Goal: Task Accomplishment & Management: Use online tool/utility

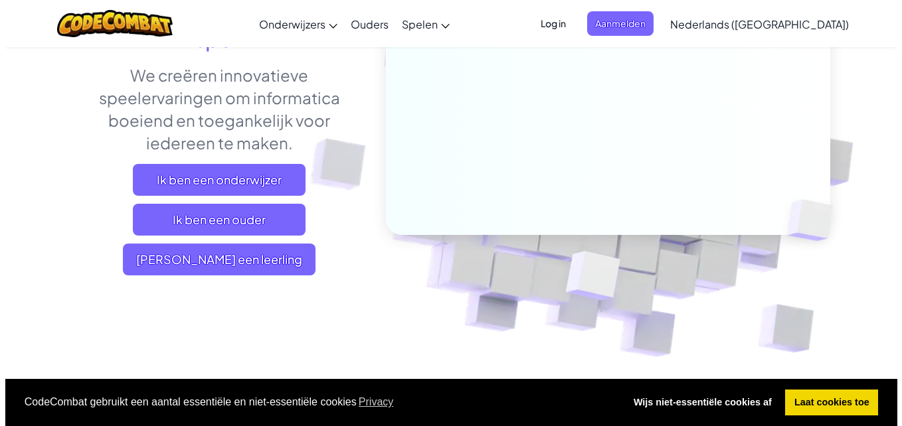
scroll to position [204, 0]
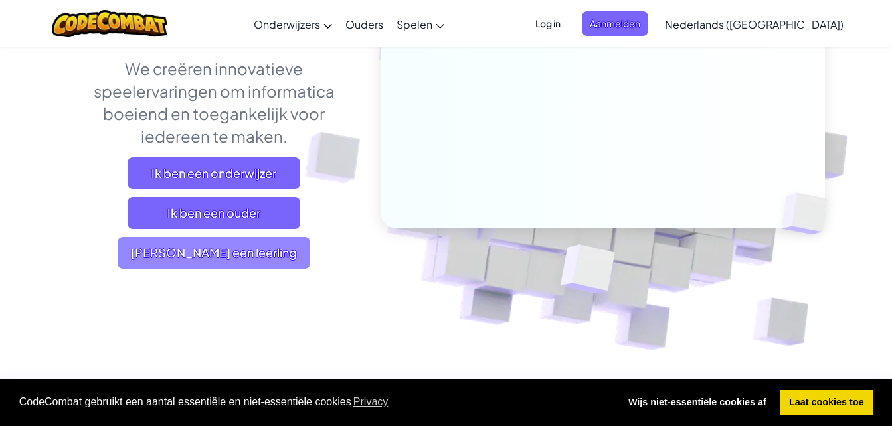
click at [231, 261] on span "Ik ben een leerling" at bounding box center [214, 253] width 193 height 32
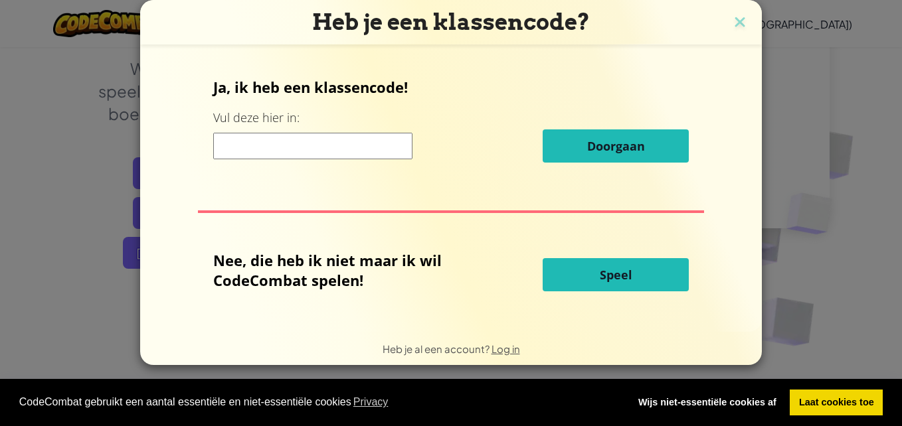
click at [654, 274] on button "Speel" at bounding box center [616, 274] width 146 height 33
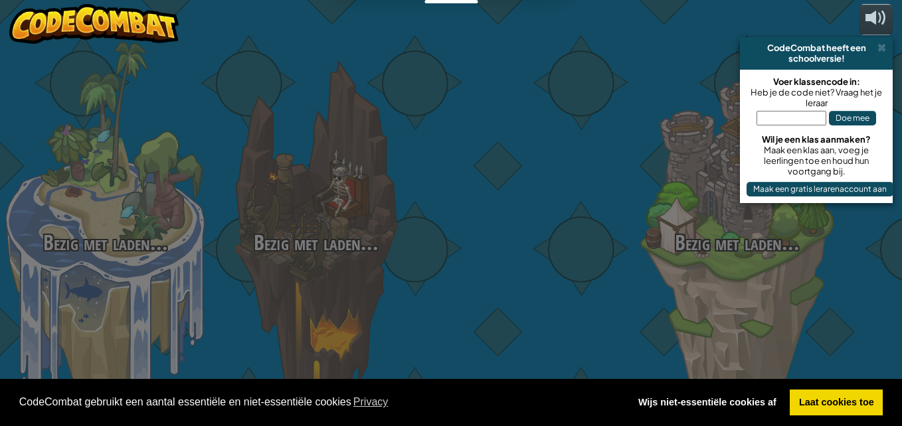
select select "nl-[GEOGRAPHIC_DATA]"
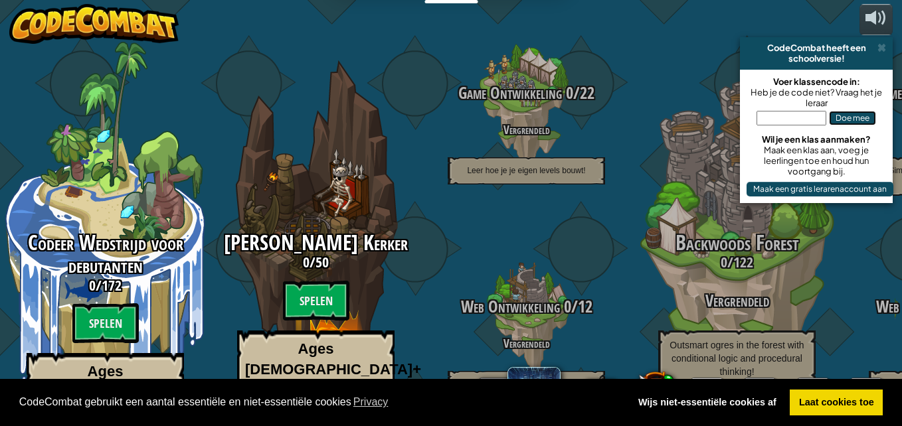
click at [849, 115] on button "Doe mee" at bounding box center [852, 118] width 47 height 15
click at [886, 52] on span at bounding box center [882, 48] width 9 height 11
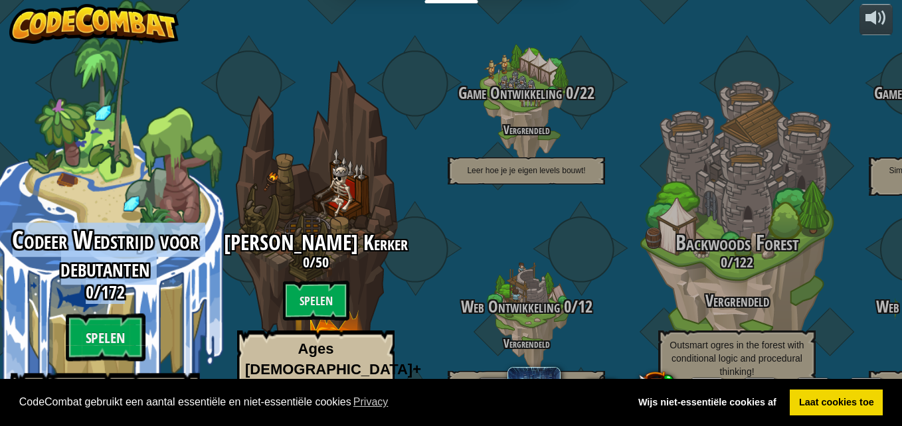
drag, startPoint x: 128, startPoint y: 277, endPoint x: 128, endPoint y: 126, distance: 150.8
click at [128, 126] on div "Codeer Wedstrijd voor debutanten 0 / 172 Spelen Ages 5-8 Blocks or simple text …" at bounding box center [105, 253] width 252 height 506
select select "nl-[GEOGRAPHIC_DATA]"
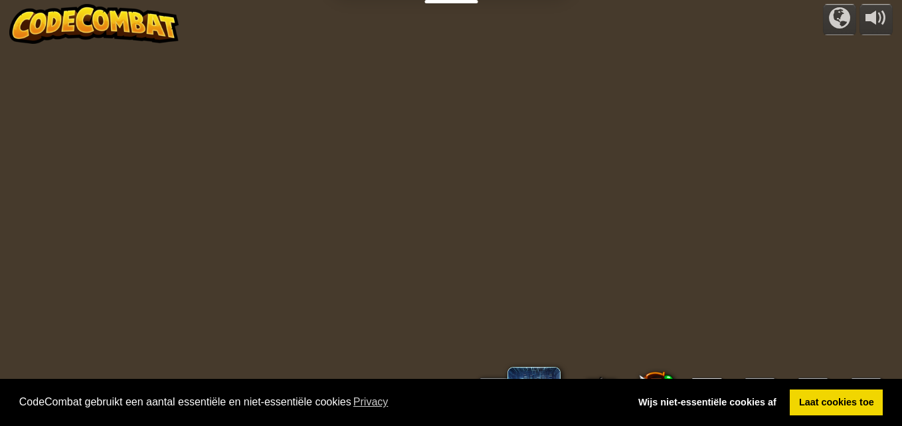
select select "nl-[GEOGRAPHIC_DATA]"
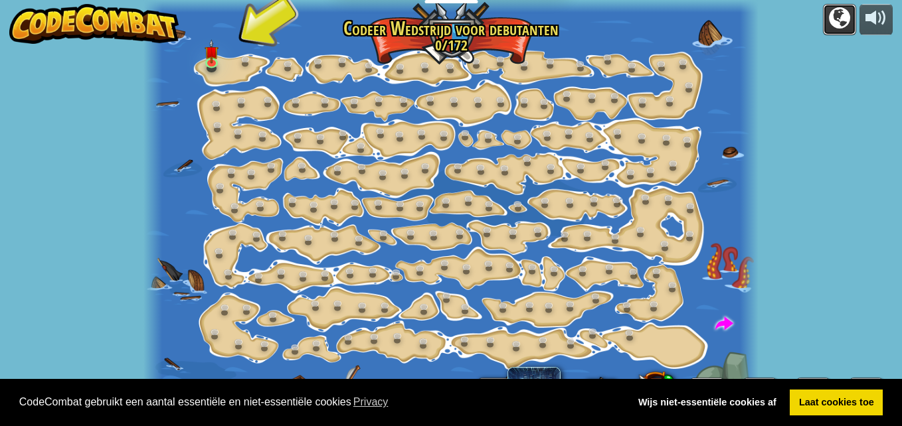
click at [848, 17] on div at bounding box center [839, 17] width 21 height 21
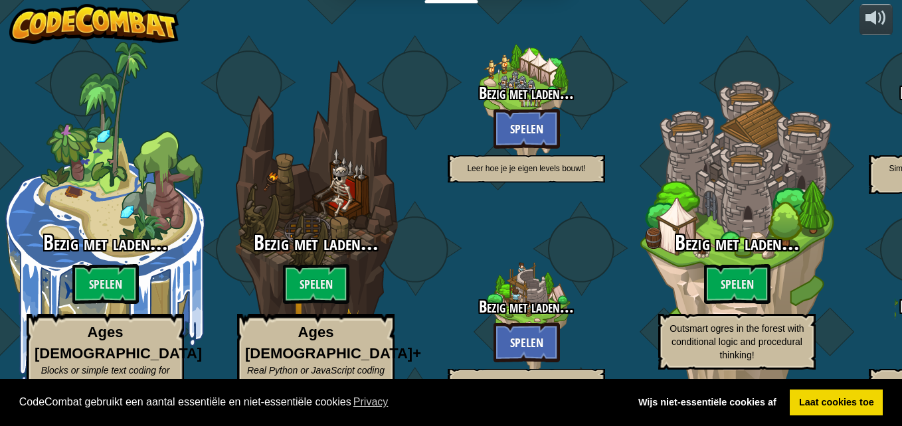
select select "nl-[GEOGRAPHIC_DATA]"
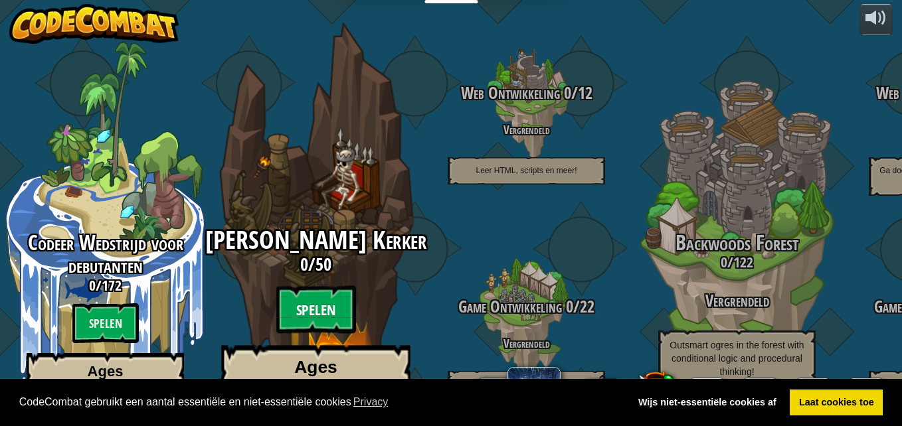
click at [348, 298] on btn "Spelen" at bounding box center [316, 310] width 80 height 48
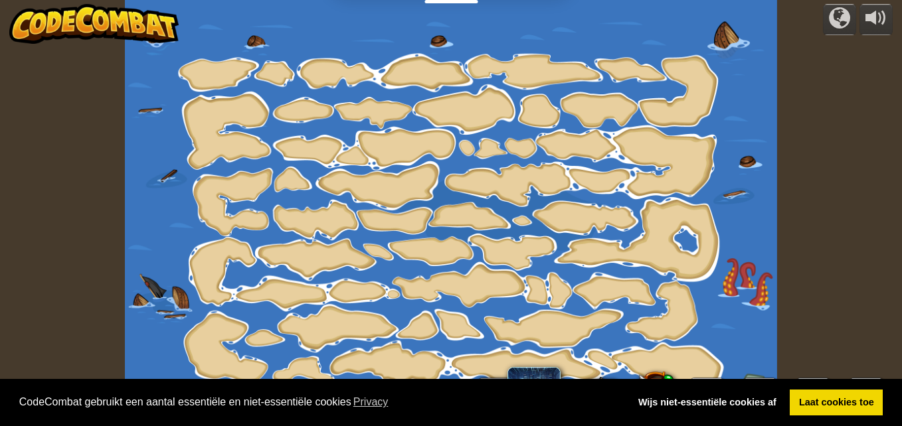
select select "nl-[GEOGRAPHIC_DATA]"
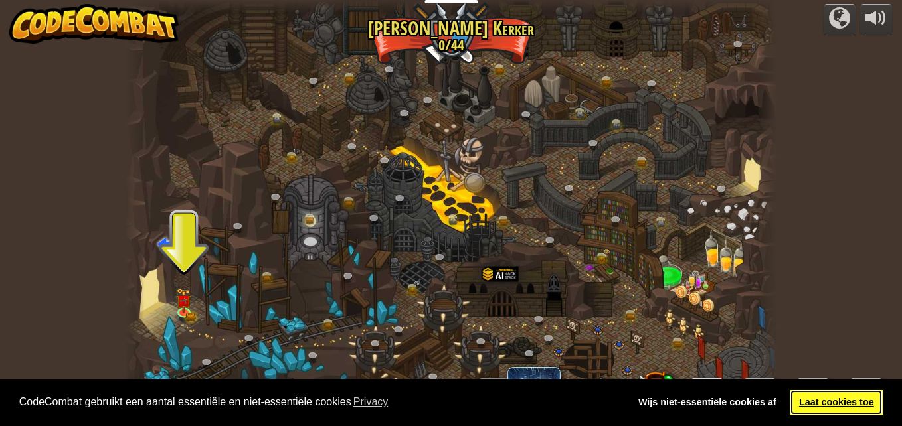
click at [847, 409] on link "Laat cookies toe" at bounding box center [836, 403] width 93 height 27
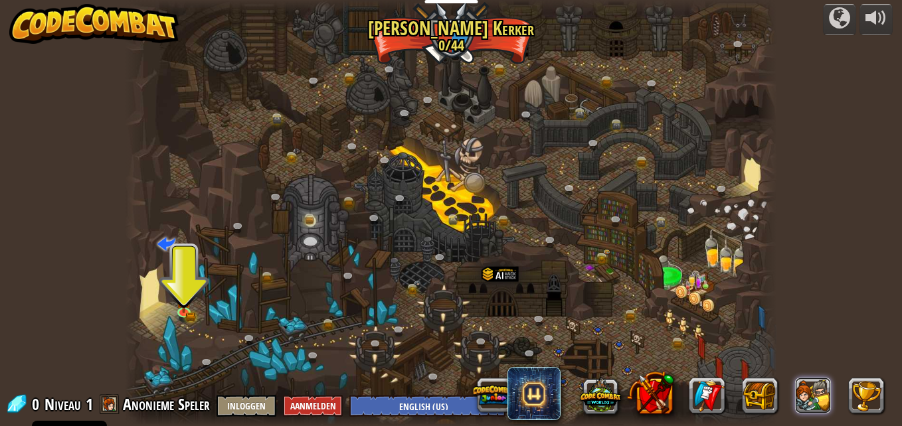
click at [818, 398] on button at bounding box center [814, 396] width 36 height 36
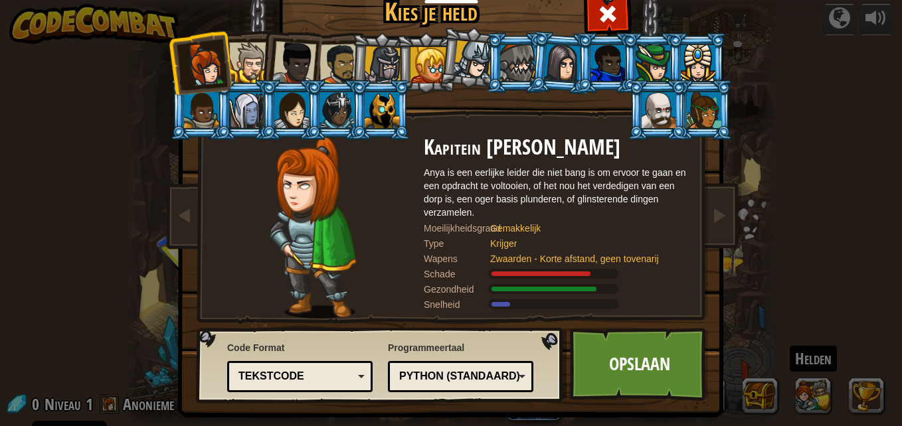
click at [292, 58] on div at bounding box center [294, 63] width 44 height 44
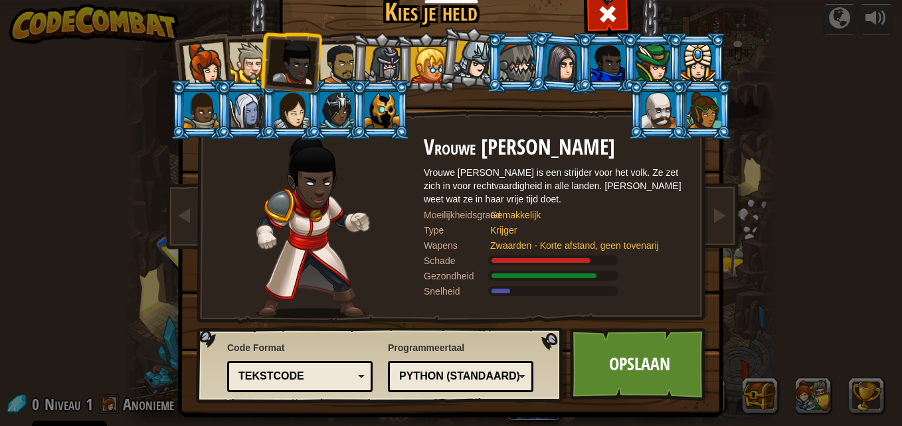
click at [240, 72] on div at bounding box center [249, 63] width 41 height 41
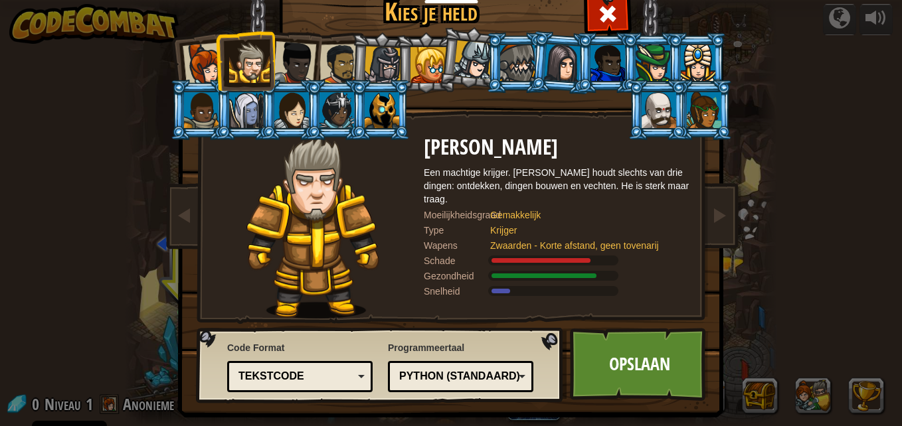
click at [333, 64] on div at bounding box center [340, 64] width 41 height 41
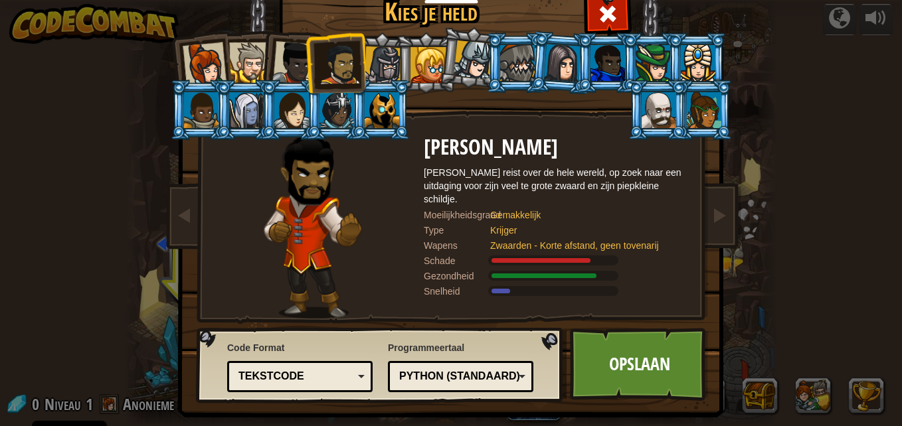
click at [381, 56] on div at bounding box center [383, 66] width 38 height 38
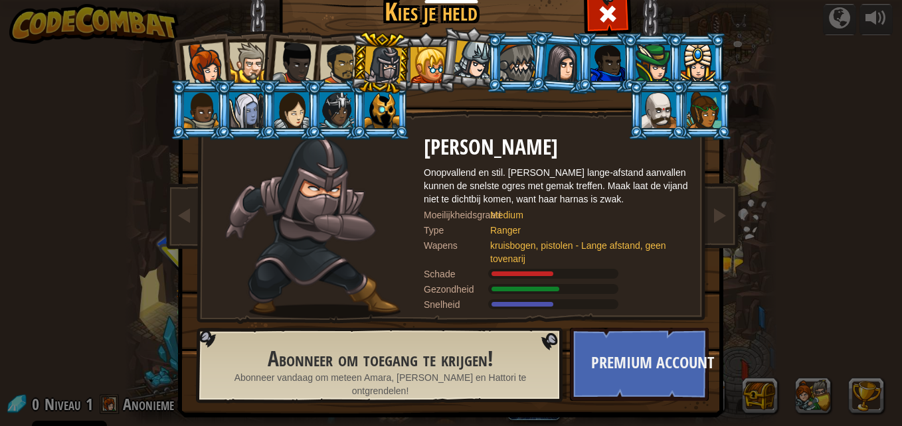
click at [321, 62] on div at bounding box center [340, 64] width 41 height 41
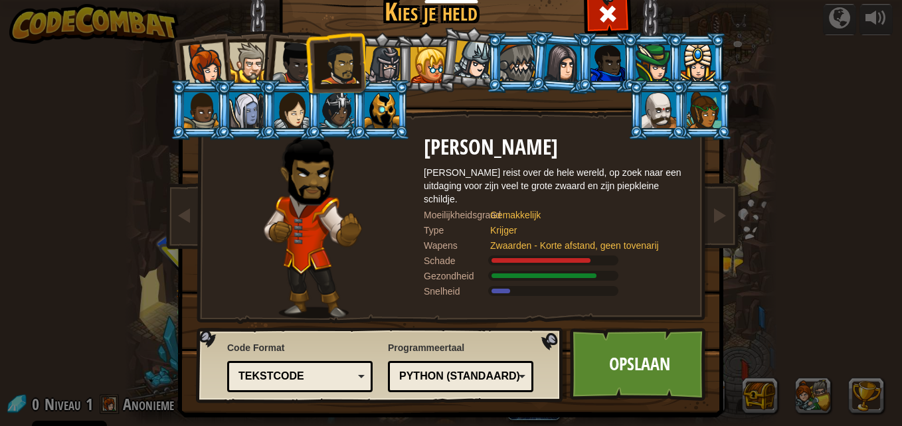
click at [337, 68] on div at bounding box center [340, 64] width 41 height 41
click at [240, 66] on div at bounding box center [249, 63] width 41 height 41
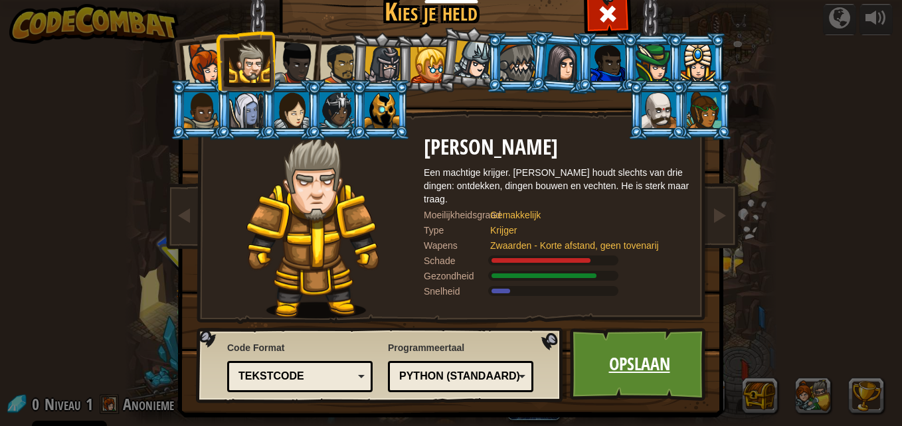
click at [644, 375] on link "Opslaan" at bounding box center [639, 364] width 139 height 73
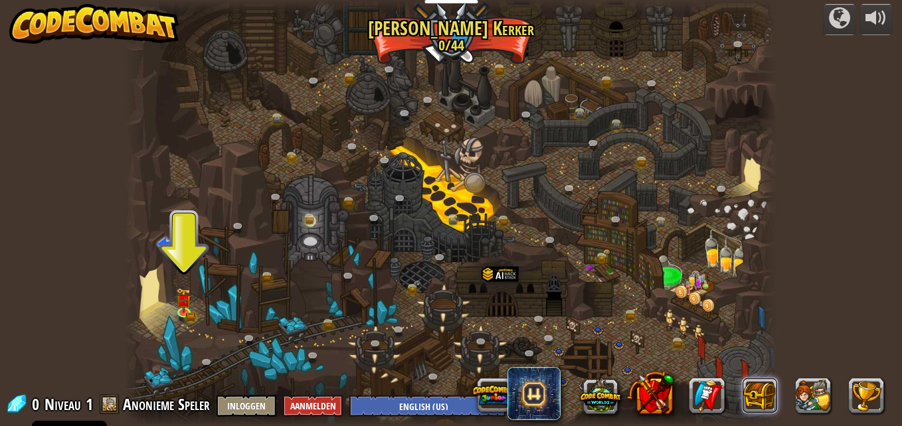
click at [764, 400] on button at bounding box center [761, 396] width 36 height 36
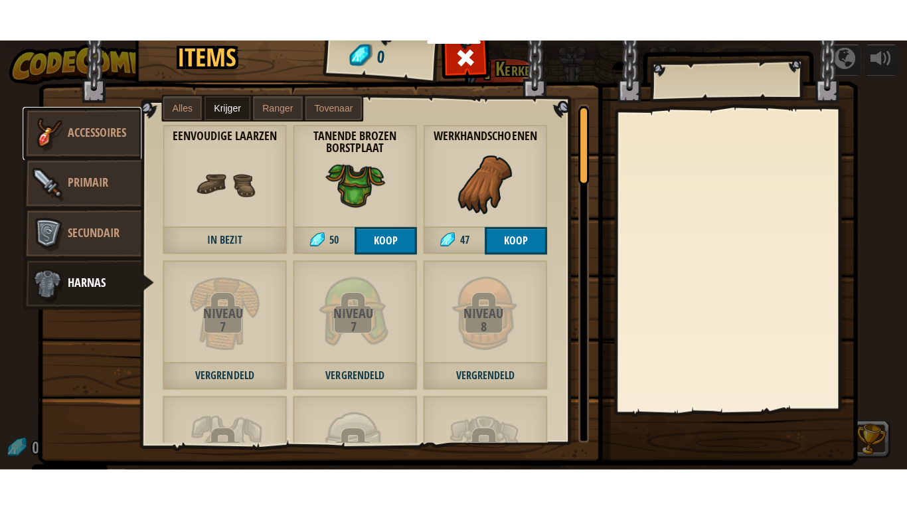
scroll to position [52, 0]
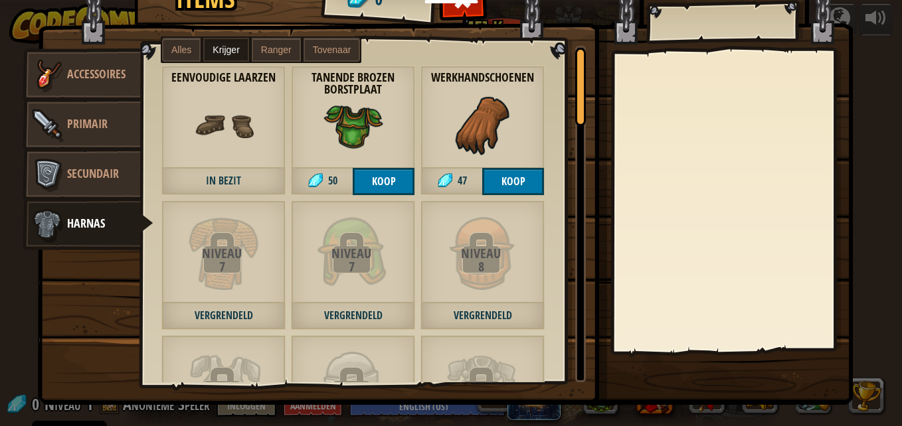
click at [1, 300] on div "Items 0 Anders Accessoires Primair Secundair Harnas Alles Krijger Ranger Tovena…" at bounding box center [451, 213] width 902 height 426
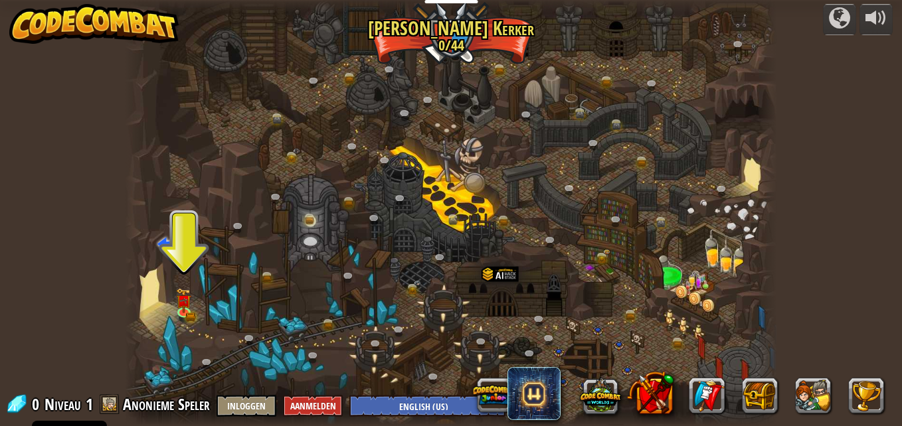
click at [5, 309] on div at bounding box center [451, 213] width 902 height 426
click at [192, 316] on link at bounding box center [186, 313] width 27 height 27
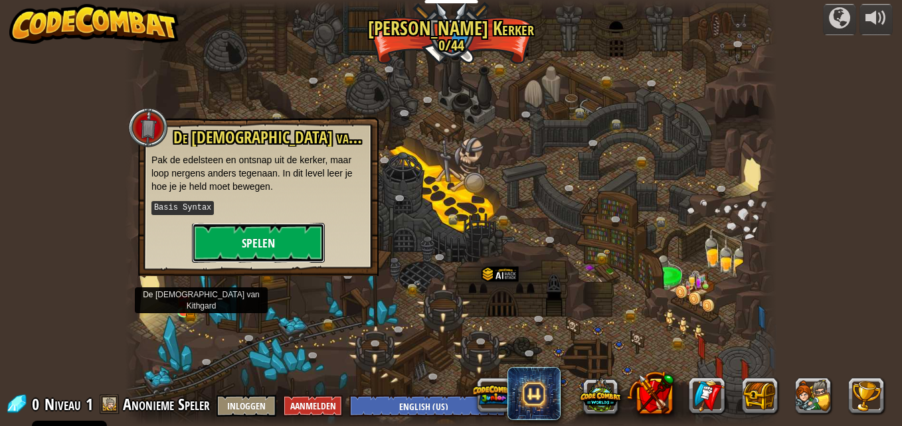
click at [221, 243] on button "Spelen" at bounding box center [258, 243] width 133 height 40
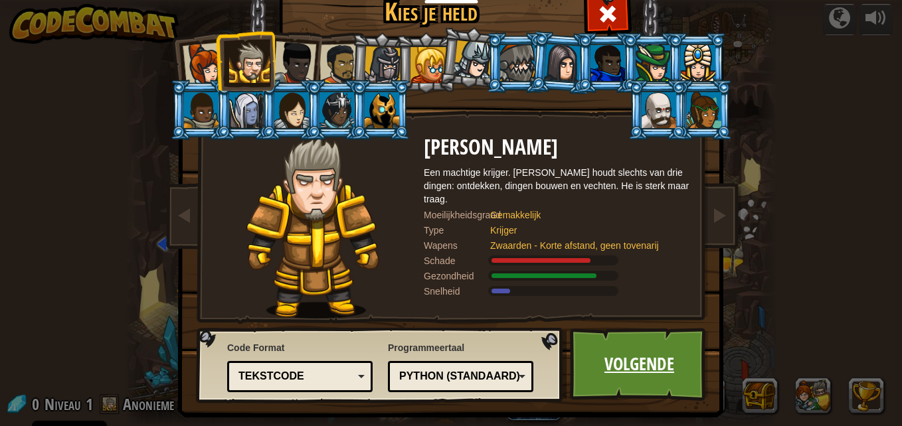
click at [688, 367] on link "Volgende" at bounding box center [639, 364] width 139 height 73
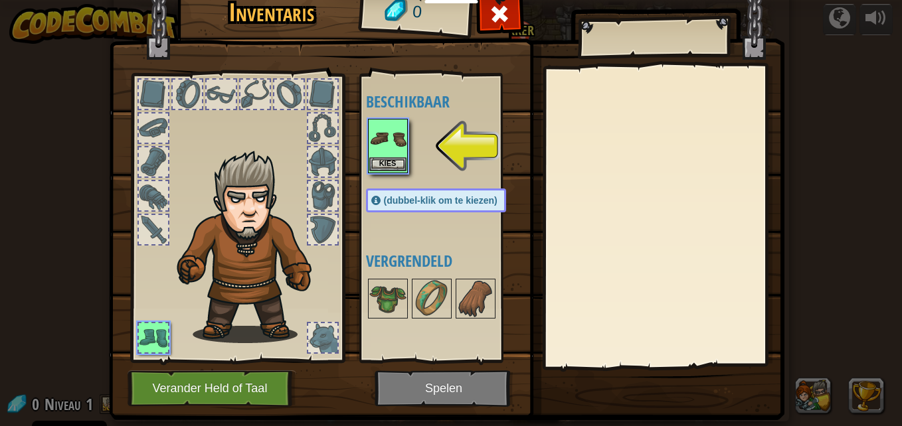
click at [383, 141] on img at bounding box center [387, 138] width 37 height 37
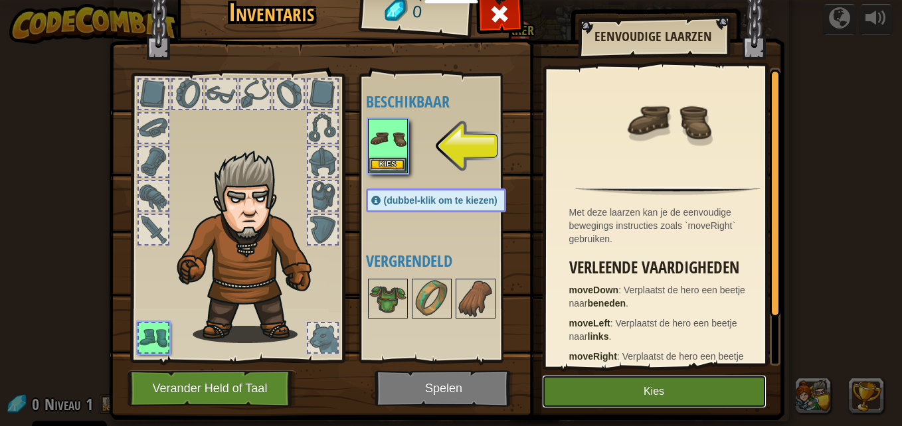
click at [702, 400] on button "Kies" at bounding box center [654, 391] width 225 height 33
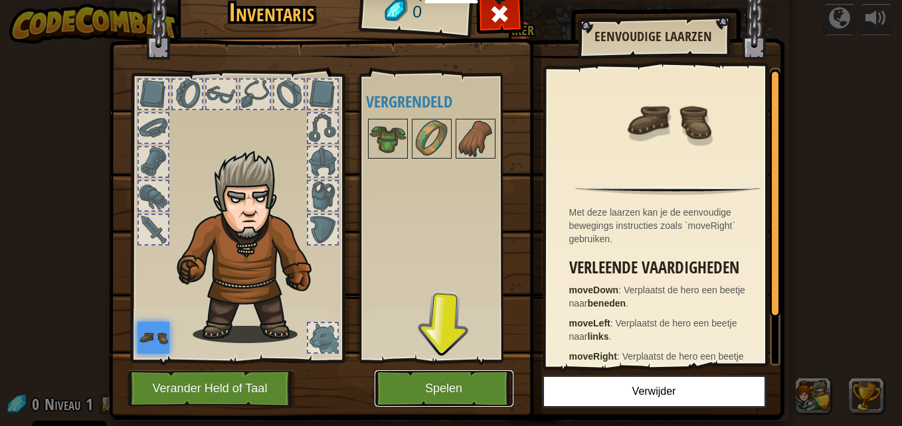
click at [414, 403] on button "Spelen" at bounding box center [444, 389] width 139 height 37
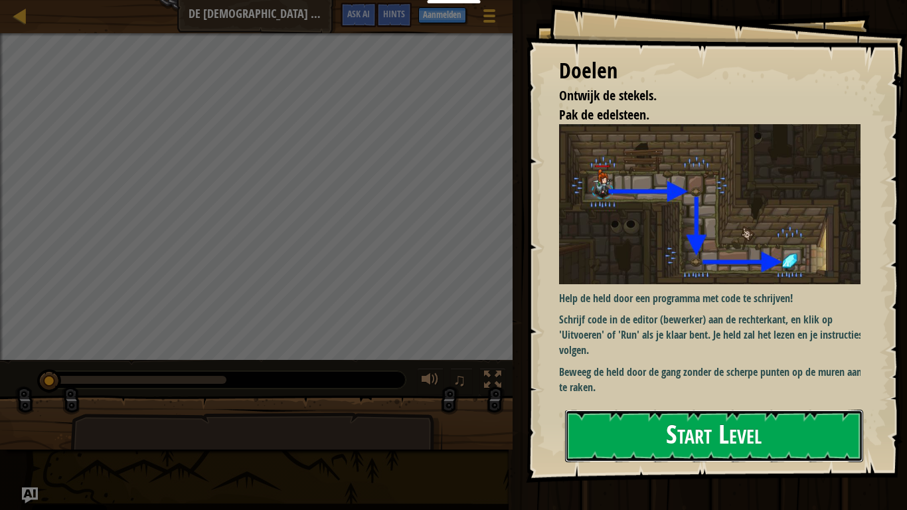
click at [781, 426] on button "Start Level" at bounding box center [714, 436] width 298 height 52
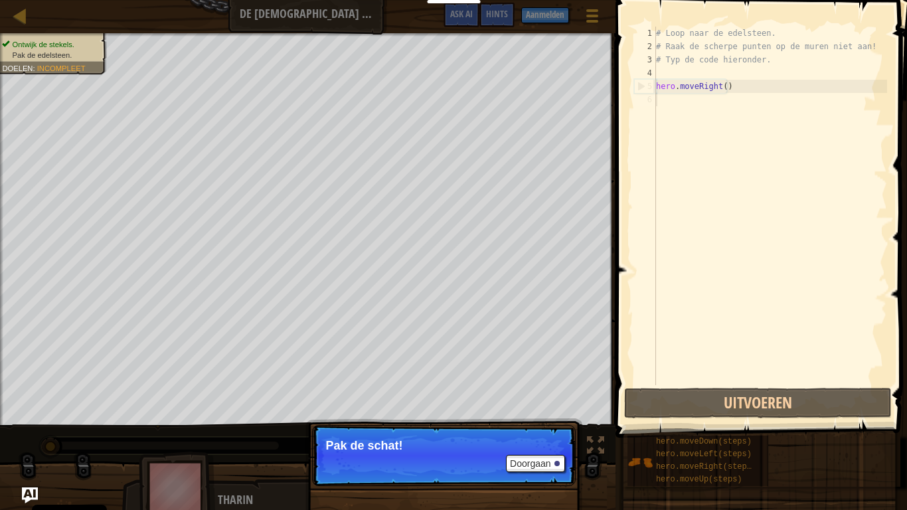
click at [444, 426] on p "Doorgaan Pak de schat!" at bounding box center [444, 455] width 264 height 61
click at [532, 426] on button "Doorgaan" at bounding box center [535, 463] width 59 height 17
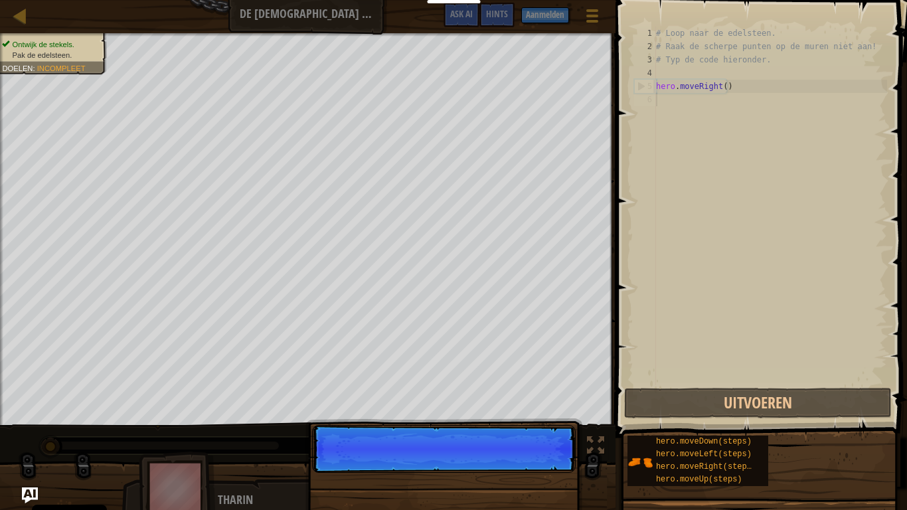
scroll to position [6, 0]
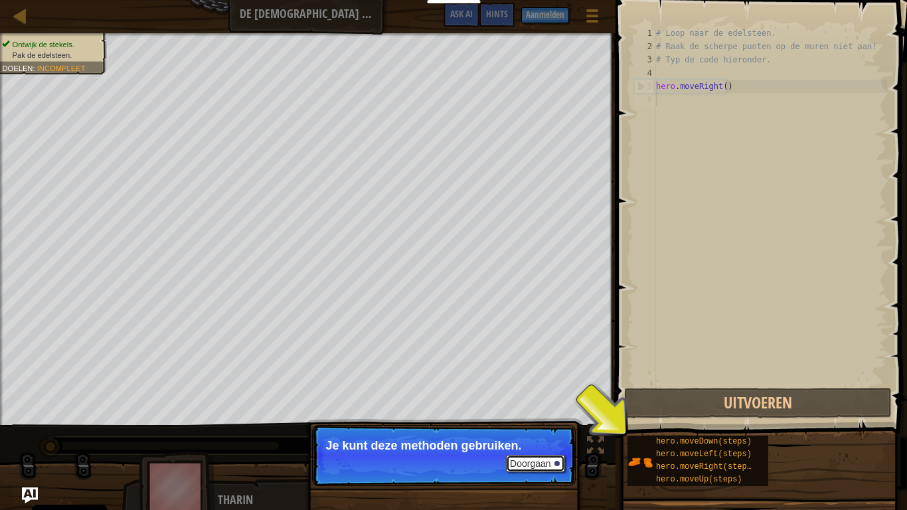
click at [530, 426] on button "Doorgaan" at bounding box center [535, 463] width 59 height 17
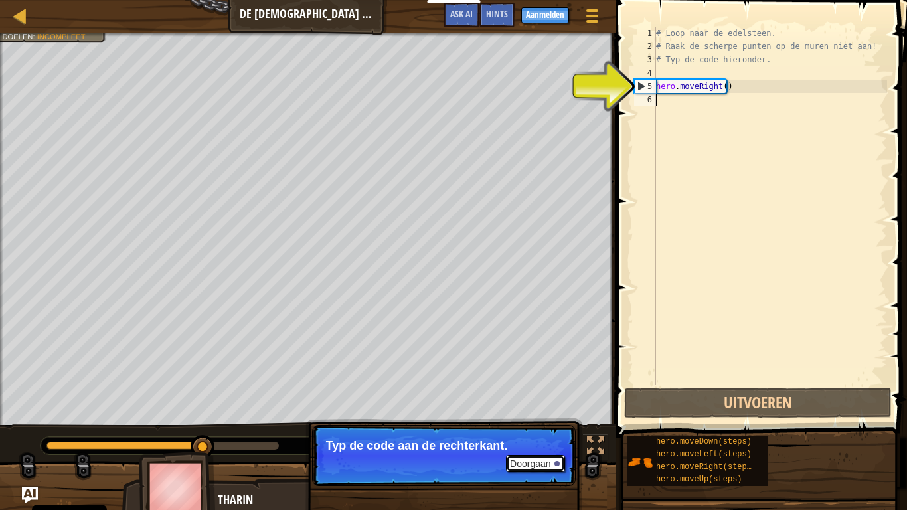
click at [535, 426] on button "Doorgaan" at bounding box center [535, 463] width 59 height 17
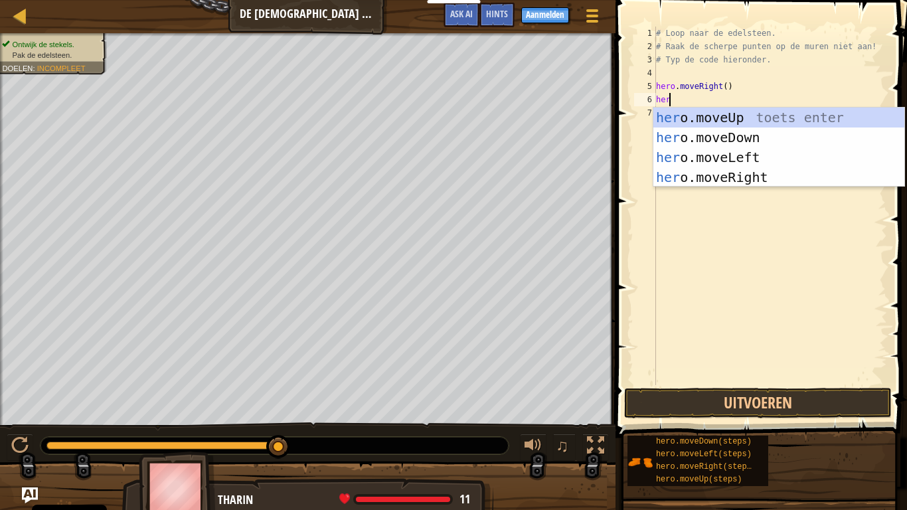
type textarea "hero"
click at [681, 136] on div "hero .moveUp toets enter hero .moveDown toets enter hero .moveLeft toets enter …" at bounding box center [779, 168] width 251 height 120
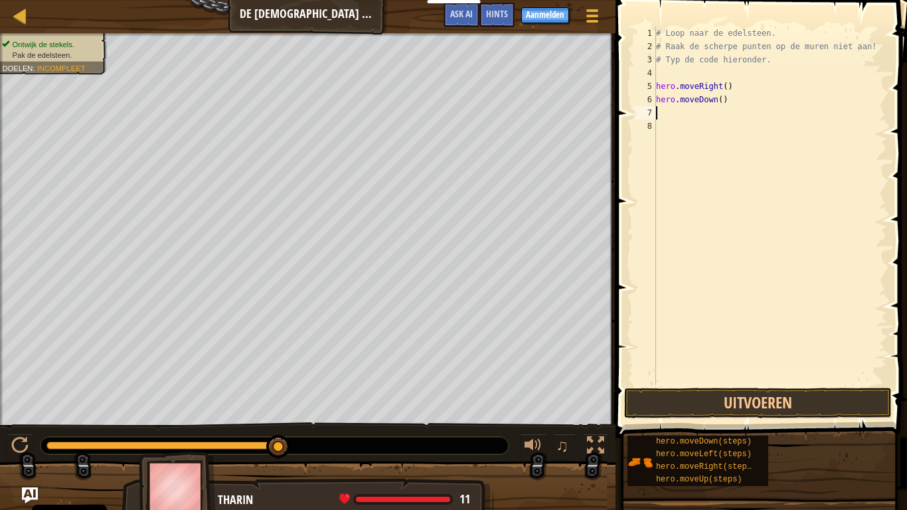
scroll to position [6, 0]
click at [770, 397] on button "Uitvoeren" at bounding box center [758, 403] width 268 height 31
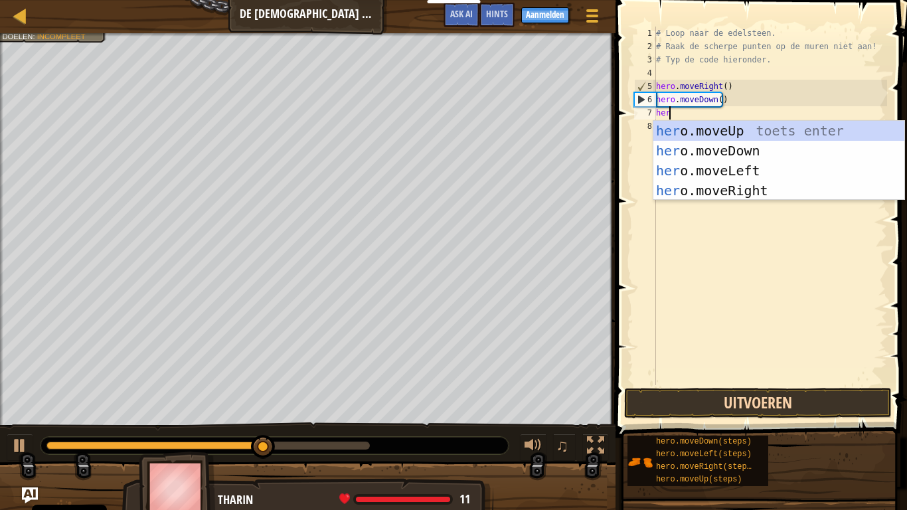
type textarea "hero"
click at [757, 192] on div "hero .moveUp toets enter hero .moveDown toets enter hero .moveLeft toets enter …" at bounding box center [779, 181] width 251 height 120
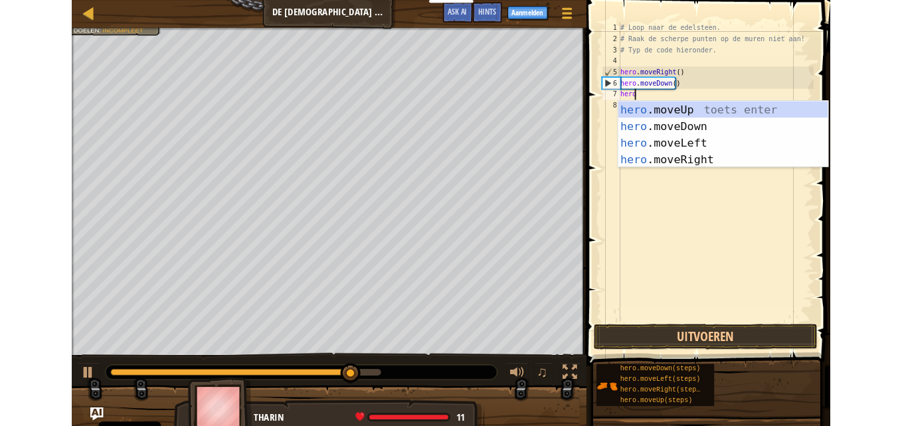
scroll to position [6, 0]
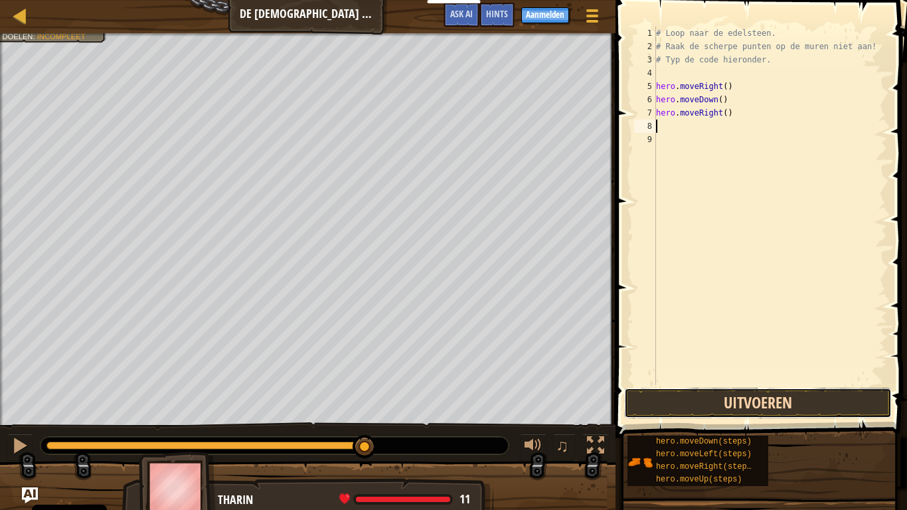
click at [806, 401] on button "Uitvoeren" at bounding box center [758, 403] width 268 height 31
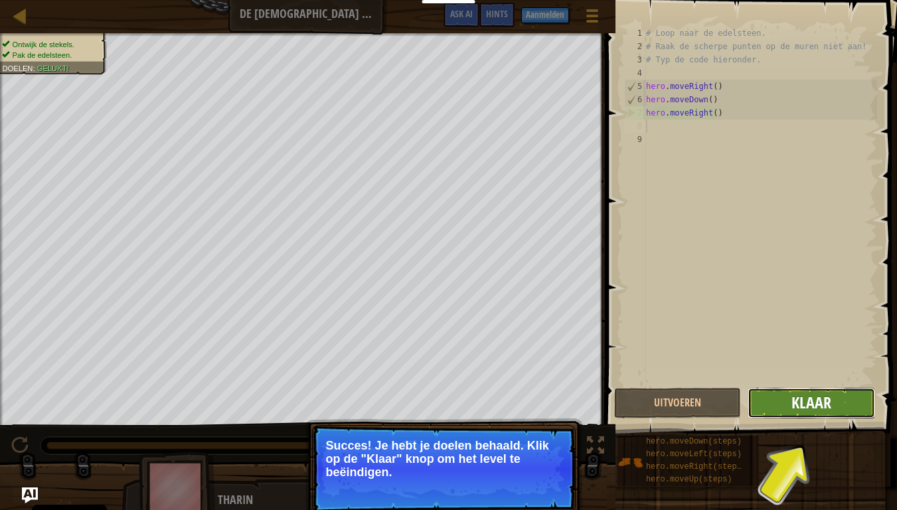
click at [820, 410] on span "Klaar" at bounding box center [812, 402] width 40 height 21
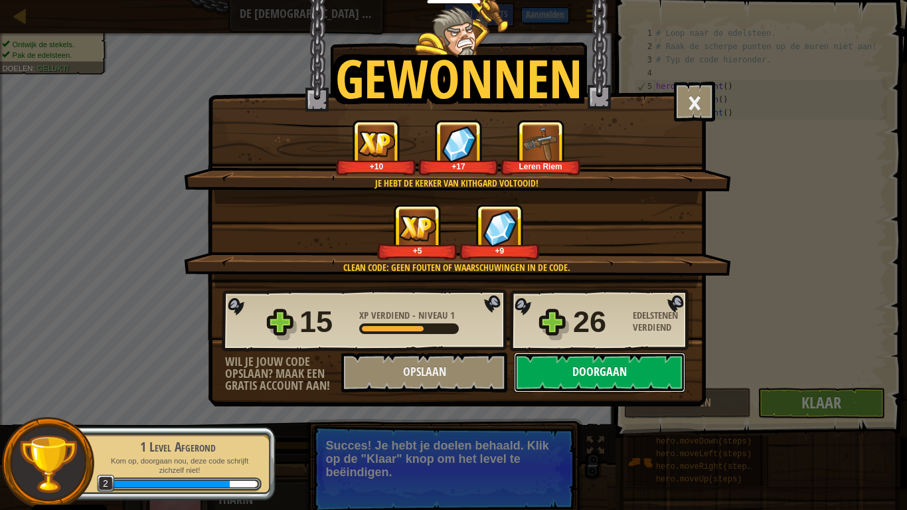
click at [637, 371] on button "Doorgaan" at bounding box center [599, 373] width 171 height 40
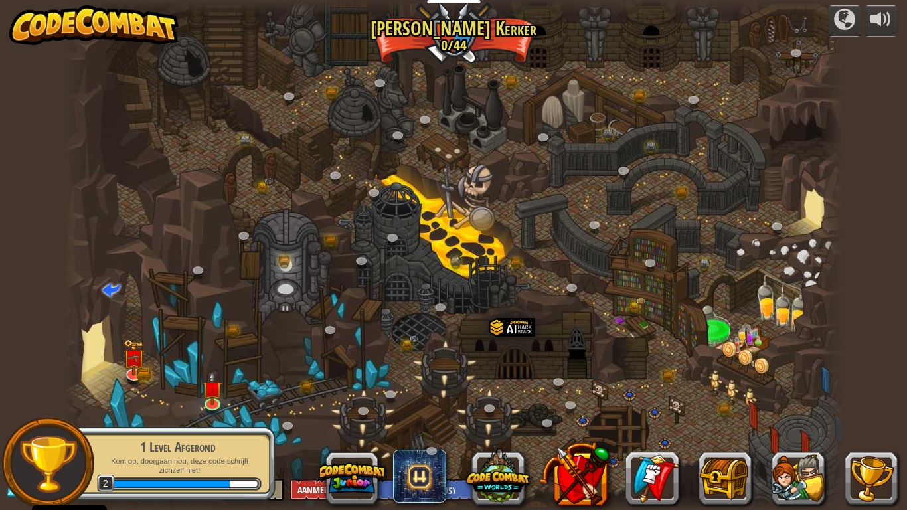
select select "nl-[GEOGRAPHIC_DATA]"
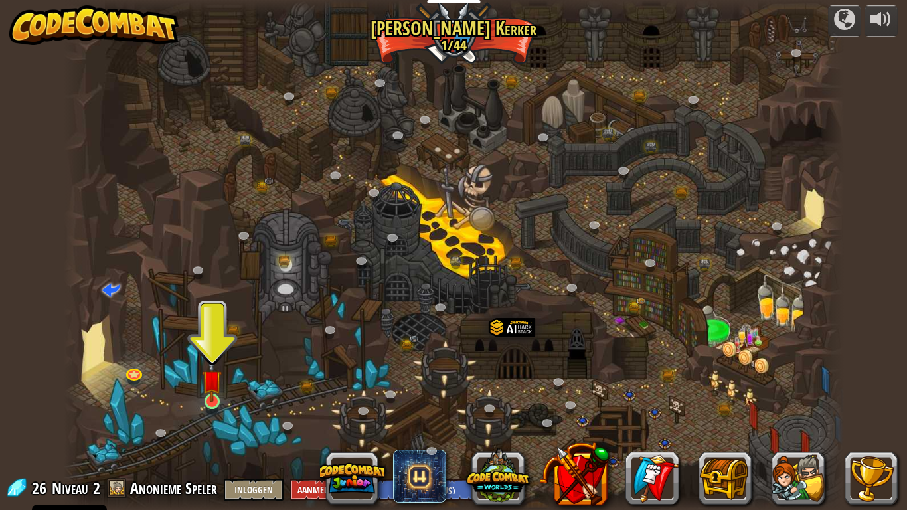
click at [217, 402] on img at bounding box center [212, 379] width 20 height 45
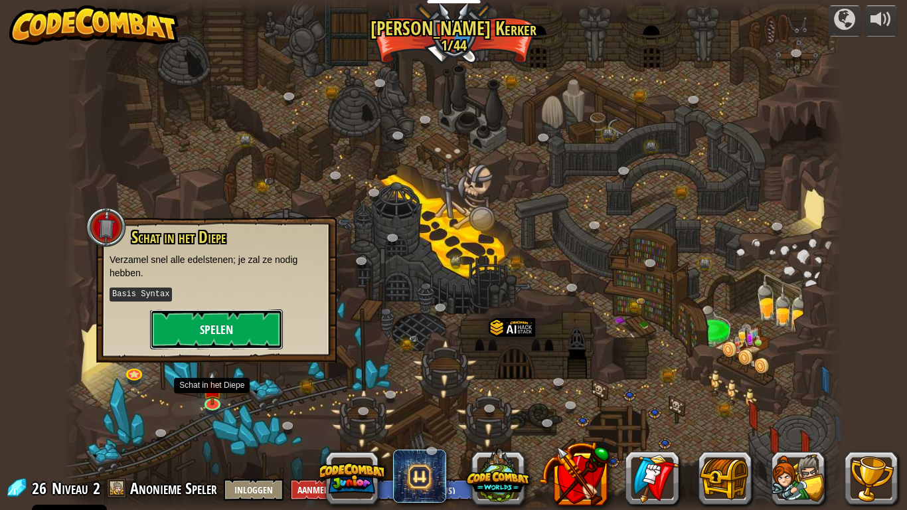
click at [193, 320] on button "Spelen" at bounding box center [216, 330] width 133 height 40
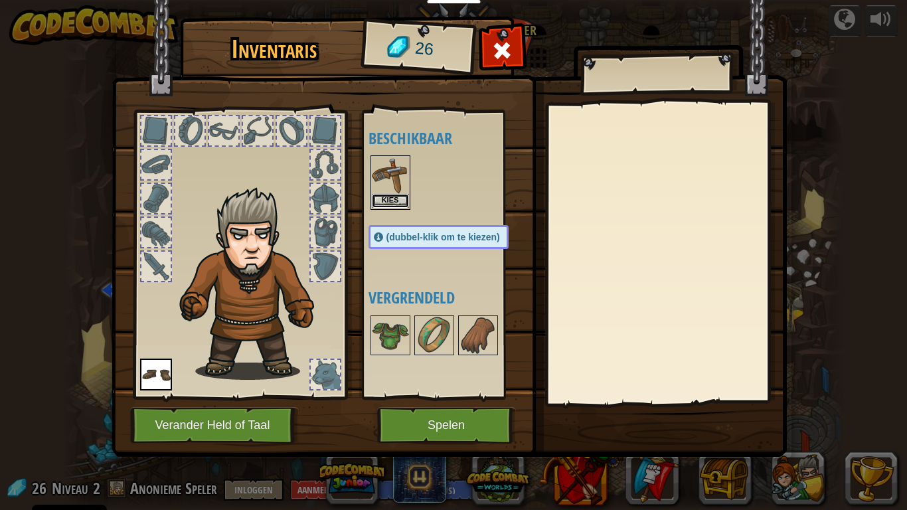
click at [390, 199] on button "Kies" at bounding box center [390, 201] width 37 height 14
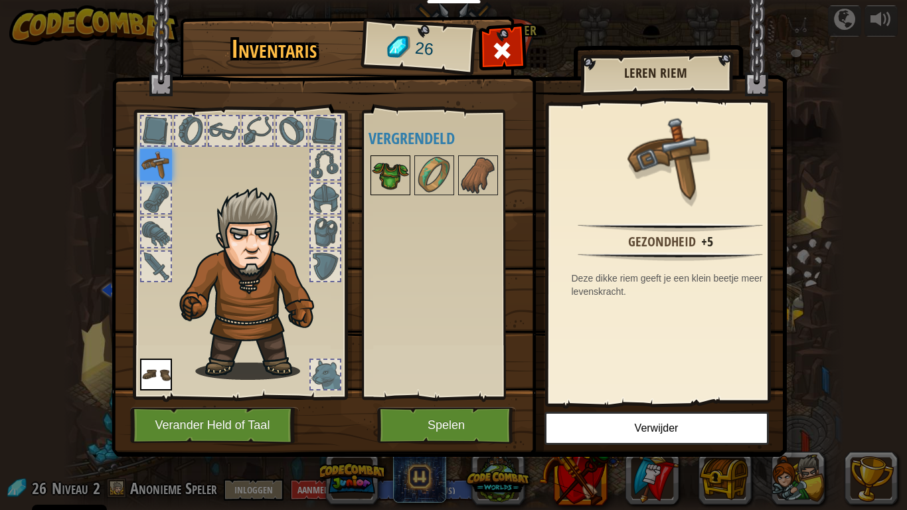
click at [393, 189] on img at bounding box center [390, 175] width 37 height 37
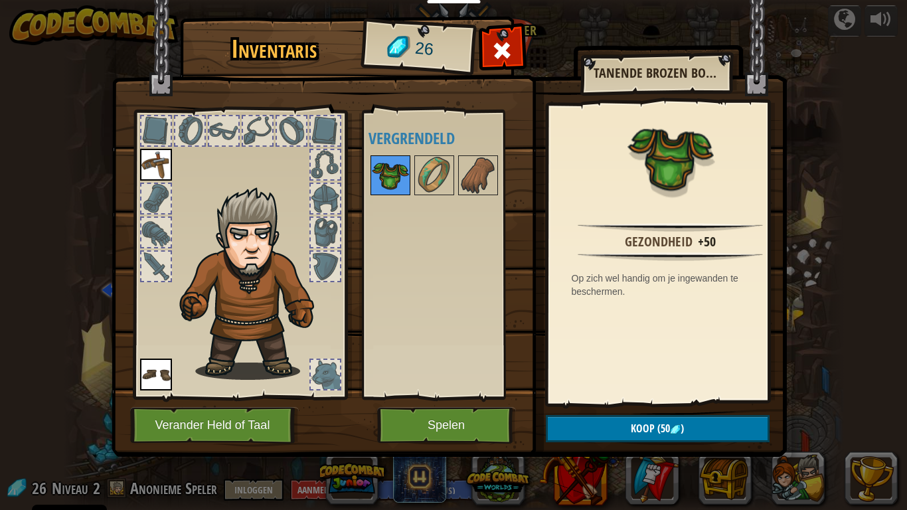
click at [430, 173] on img at bounding box center [434, 175] width 37 height 37
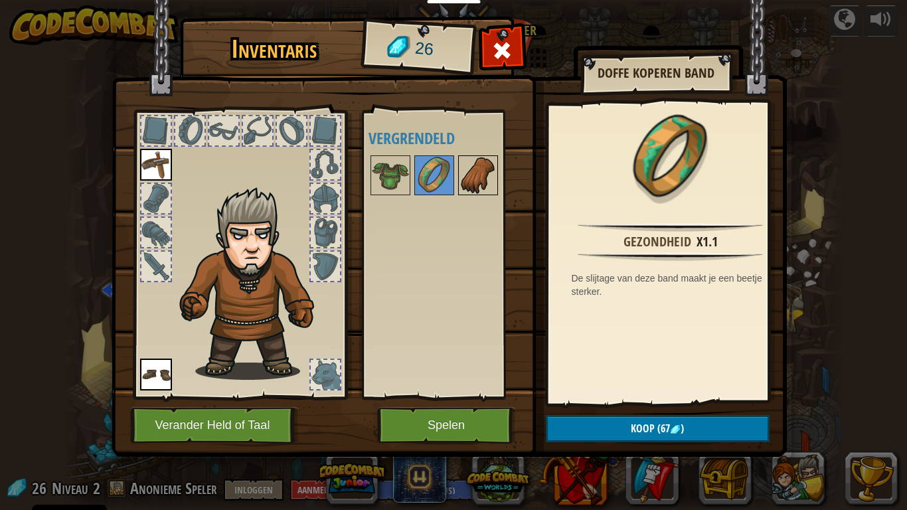
click at [473, 165] on img at bounding box center [478, 175] width 37 height 37
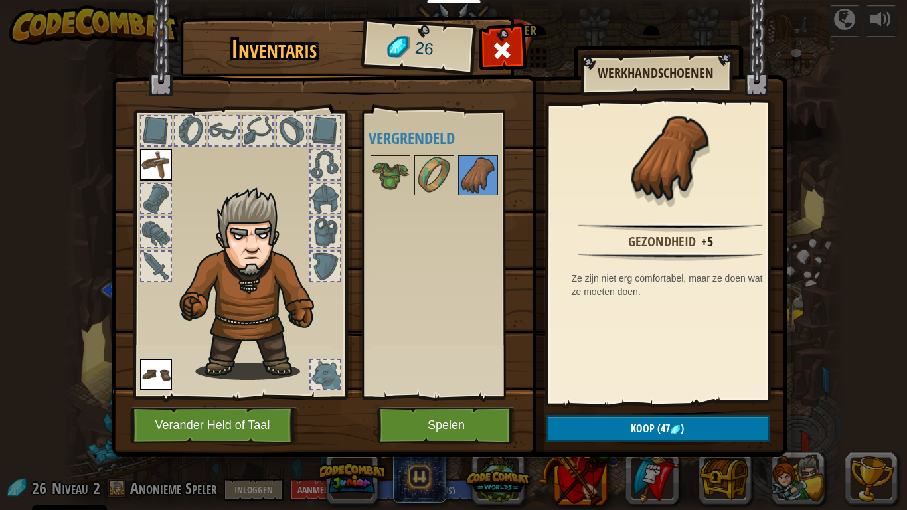
click at [394, 298] on div "Beschikbaar Kies Kies (dubbel-klik om te kiezen) Vergrendeld" at bounding box center [452, 254] width 167 height 277
click at [153, 381] on img at bounding box center [156, 375] width 32 height 32
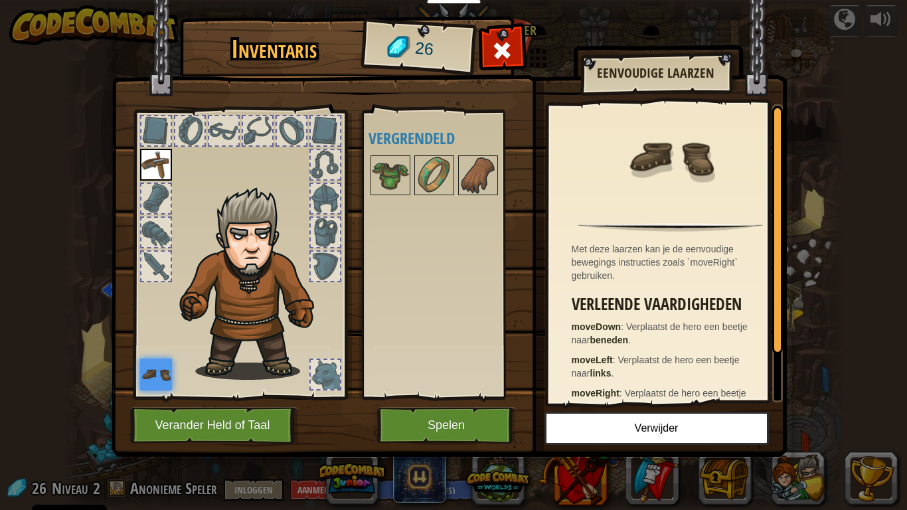
click at [189, 333] on img at bounding box center [254, 283] width 163 height 193
click at [324, 361] on div at bounding box center [325, 374] width 29 height 29
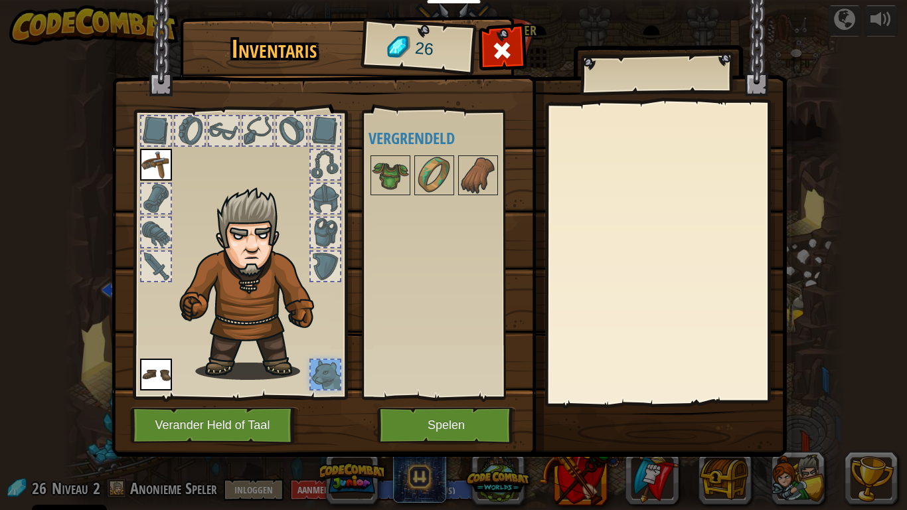
click at [236, 322] on img at bounding box center [254, 283] width 163 height 193
click at [157, 159] on img at bounding box center [156, 165] width 32 height 32
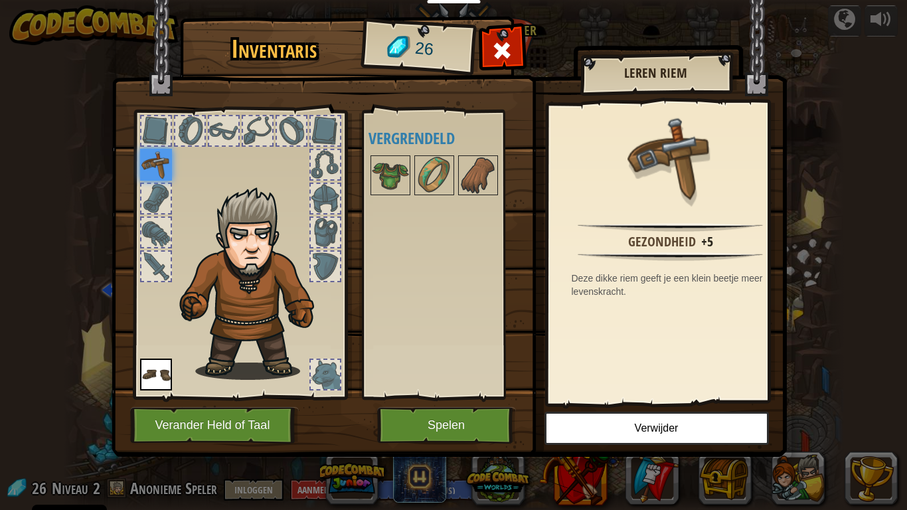
click at [143, 161] on img at bounding box center [156, 165] width 32 height 32
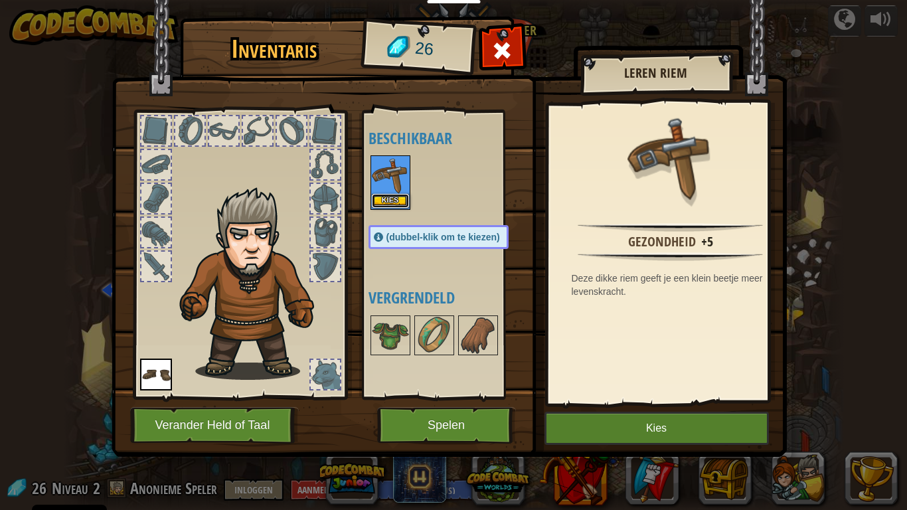
click at [387, 200] on button "Kies" at bounding box center [390, 201] width 37 height 14
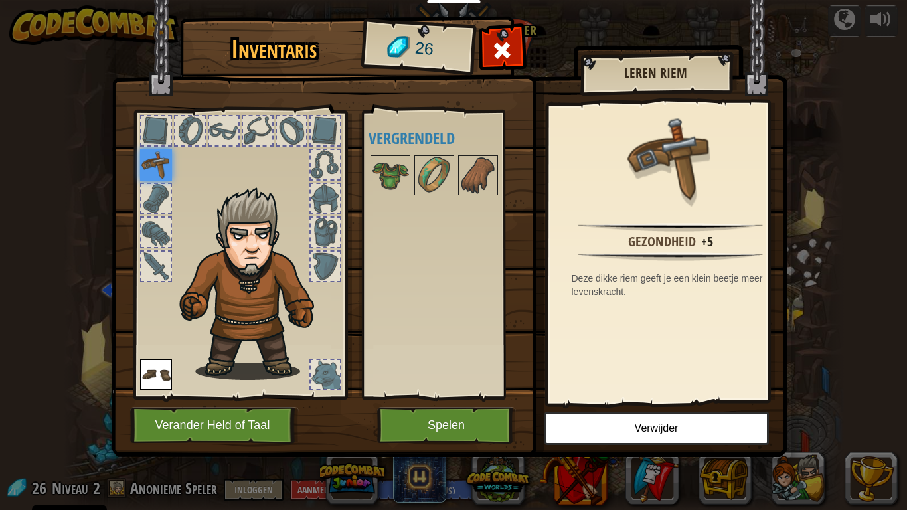
click at [412, 419] on button "Spelen" at bounding box center [446, 425] width 139 height 37
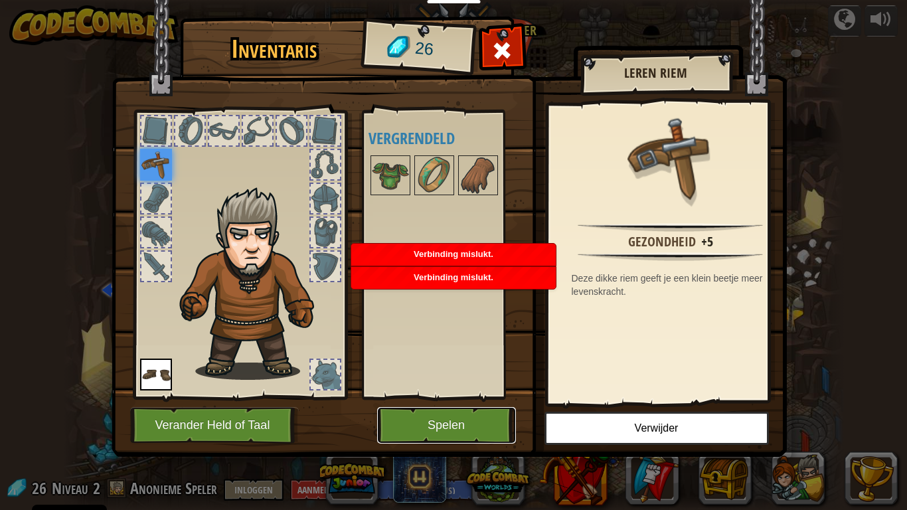
click at [462, 412] on button "Spelen" at bounding box center [446, 425] width 139 height 37
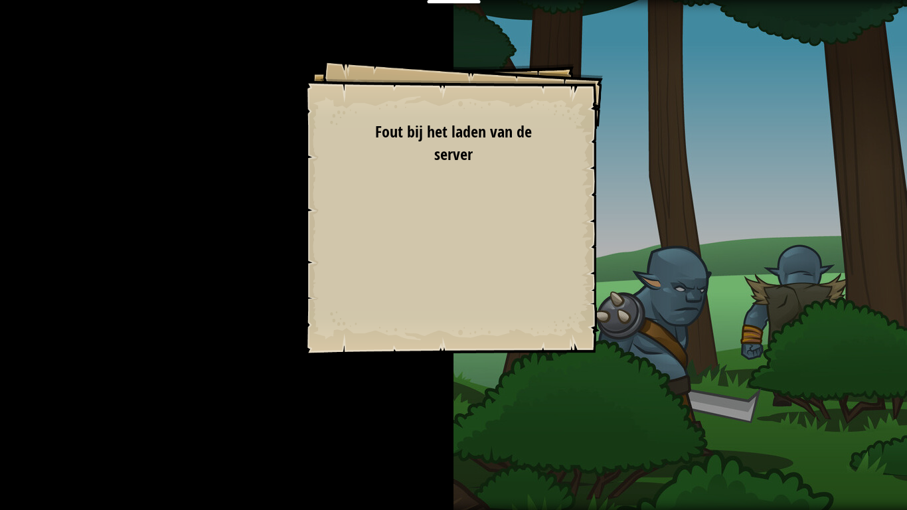
click at [680, 111] on div "Doelen Ontwijk de stekels. Verzamel de edelstenen. Start Level Fout bij het lad…" at bounding box center [453, 255] width 907 height 510
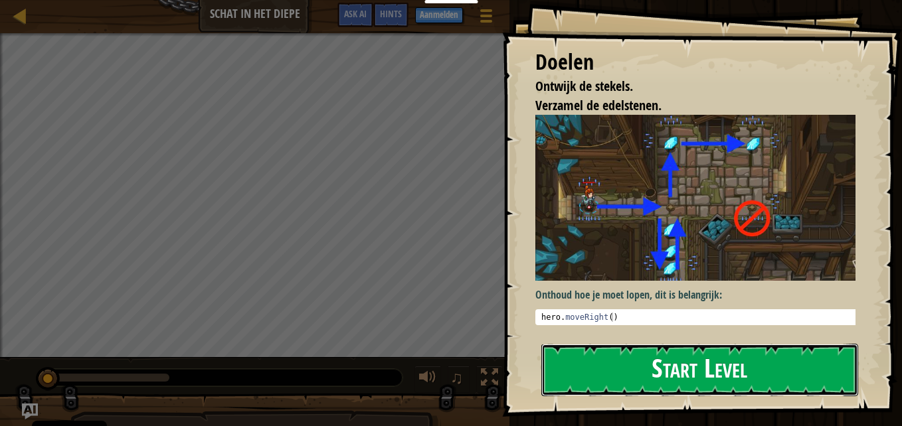
click at [779, 373] on button "Start Level" at bounding box center [699, 370] width 317 height 52
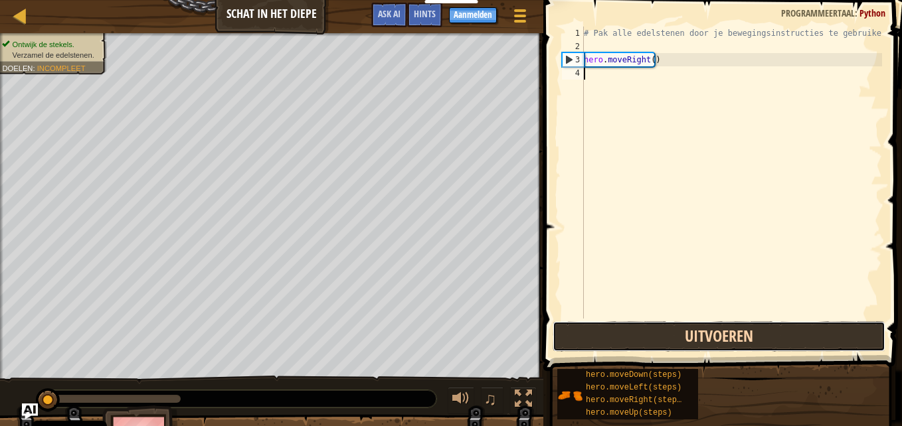
click at [785, 337] on button "Uitvoeren" at bounding box center [719, 337] width 333 height 31
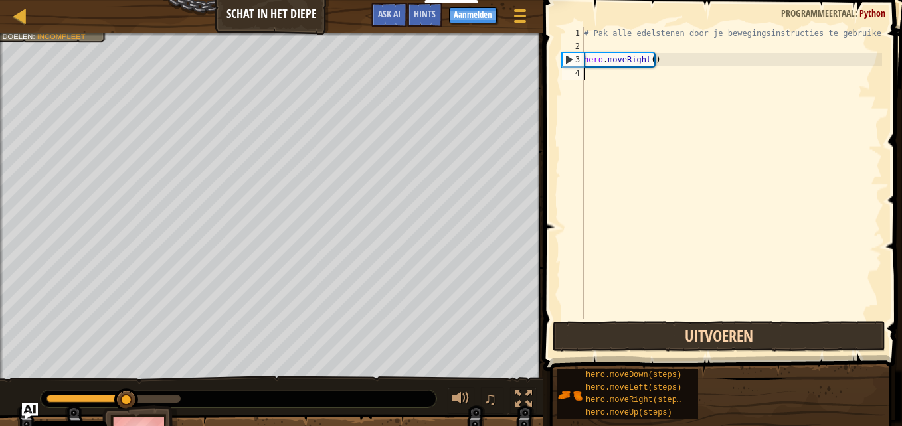
scroll to position [6, 0]
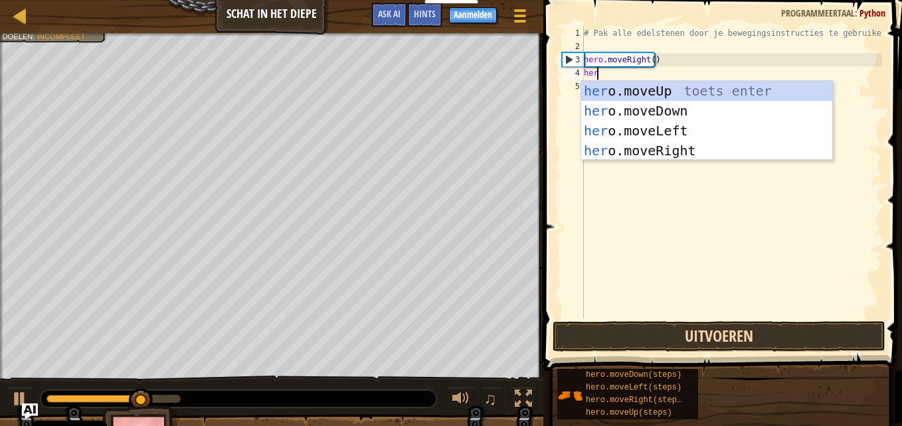
type textarea "hero"
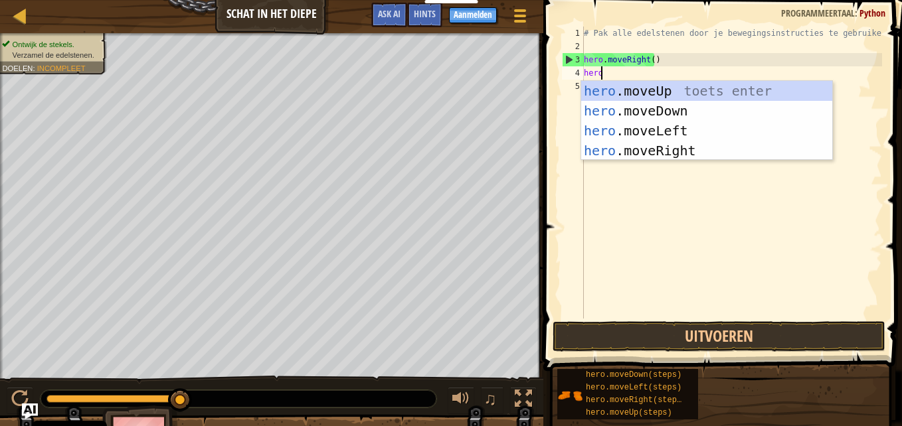
click at [610, 93] on div "hero .moveUp toets enter hero .moveDown toets enter hero .moveLeft toets enter …" at bounding box center [706, 141] width 251 height 120
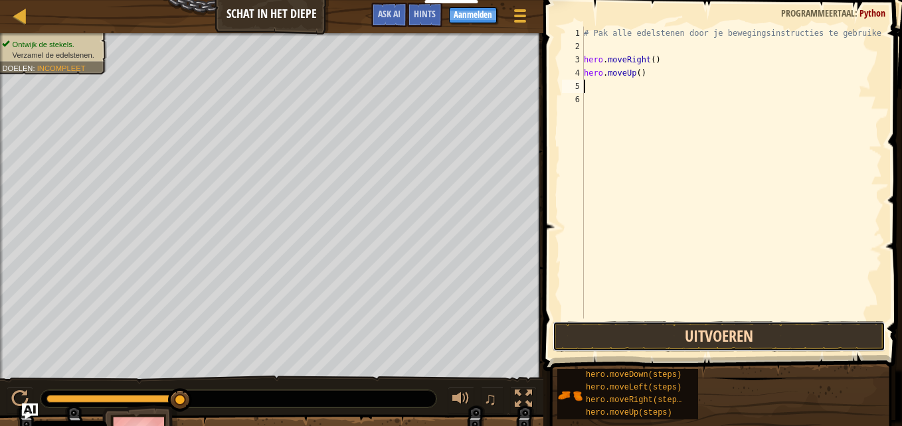
click at [750, 336] on button "Uitvoeren" at bounding box center [719, 337] width 333 height 31
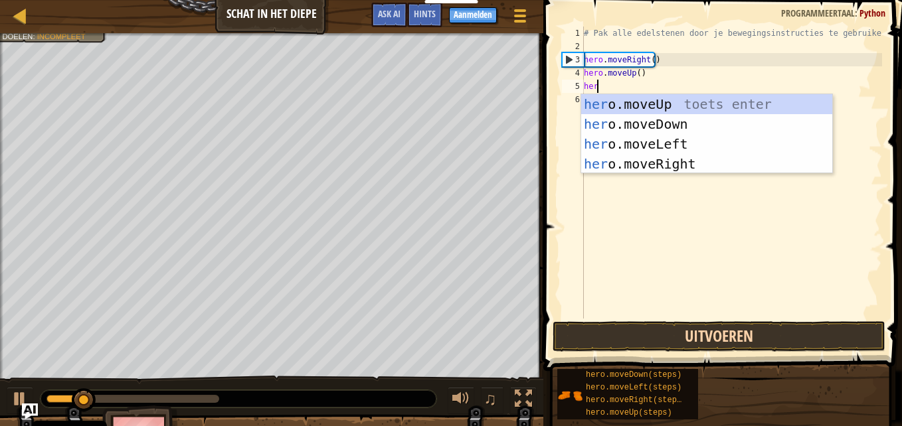
type textarea "hero"
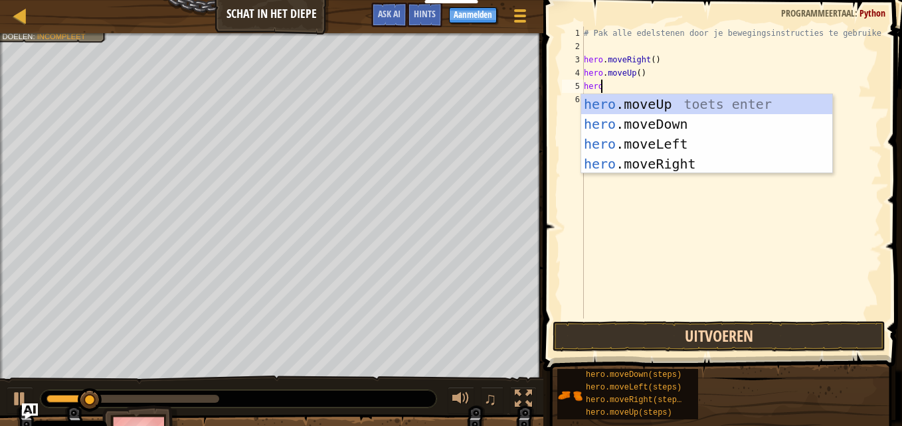
scroll to position [6, 1]
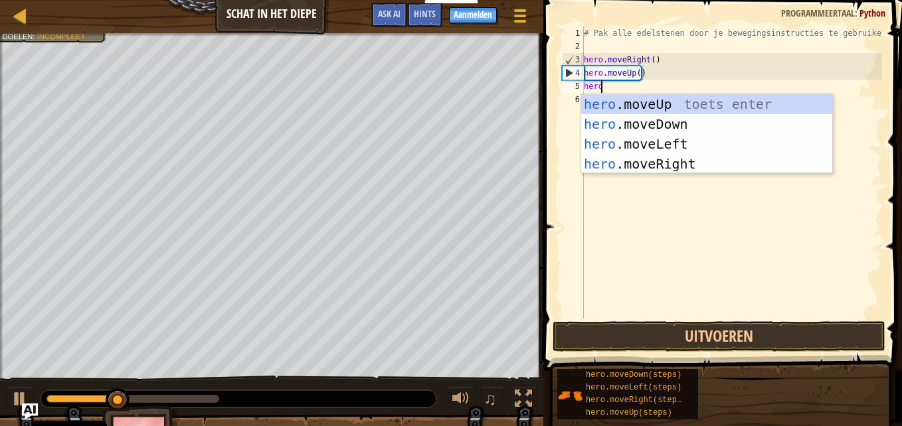
click at [668, 161] on div "hero .moveUp toets enter hero .moveDown toets enter hero .moveLeft toets enter …" at bounding box center [706, 154] width 251 height 120
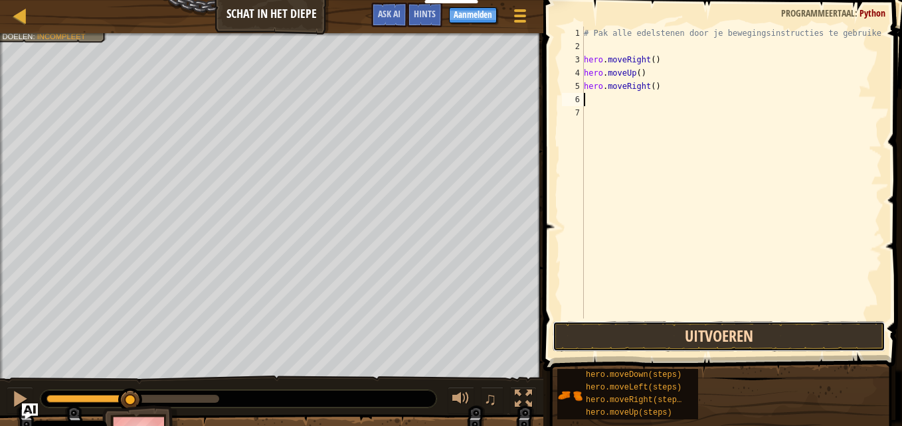
click at [739, 336] on button "Uitvoeren" at bounding box center [719, 337] width 333 height 31
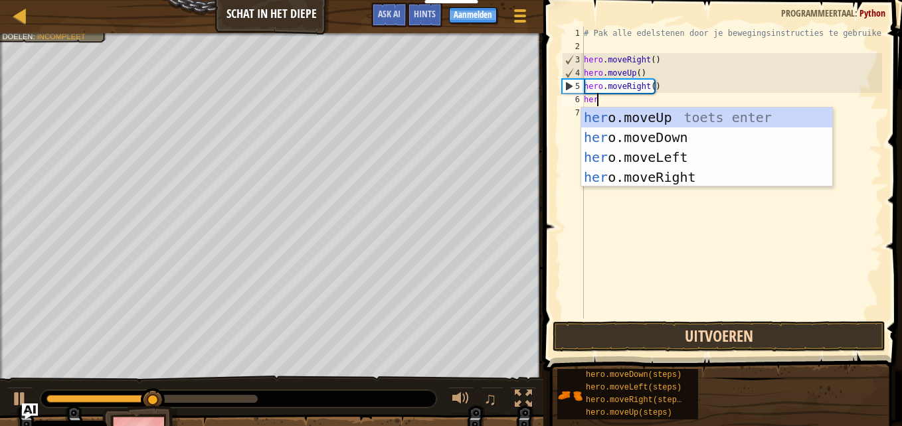
type textarea "hero"
click at [662, 132] on div "hero .moveUp toets enter hero .moveDown toets enter hero .moveLeft toets enter …" at bounding box center [706, 168] width 251 height 120
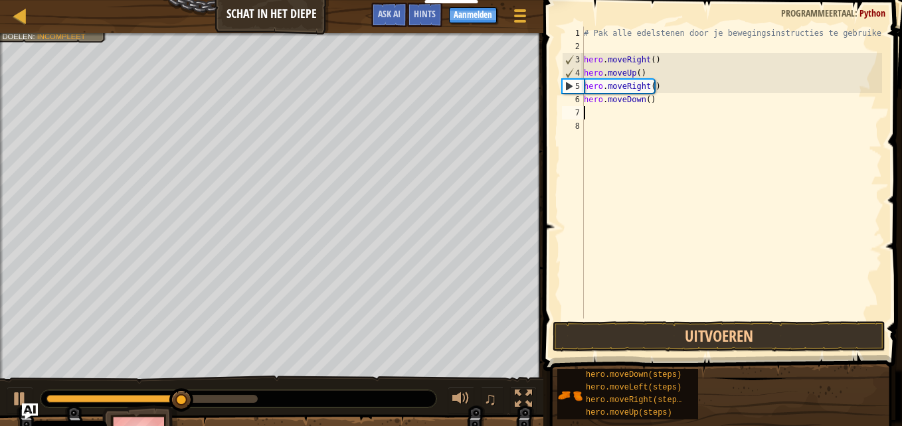
scroll to position [6, 0]
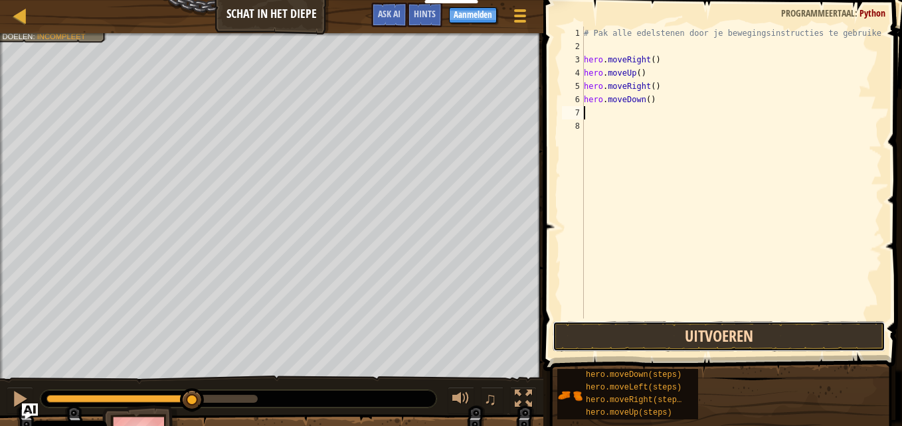
click at [753, 343] on button "Uitvoeren" at bounding box center [719, 337] width 333 height 31
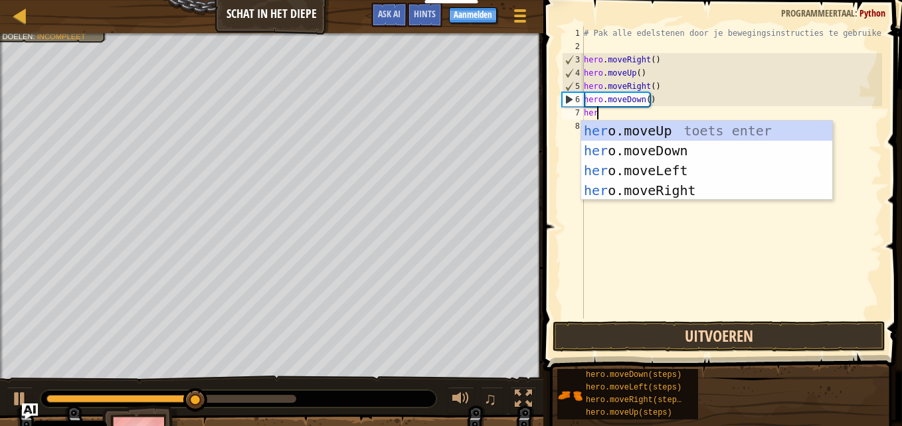
type textarea "hero"
click at [671, 173] on div "hero .moveUp toets enter hero .moveDown toets enter hero .moveLeft toets enter …" at bounding box center [706, 181] width 251 height 120
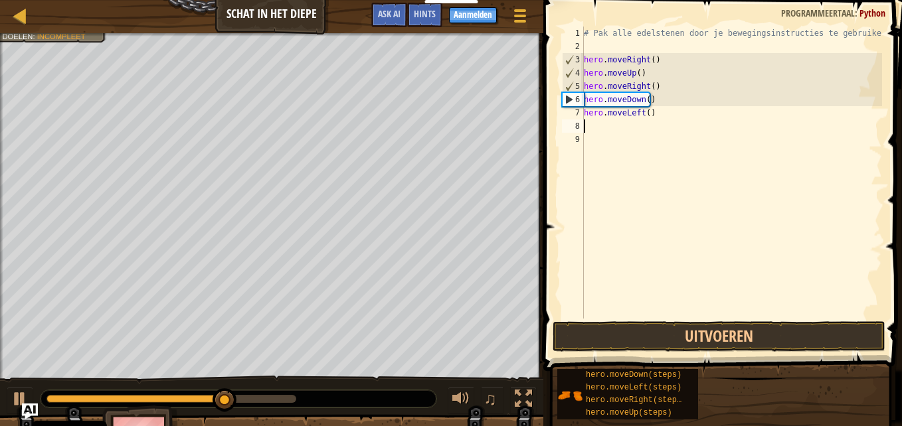
scroll to position [6, 0]
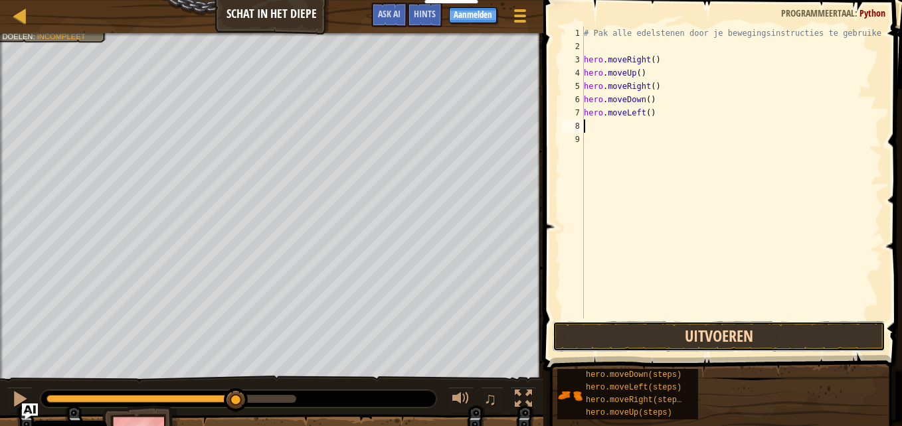
click at [744, 343] on button "Uitvoeren" at bounding box center [719, 337] width 333 height 31
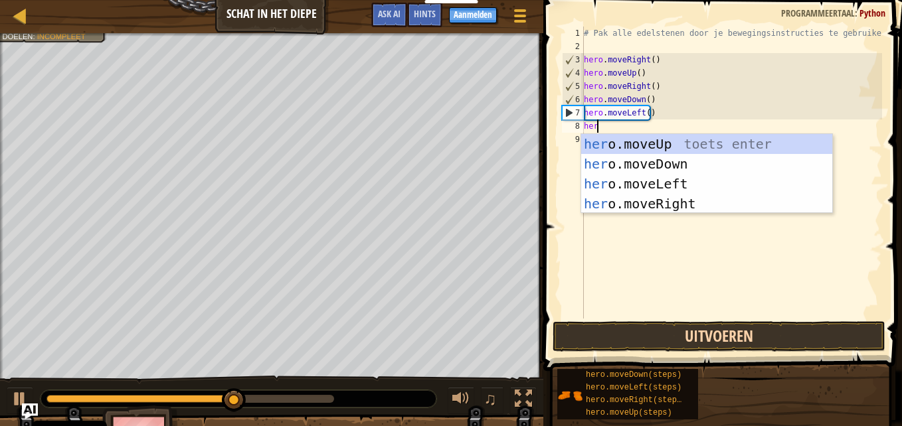
type textarea "hero"
click at [678, 162] on div "hero .moveUp toets enter hero .moveDown toets enter hero .moveLeft toets enter …" at bounding box center [706, 194] width 251 height 120
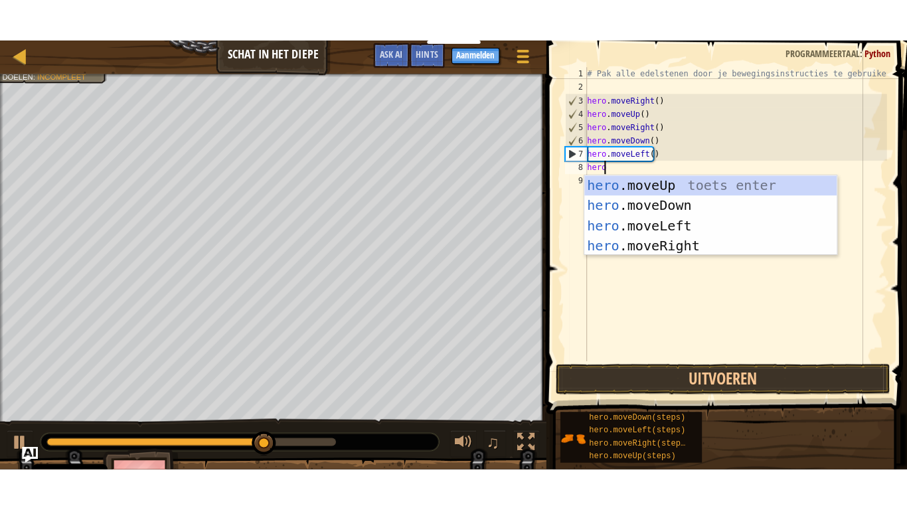
scroll to position [6, 0]
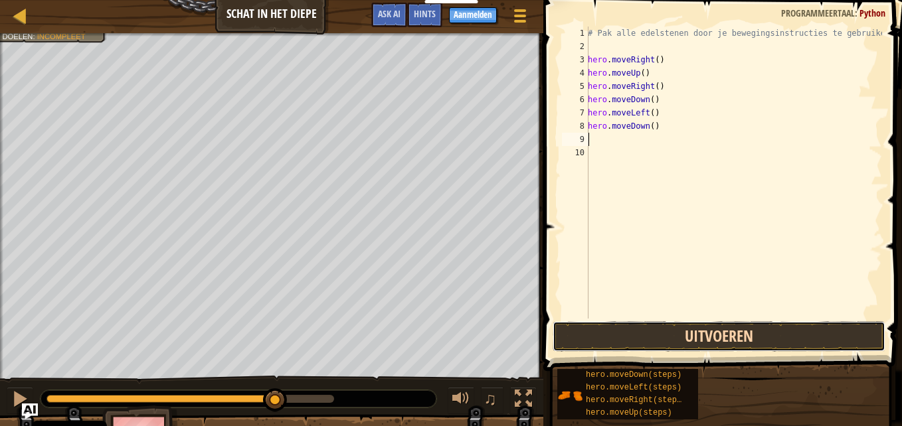
click at [714, 339] on button "Uitvoeren" at bounding box center [719, 337] width 333 height 31
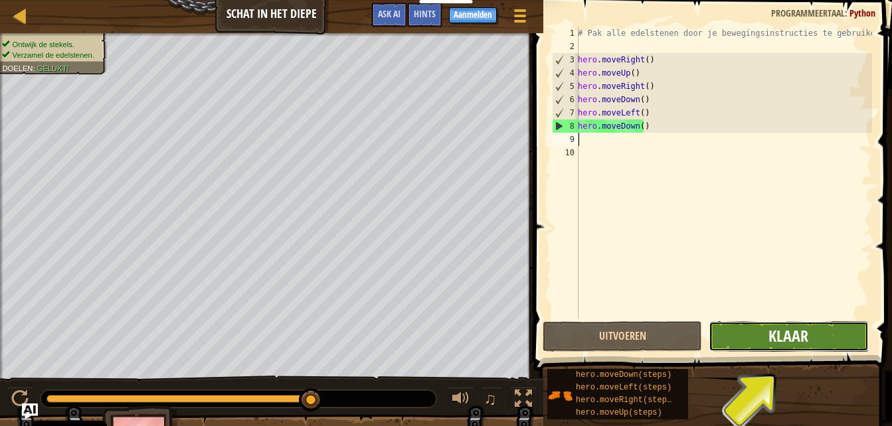
click at [791, 333] on span "Klaar" at bounding box center [789, 336] width 40 height 21
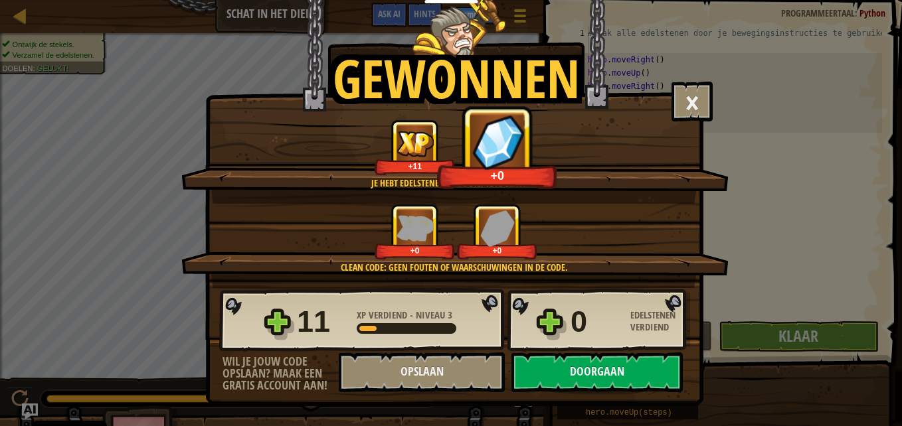
click at [836, 284] on div "Gewonnen × Je zal er snel achter komen waar deze edelstenen goed voor zijn. Beo…" at bounding box center [451, 213] width 902 height 426
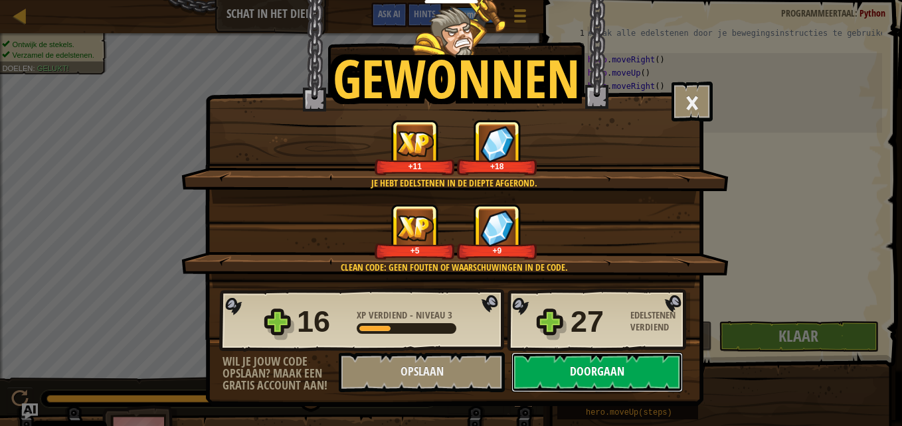
click at [680, 387] on button "Doorgaan" at bounding box center [597, 373] width 171 height 40
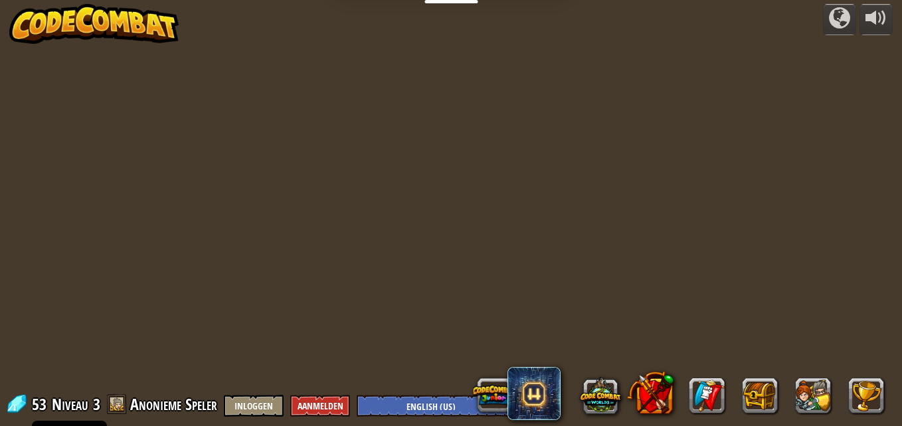
select select "nl-[GEOGRAPHIC_DATA]"
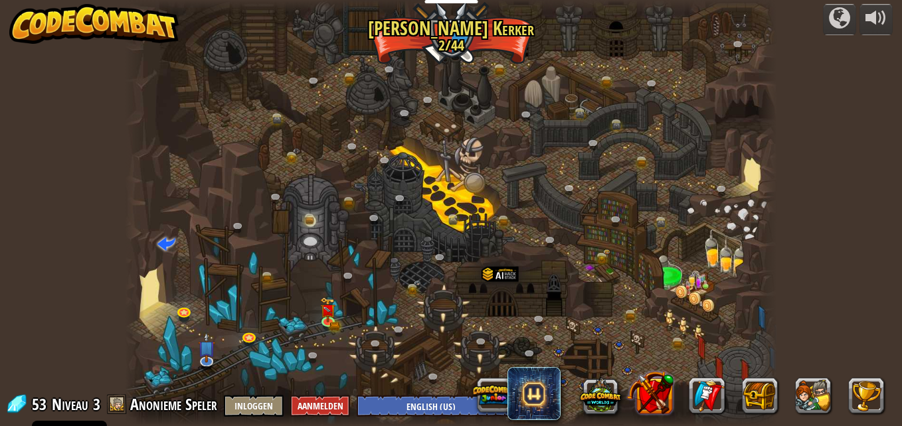
click at [644, 371] on button at bounding box center [650, 392] width 47 height 47
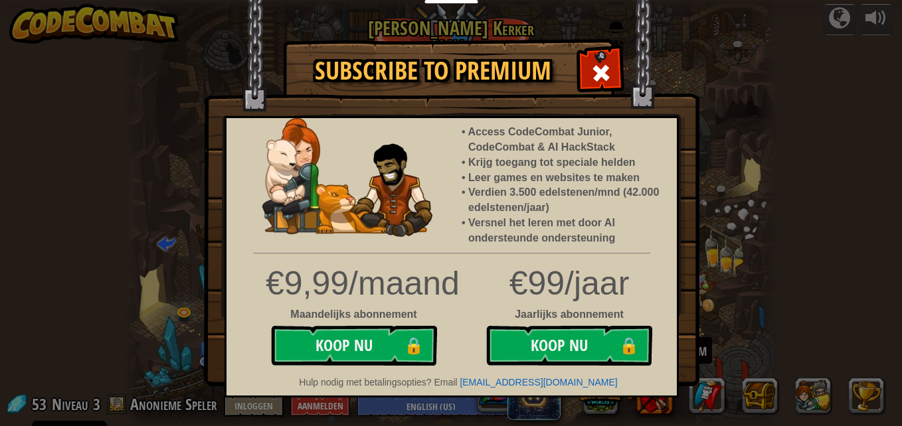
click at [707, 292] on div "Subscribe to Premium Access CodeCombat Junior, CodeCombat & AI HackStack Krijg …" at bounding box center [451, 213] width 902 height 426
click at [608, 82] on span at bounding box center [601, 72] width 21 height 21
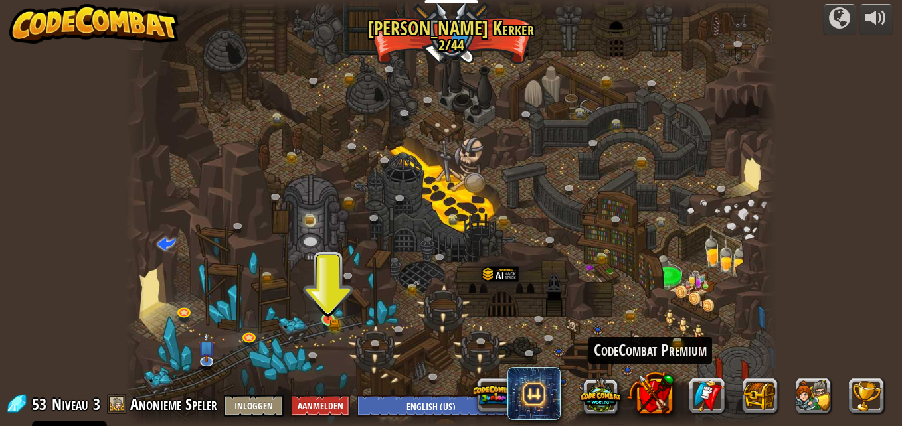
click at [332, 316] on img at bounding box center [327, 304] width 15 height 34
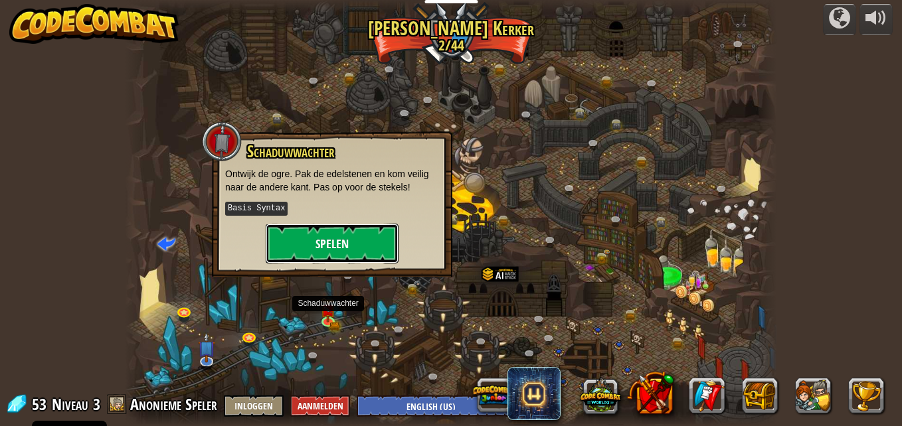
click at [297, 239] on button "Spelen" at bounding box center [332, 244] width 133 height 40
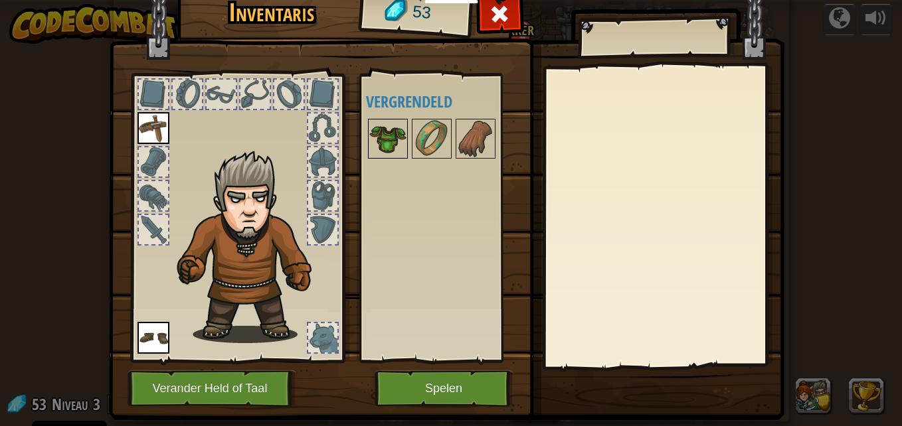
click at [369, 148] on img at bounding box center [387, 138] width 37 height 37
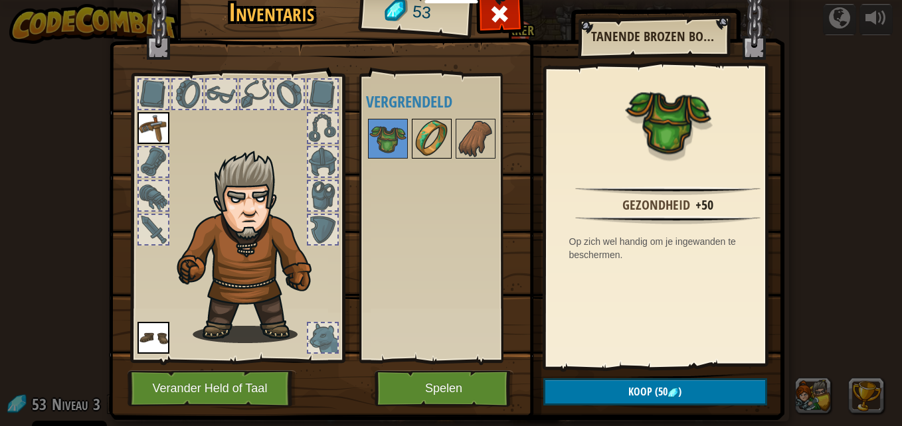
click at [421, 141] on img at bounding box center [431, 138] width 37 height 37
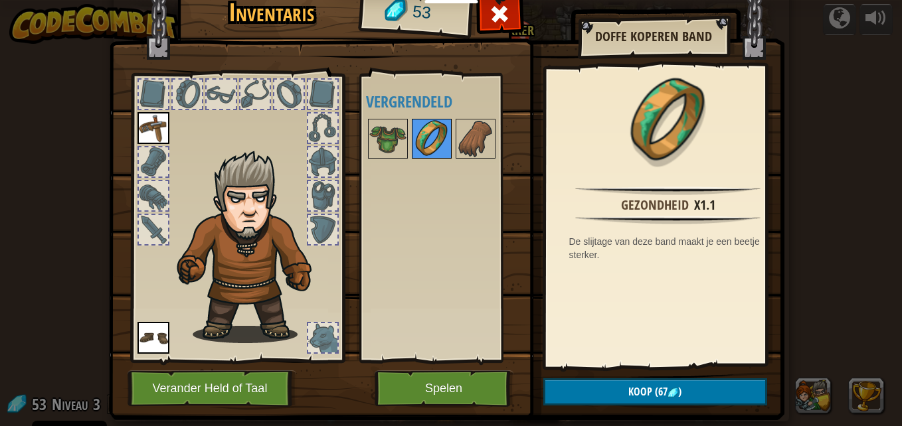
click at [389, 132] on img at bounding box center [387, 138] width 37 height 37
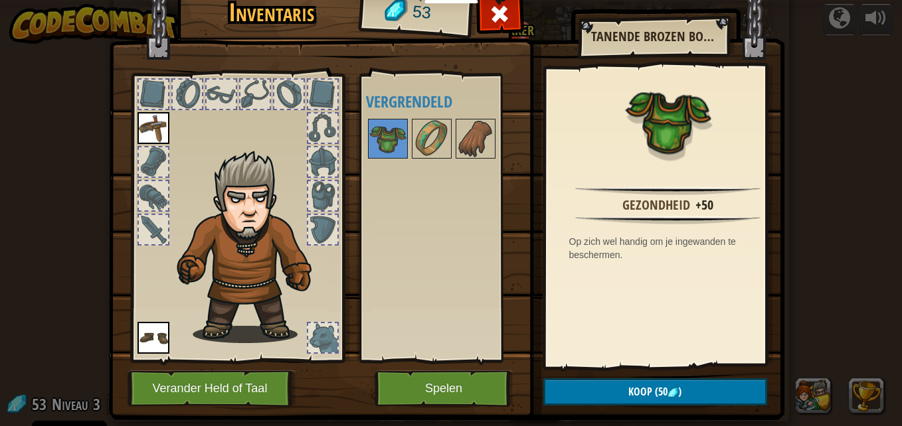
click at [141, 237] on div at bounding box center [153, 229] width 29 height 29
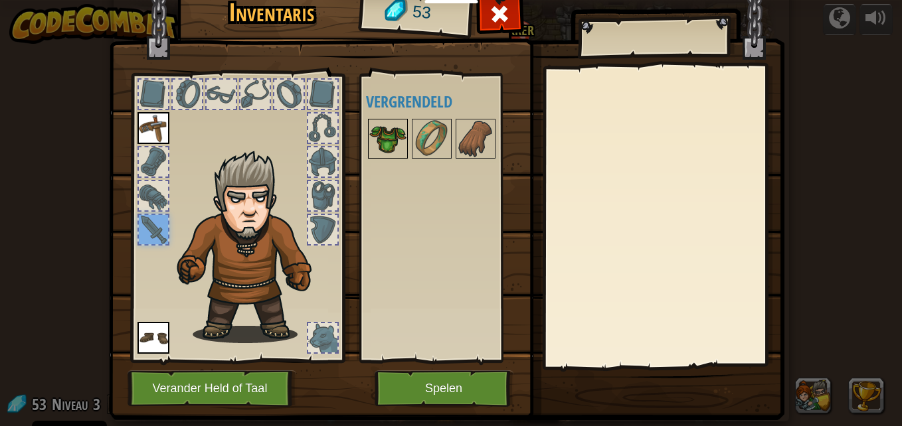
click at [368, 142] on div at bounding box center [388, 139] width 40 height 40
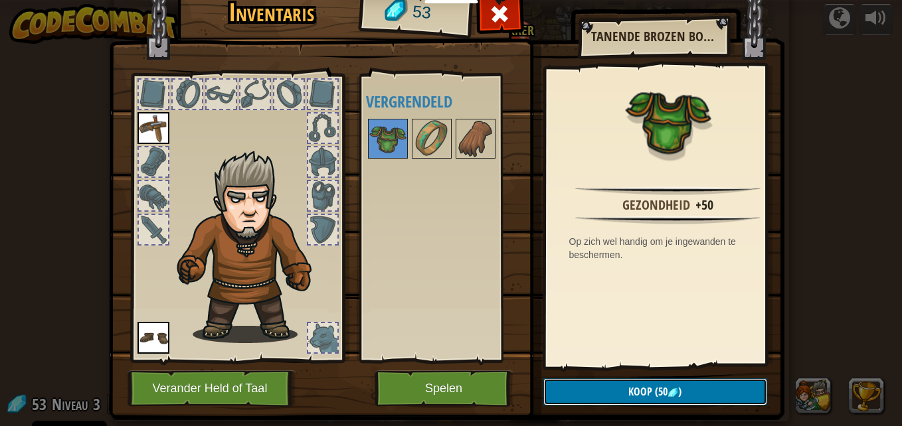
click at [600, 395] on button "Koop (50 )" at bounding box center [655, 392] width 224 height 27
click at [398, 140] on img at bounding box center [387, 138] width 37 height 37
click at [381, 137] on img at bounding box center [387, 138] width 37 height 37
click at [369, 150] on img at bounding box center [387, 138] width 37 height 37
click at [382, 138] on img at bounding box center [387, 138] width 37 height 37
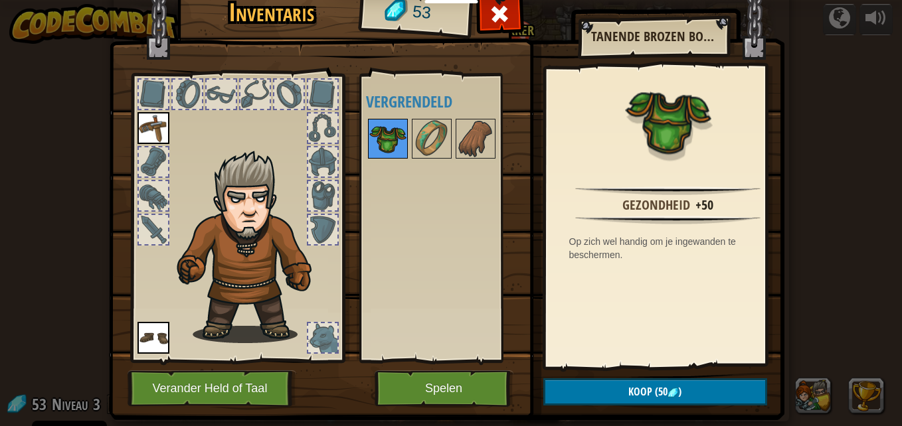
click at [372, 137] on img at bounding box center [387, 138] width 37 height 37
click at [379, 139] on img at bounding box center [387, 138] width 37 height 37
click at [373, 135] on img at bounding box center [387, 138] width 37 height 37
click at [414, 389] on button "Spelen" at bounding box center [444, 389] width 139 height 37
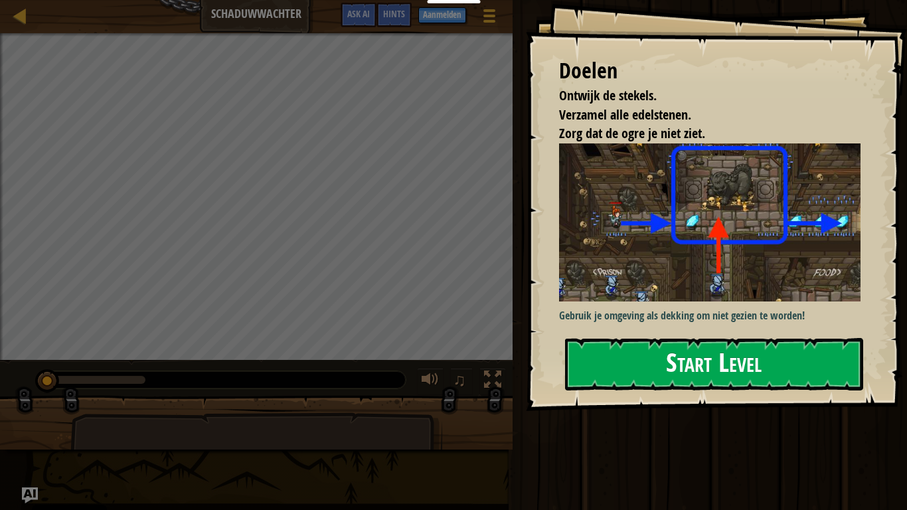
click at [755, 338] on button "Start Level" at bounding box center [714, 364] width 298 height 52
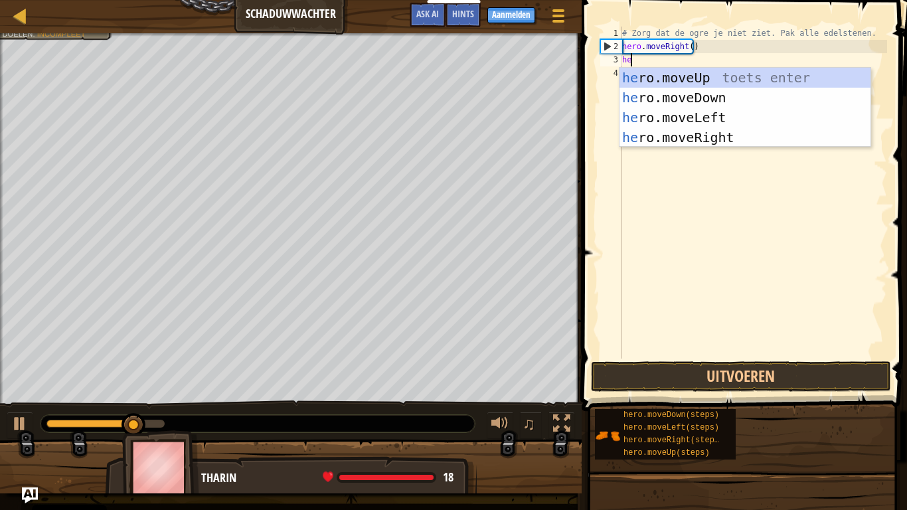
scroll to position [6, 1]
type textarea "hero"
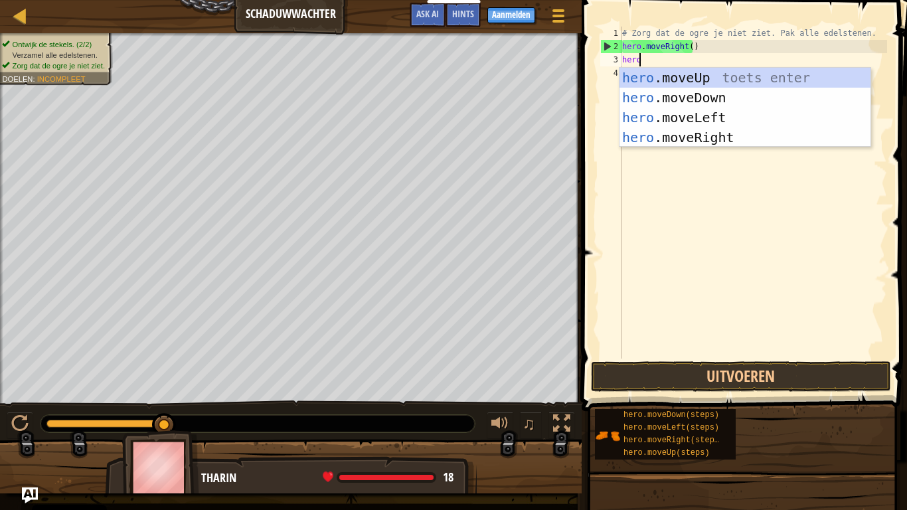
click at [711, 71] on div "hero .moveUp toets enter hero .moveDown toets enter hero .moveLeft toets enter …" at bounding box center [745, 128] width 251 height 120
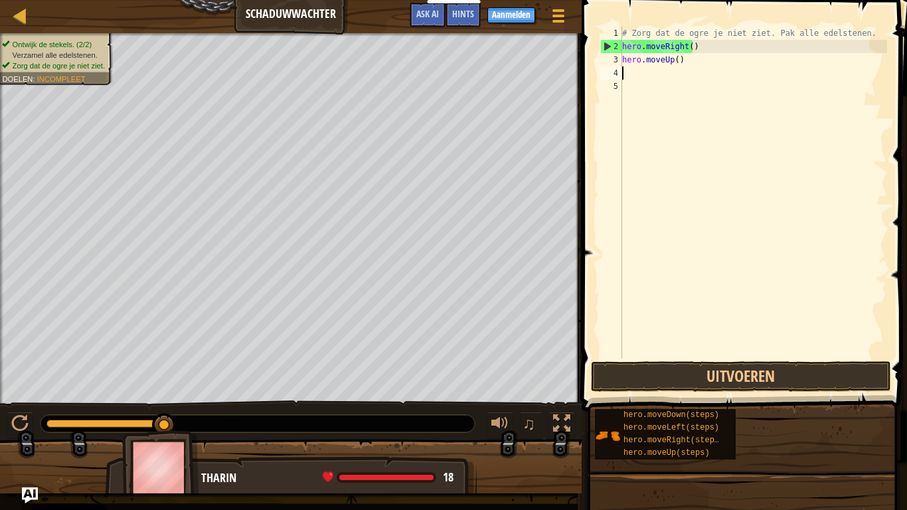
scroll to position [6, 0]
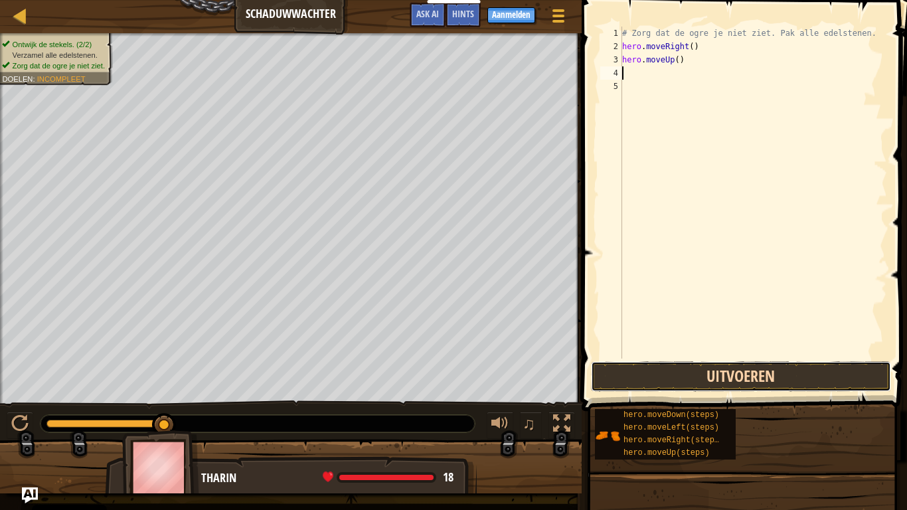
click at [809, 381] on button "Uitvoeren" at bounding box center [741, 376] width 300 height 31
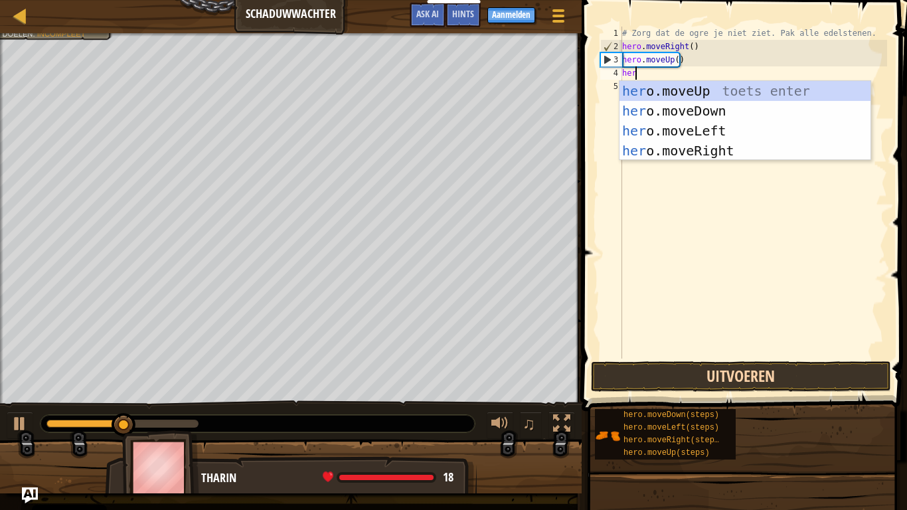
scroll to position [6, 1]
type textarea "hero"
click at [717, 157] on div "hero .moveUp toets enter hero .moveDown toets enter hero .moveLeft toets enter …" at bounding box center [745, 141] width 251 height 120
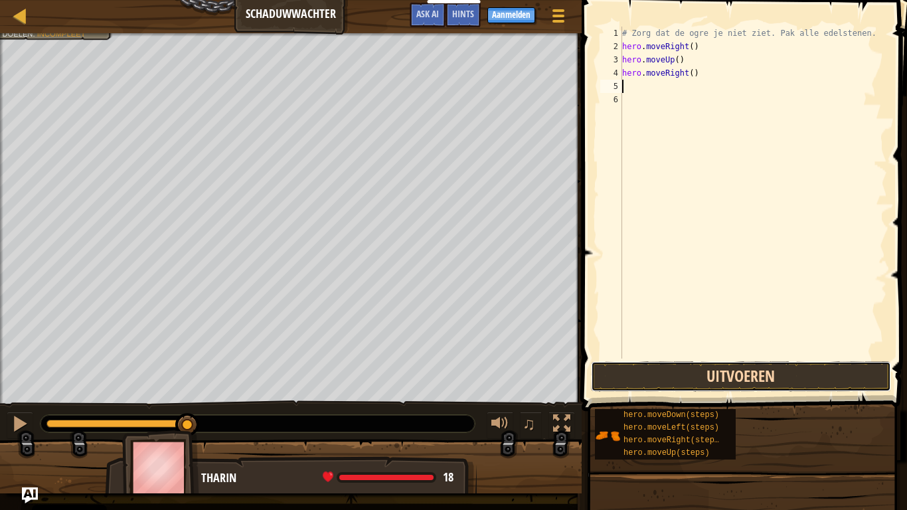
click at [745, 379] on button "Uitvoeren" at bounding box center [741, 376] width 300 height 31
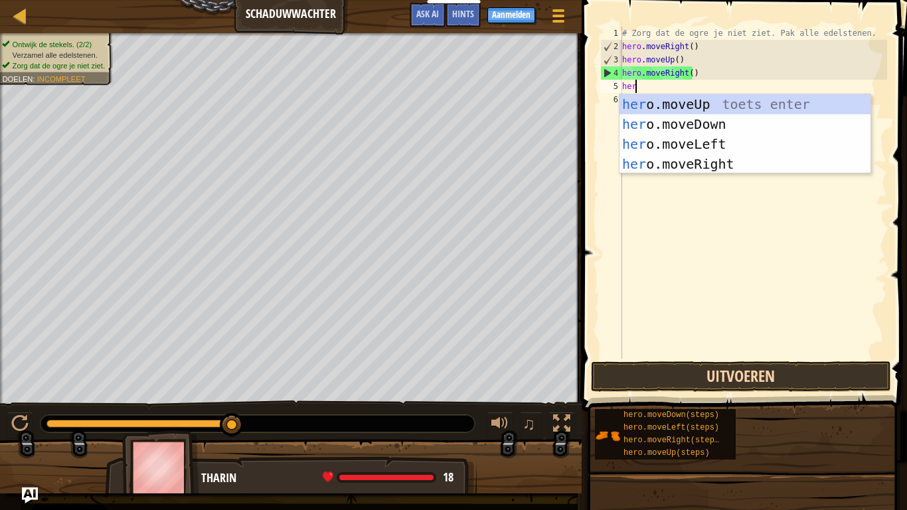
scroll to position [6, 1]
type textarea "hero"
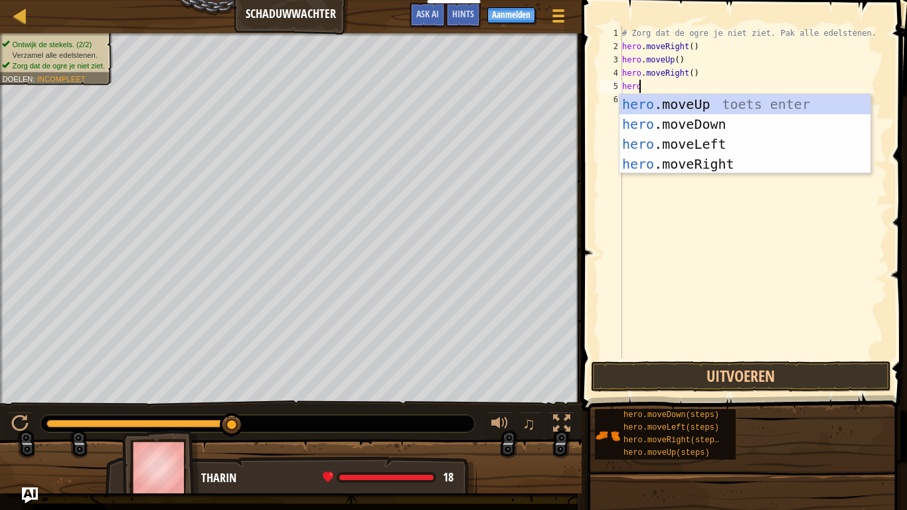
click at [666, 118] on div "hero .moveUp toets enter hero .moveDown toets enter hero .moveLeft toets enter …" at bounding box center [745, 154] width 251 height 120
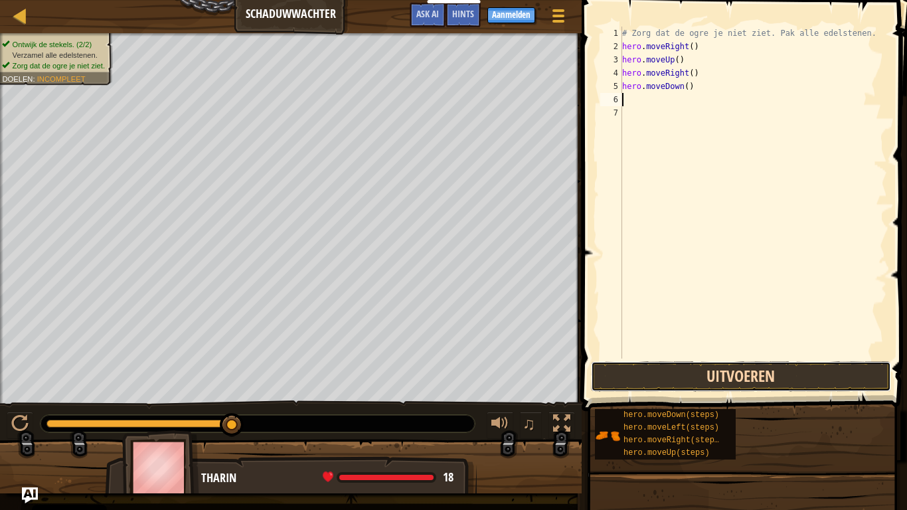
click at [789, 368] on button "Uitvoeren" at bounding box center [741, 376] width 300 height 31
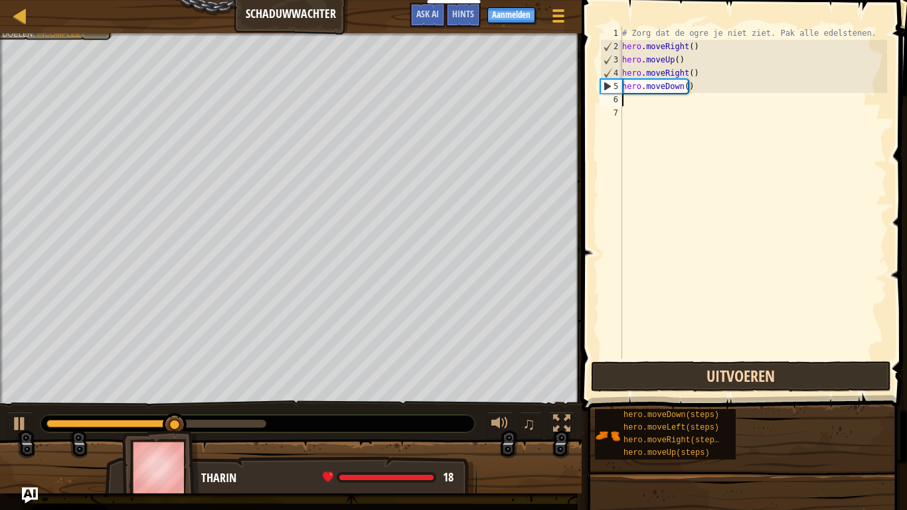
type textarea "m"
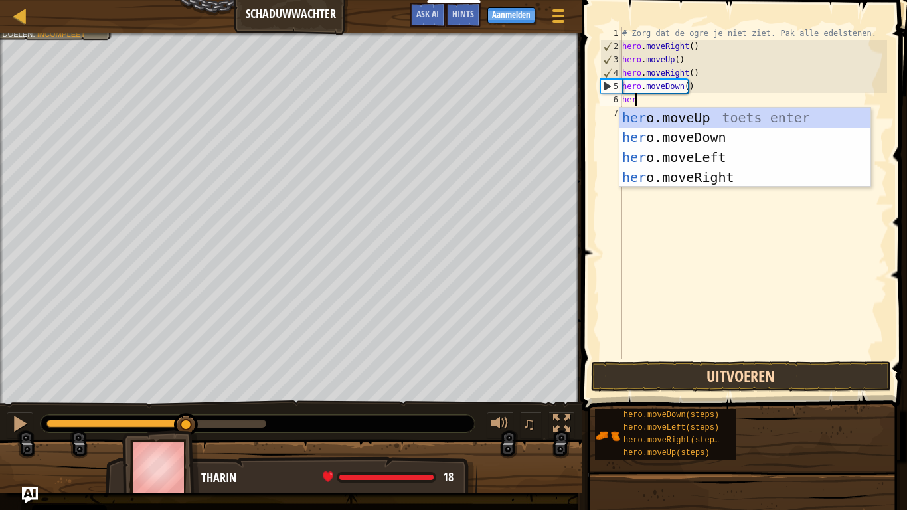
scroll to position [6, 1]
type textarea "hero"
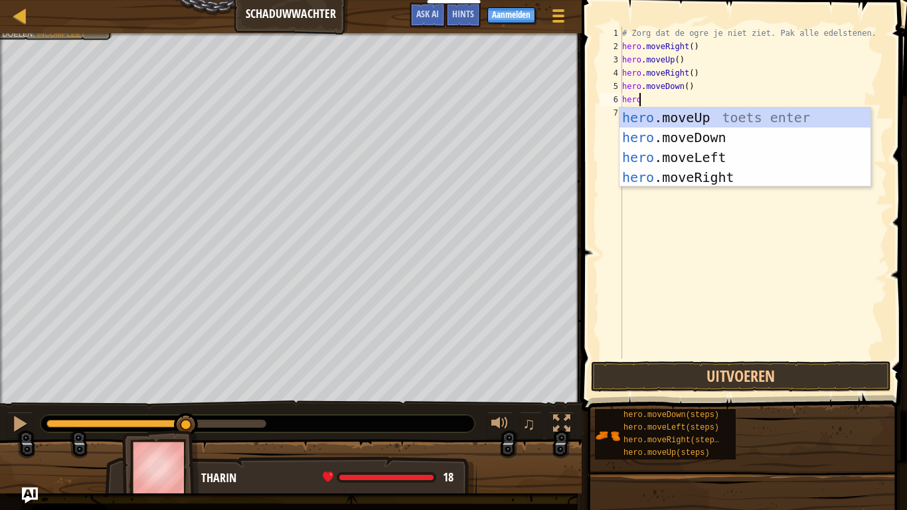
click at [648, 177] on div "hero .moveUp toets enter hero .moveDown toets enter hero .moveLeft toets enter …" at bounding box center [745, 168] width 251 height 120
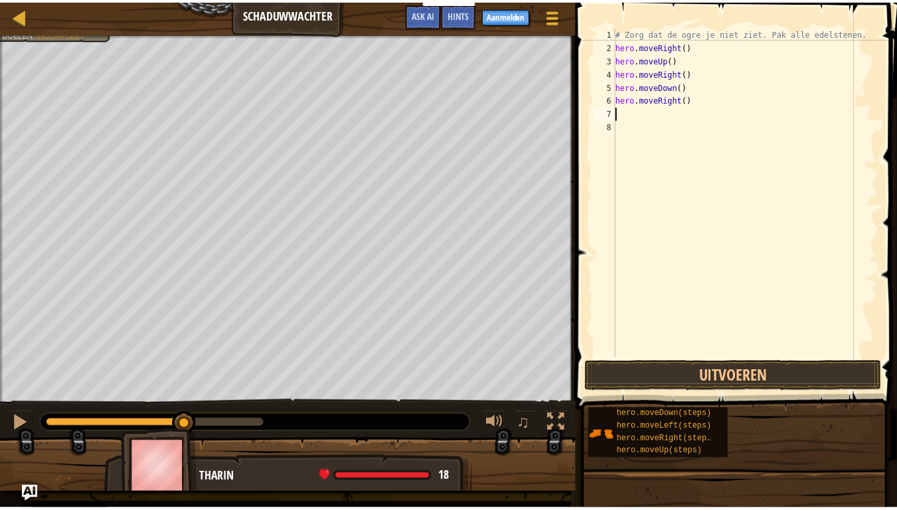
scroll to position [6, 0]
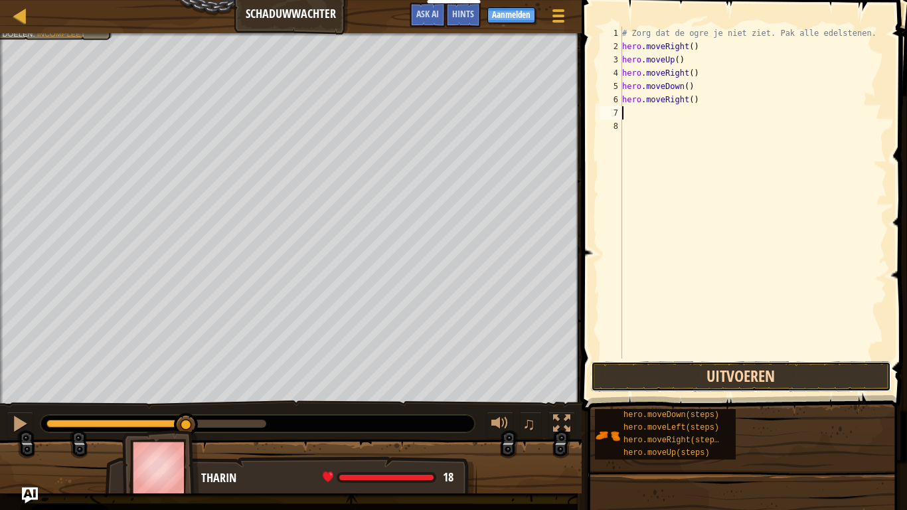
click at [672, 381] on button "Uitvoeren" at bounding box center [741, 376] width 300 height 31
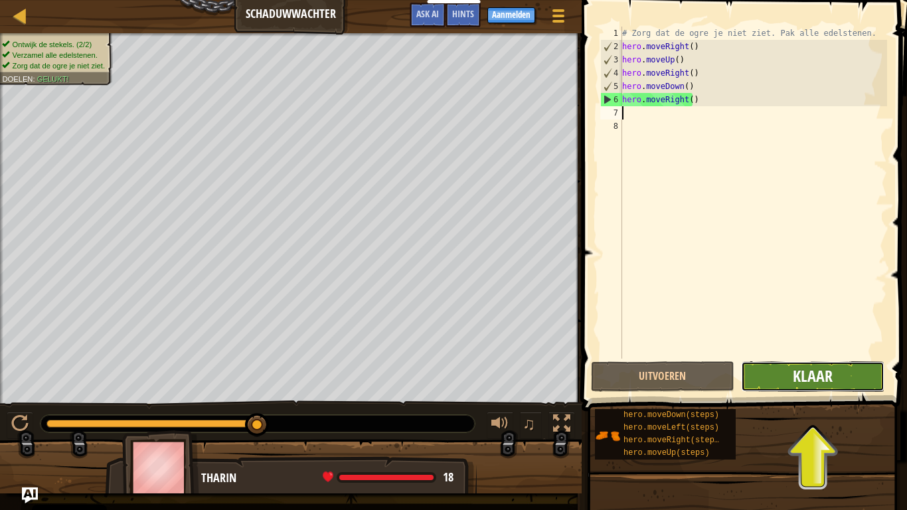
click at [804, 386] on span "Klaar" at bounding box center [813, 375] width 40 height 21
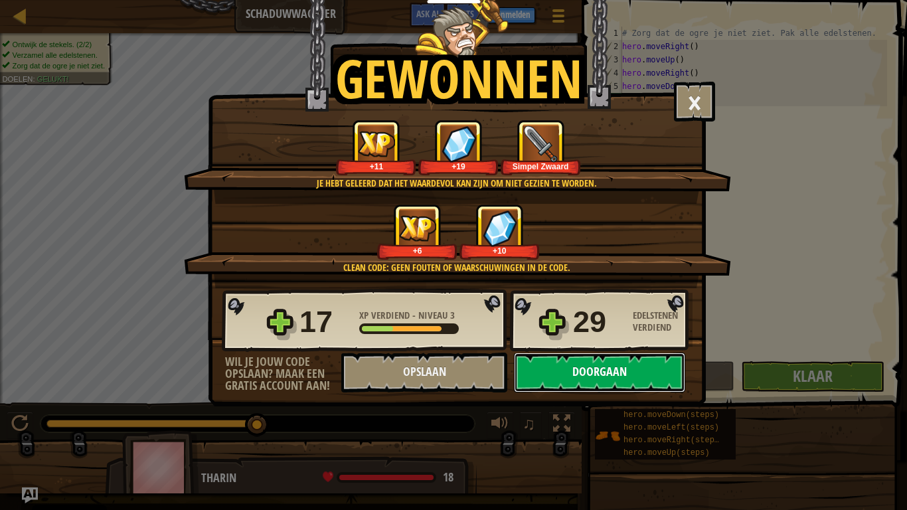
click at [555, 379] on button "Doorgaan" at bounding box center [599, 373] width 171 height 40
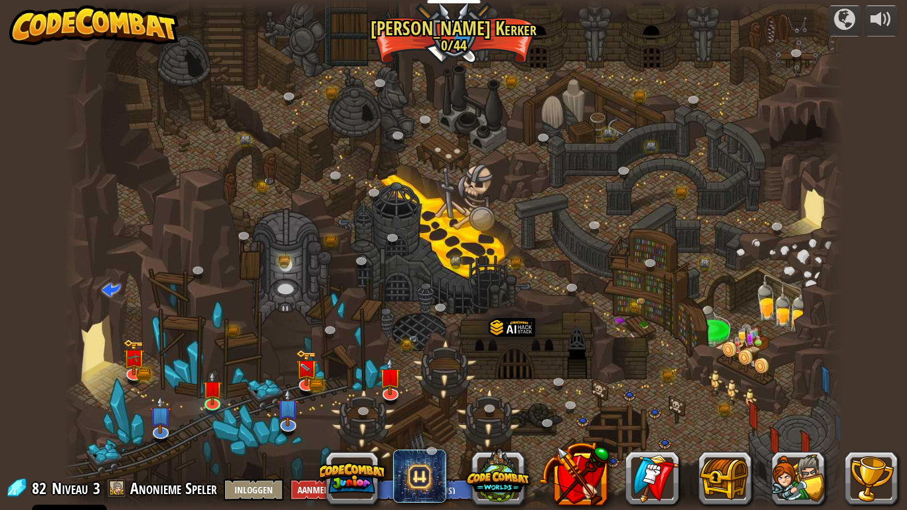
select select "nl-[GEOGRAPHIC_DATA]"
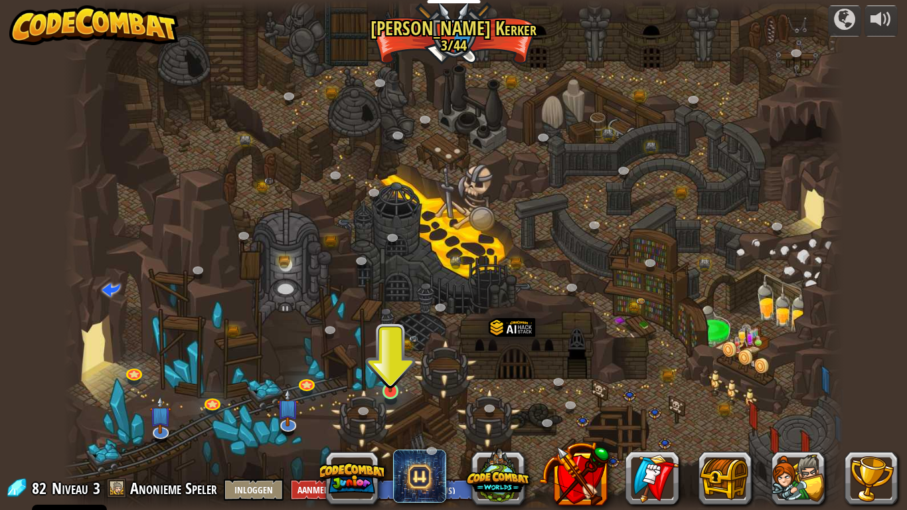
click at [391, 381] on img at bounding box center [391, 369] width 20 height 45
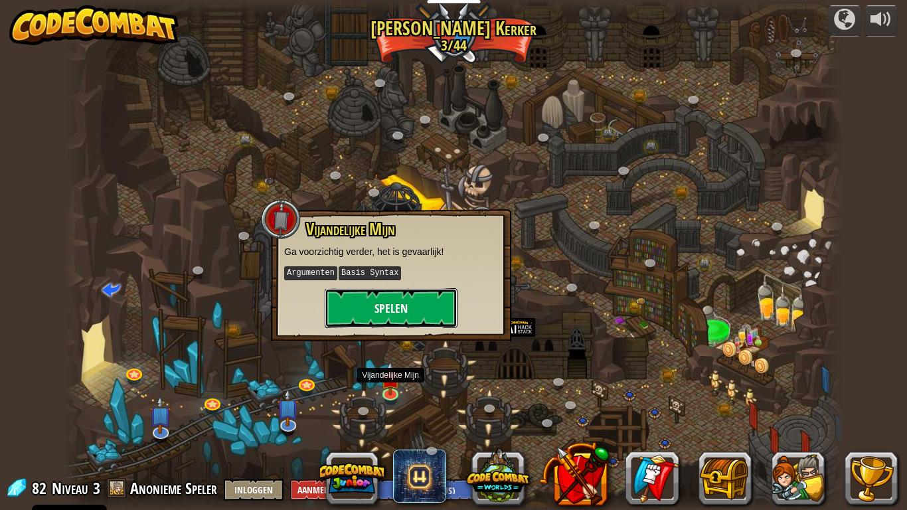
click at [359, 316] on button "Spelen" at bounding box center [391, 308] width 133 height 40
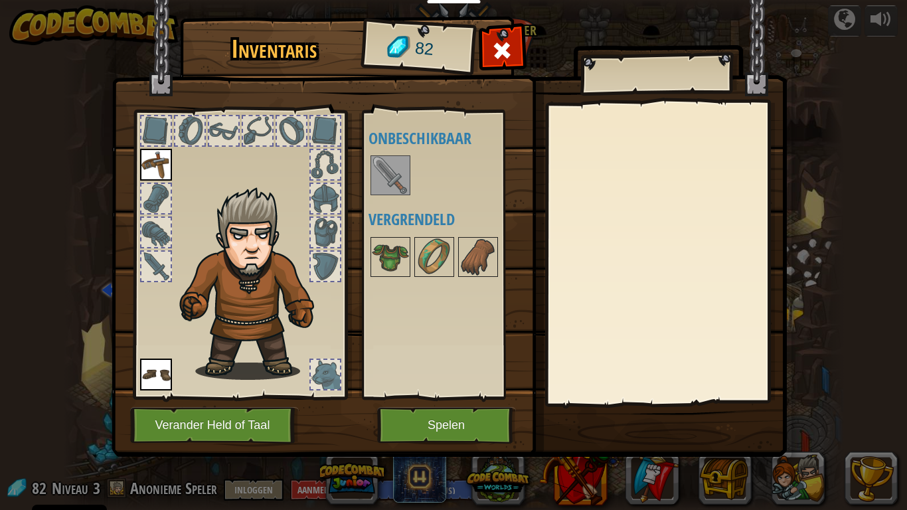
click at [388, 196] on div at bounding box center [452, 175] width 167 height 44
click at [381, 162] on img at bounding box center [390, 175] width 37 height 37
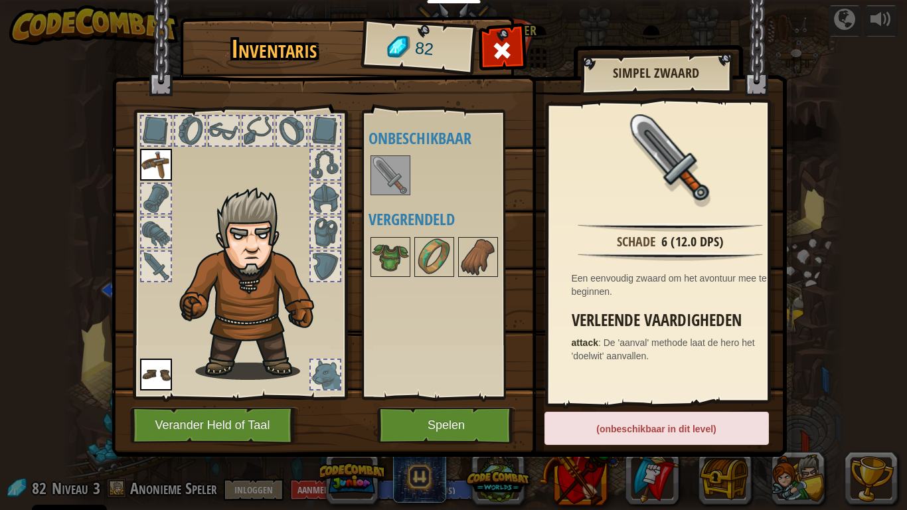
click at [386, 169] on img at bounding box center [390, 175] width 37 height 37
click at [371, 182] on div at bounding box center [391, 175] width 40 height 40
click at [387, 260] on img at bounding box center [390, 256] width 37 height 37
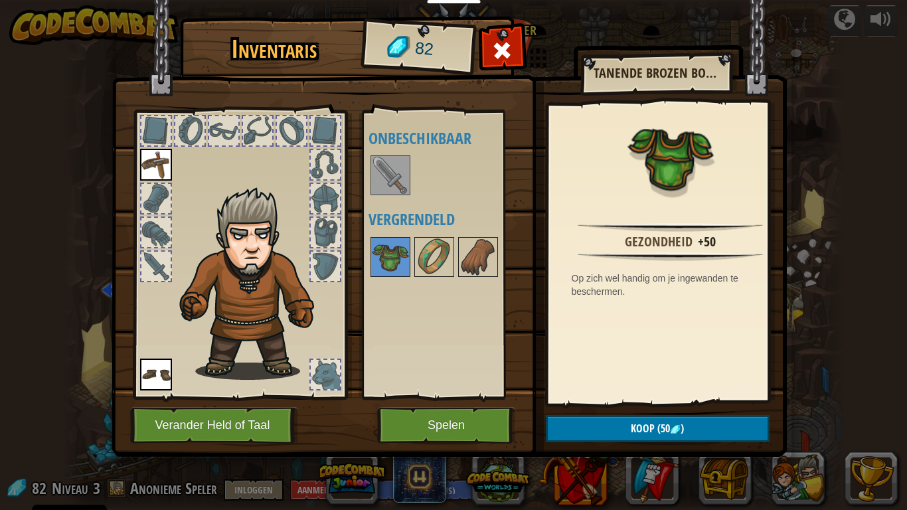
click at [100, 314] on div "Inventaris 82 Beschikbaar Kies Kies (dubbel-klik om te kiezen) Onbeschikbaar Ve…" at bounding box center [453, 255] width 907 height 510
click at [98, 312] on div "Inventaris 82 Beschikbaar Kies Kies (dubbel-klik om te kiezen) Onbeschikbaar Ve…" at bounding box center [453, 255] width 907 height 510
click at [98, 307] on div "Inventaris 82 Beschikbaar Kies Kies (dubbel-klik om te kiezen) Onbeschikbaar Ve…" at bounding box center [453, 255] width 907 height 510
click at [91, 304] on div "Inventaris 82 Beschikbaar Kies Kies (dubbel-klik om te kiezen) Onbeschikbaar Ve…" at bounding box center [453, 255] width 907 height 510
click at [86, 304] on div "Inventaris 82 Beschikbaar Kies Kies (dubbel-klik om te kiezen) Onbeschikbaar Ve…" at bounding box center [453, 255] width 907 height 510
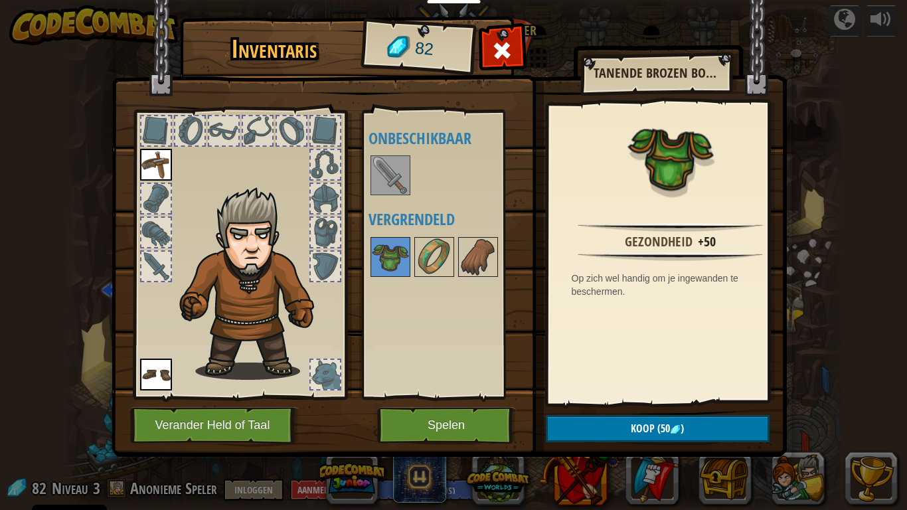
click at [106, 302] on div "Inventaris 82 Beschikbaar Kies Kies (dubbel-klik om te kiezen) Onbeschikbaar Ve…" at bounding box center [453, 255] width 907 height 510
click at [157, 270] on div at bounding box center [155, 266] width 29 height 29
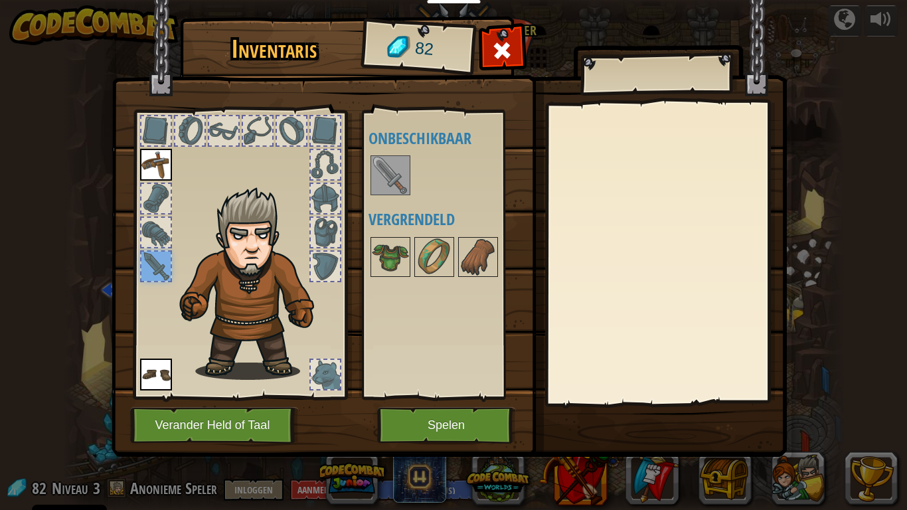
click at [157, 236] on div at bounding box center [155, 232] width 29 height 29
click at [151, 236] on div at bounding box center [155, 232] width 29 height 29
click at [146, 229] on div at bounding box center [155, 232] width 29 height 29
click at [130, 274] on div at bounding box center [239, 251] width 219 height 299
click at [74, 291] on div "Inventaris 82 Beschikbaar Kies Kies (dubbel-klik om te kiezen) Onbeschikbaar Ve…" at bounding box center [453, 255] width 907 height 510
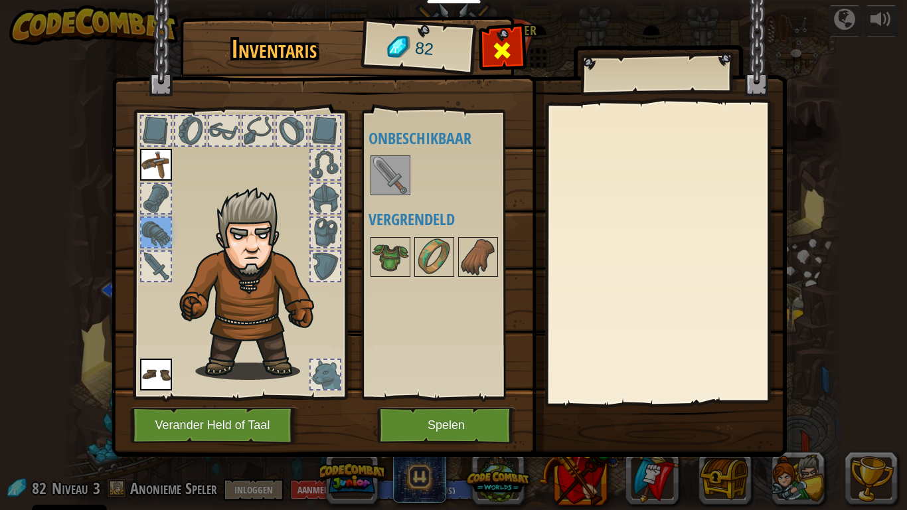
click at [508, 55] on span at bounding box center [502, 50] width 21 height 21
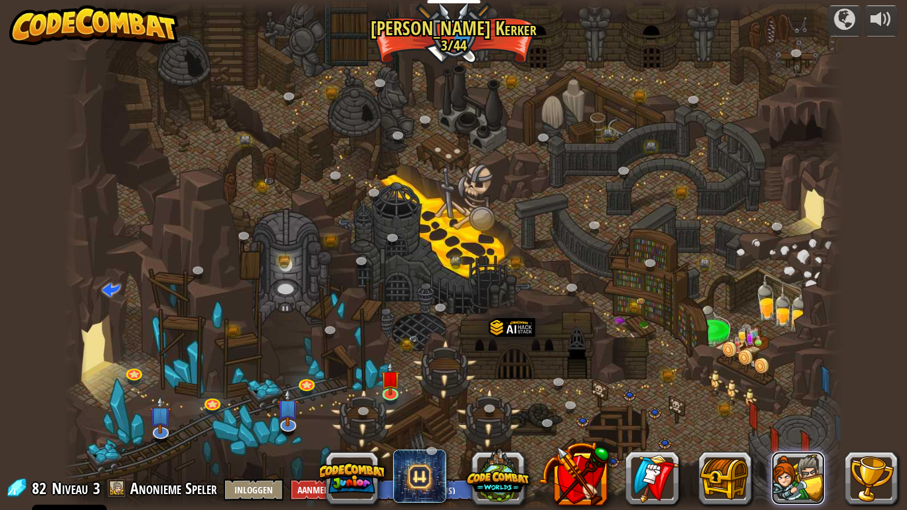
click at [793, 426] on button at bounding box center [798, 478] width 53 height 53
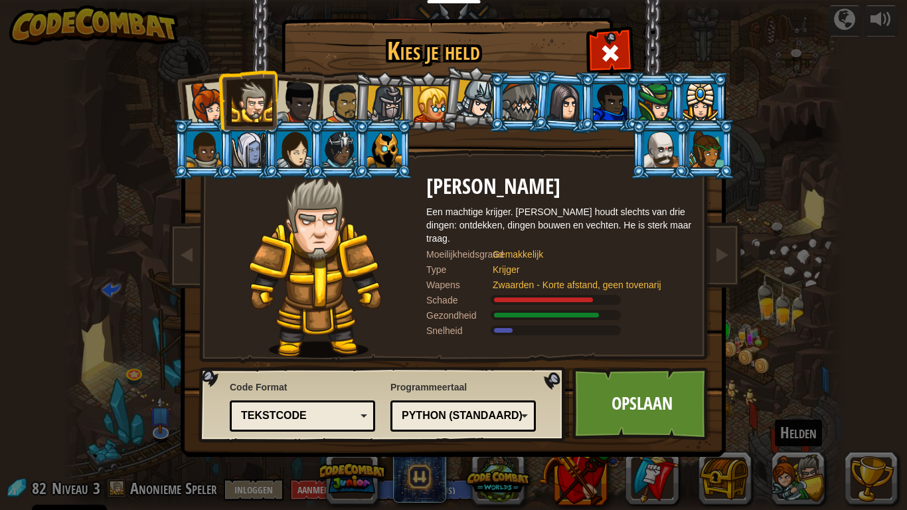
click at [797, 426] on div "Kies je held 82 Kapitein Anya Weston Anya is een eerlijke leider die niet bang …" at bounding box center [453, 255] width 907 height 510
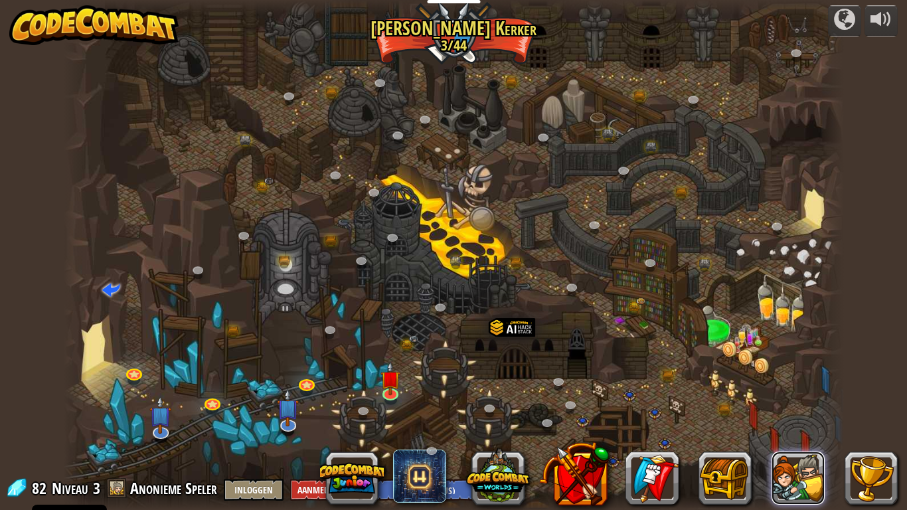
click at [785, 426] on button at bounding box center [798, 478] width 53 height 53
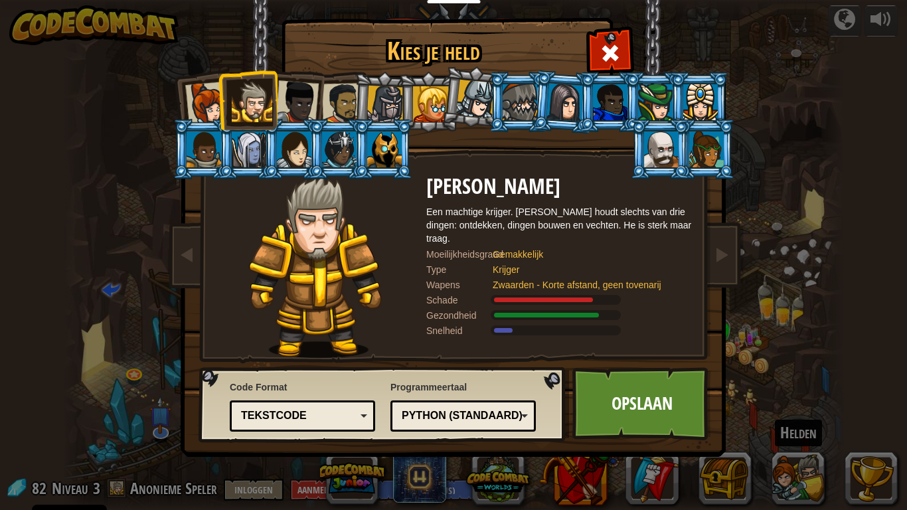
click at [462, 104] on div at bounding box center [475, 99] width 39 height 39
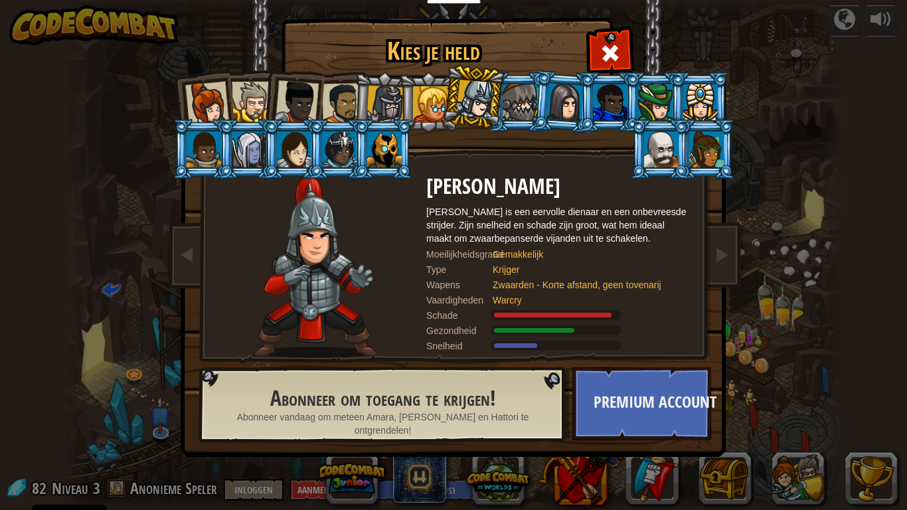
click at [459, 92] on div at bounding box center [475, 99] width 39 height 39
click at [473, 104] on div at bounding box center [475, 99] width 39 height 39
click at [553, 106] on div at bounding box center [565, 102] width 37 height 38
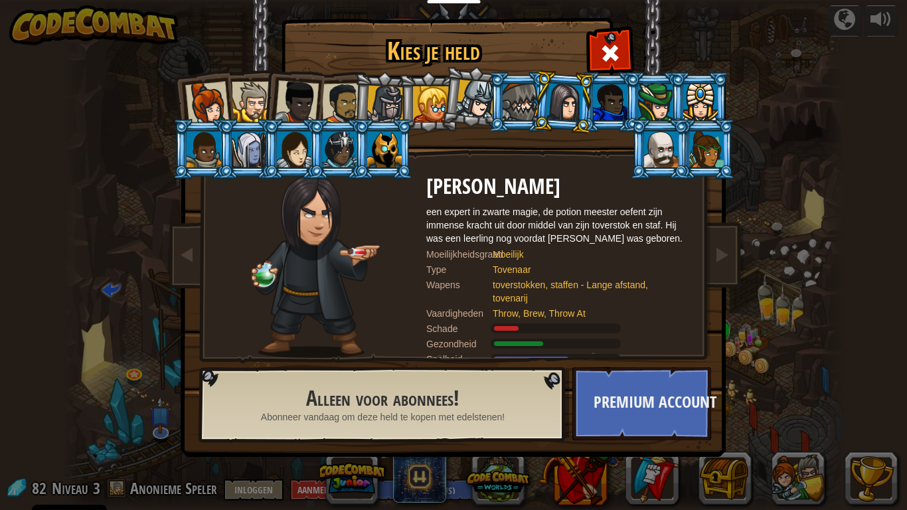
click at [104, 234] on div "Kies je held 82 Kapitein Anya Weston Anya is een eerlijke leider die niet bang …" at bounding box center [453, 255] width 907 height 510
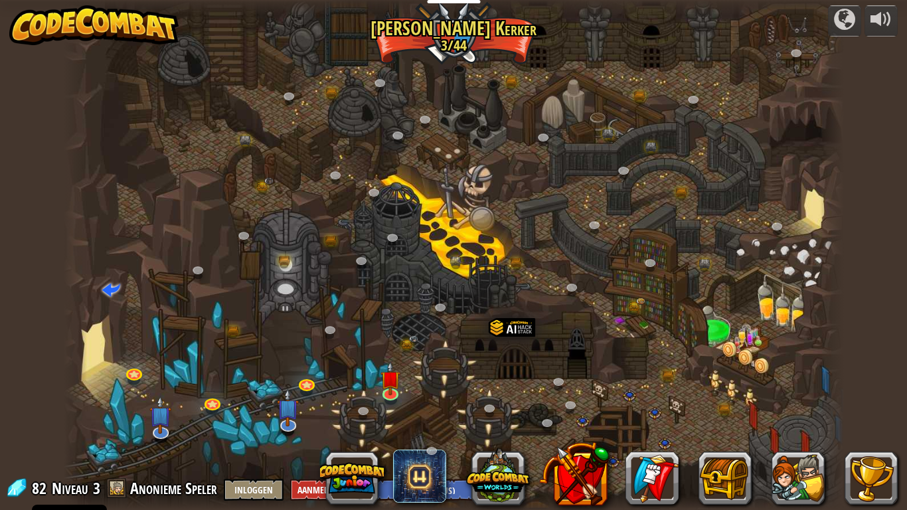
click at [92, 195] on div at bounding box center [453, 255] width 907 height 510
click at [591, 426] on button at bounding box center [574, 474] width 70 height 70
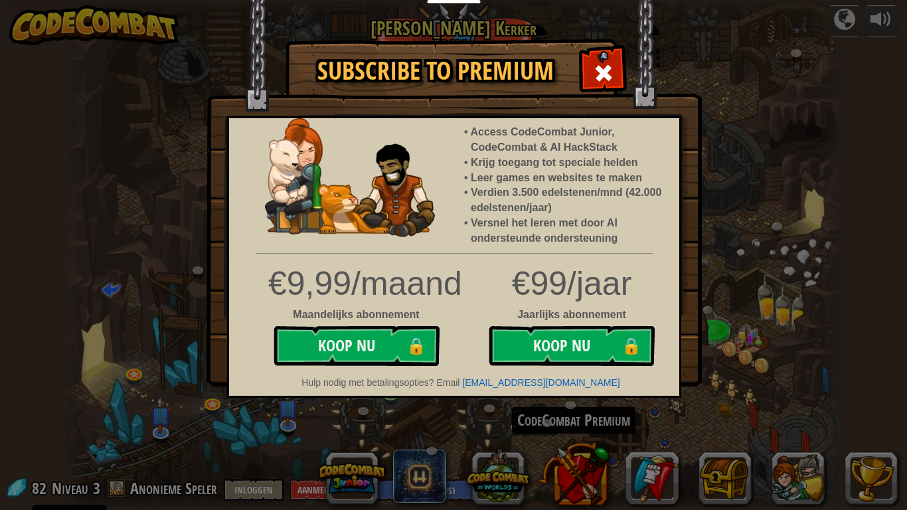
click at [706, 272] on div "Subscribe to Premium Access CodeCombat Junior, CodeCombat & AI HackStack Krijg …" at bounding box center [453, 255] width 907 height 510
click at [604, 54] on div at bounding box center [604, 71] width 42 height 42
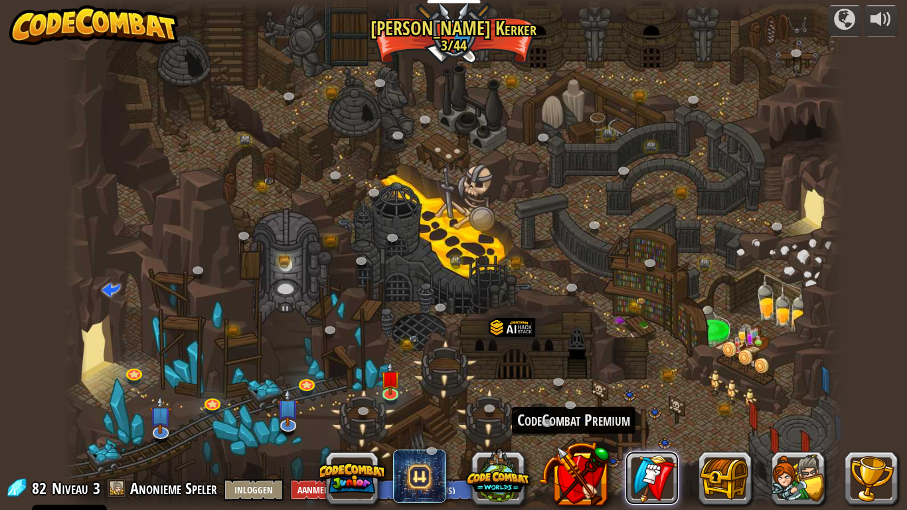
click at [658, 426] on link at bounding box center [652, 478] width 53 height 53
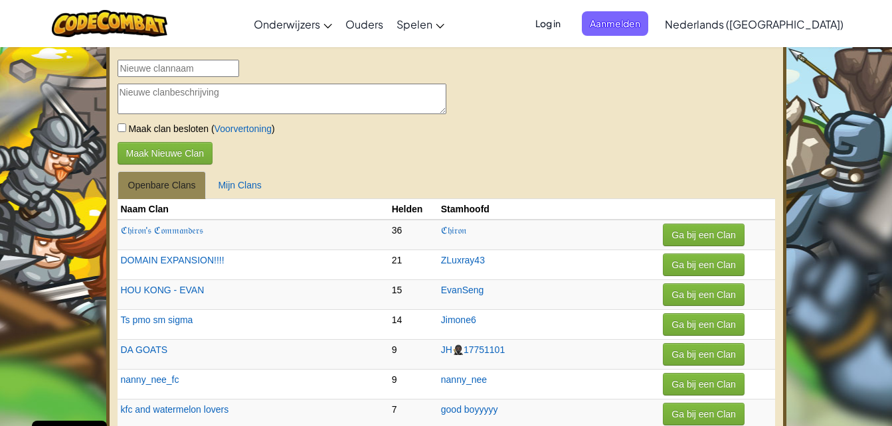
select select "nl-[GEOGRAPHIC_DATA]"
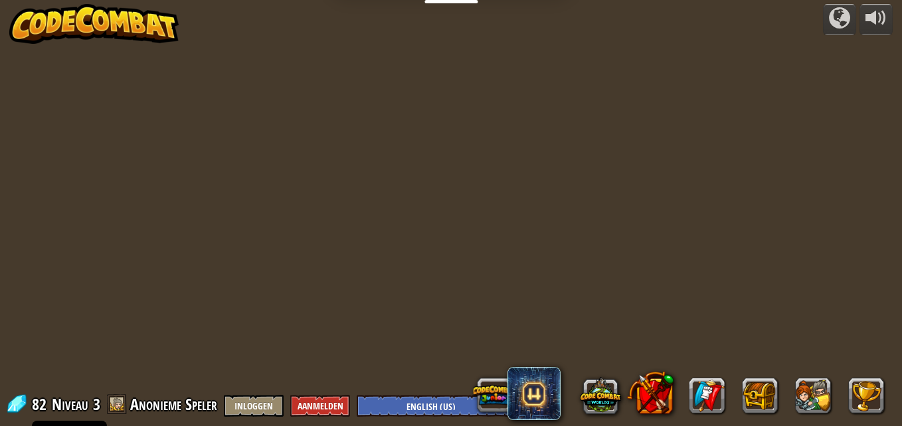
select select "nl-[GEOGRAPHIC_DATA]"
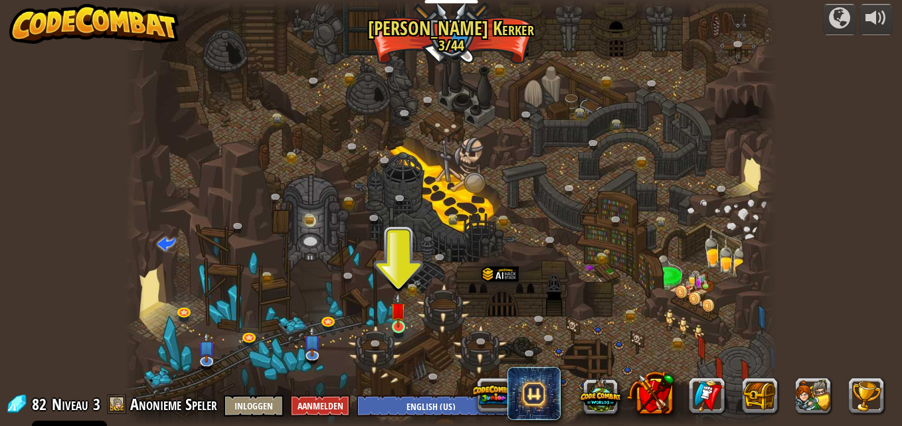
click at [397, 328] on img at bounding box center [398, 310] width 15 height 35
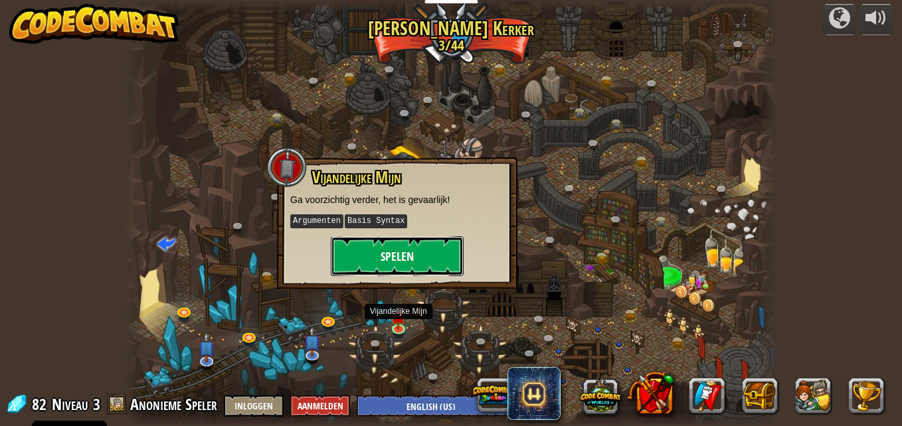
click at [377, 260] on button "Spelen" at bounding box center [397, 256] width 133 height 40
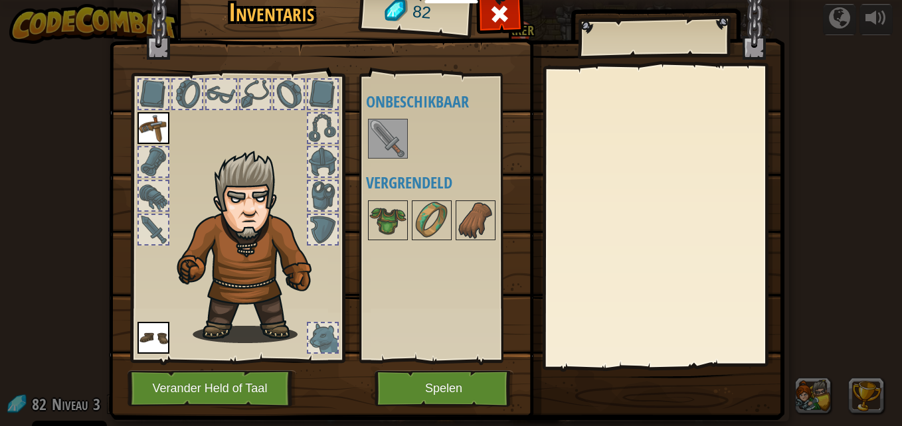
click at [375, 142] on img at bounding box center [387, 138] width 37 height 37
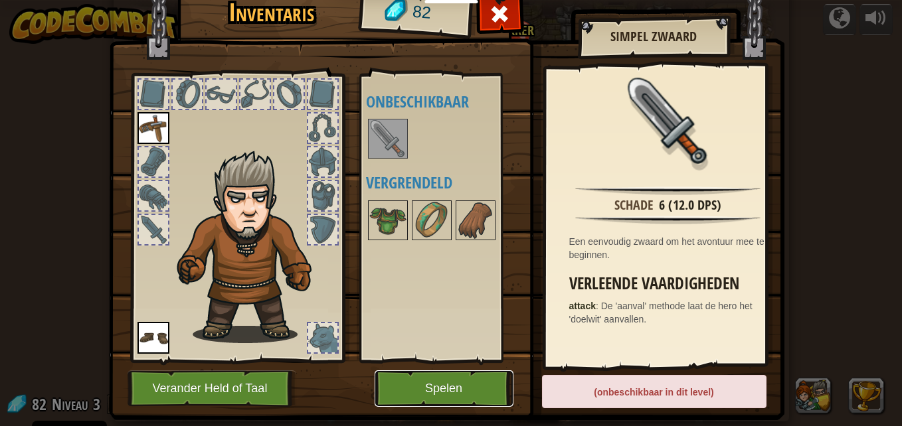
click at [426, 402] on button "Spelen" at bounding box center [444, 389] width 139 height 37
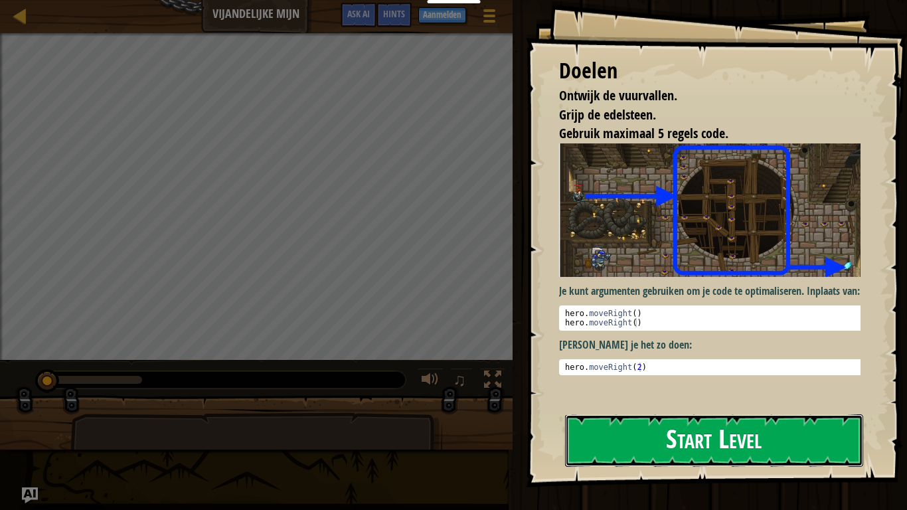
click at [787, 426] on button "Start Level" at bounding box center [714, 441] width 298 height 52
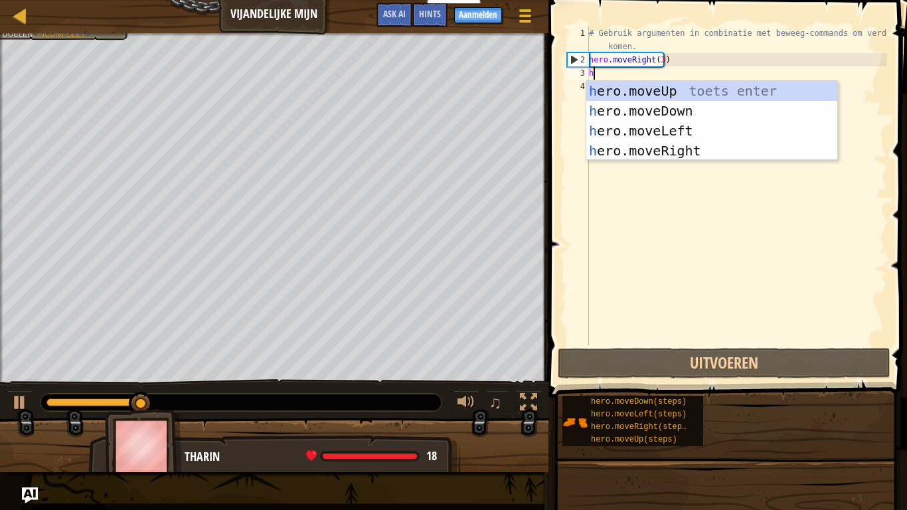
scroll to position [6, 0]
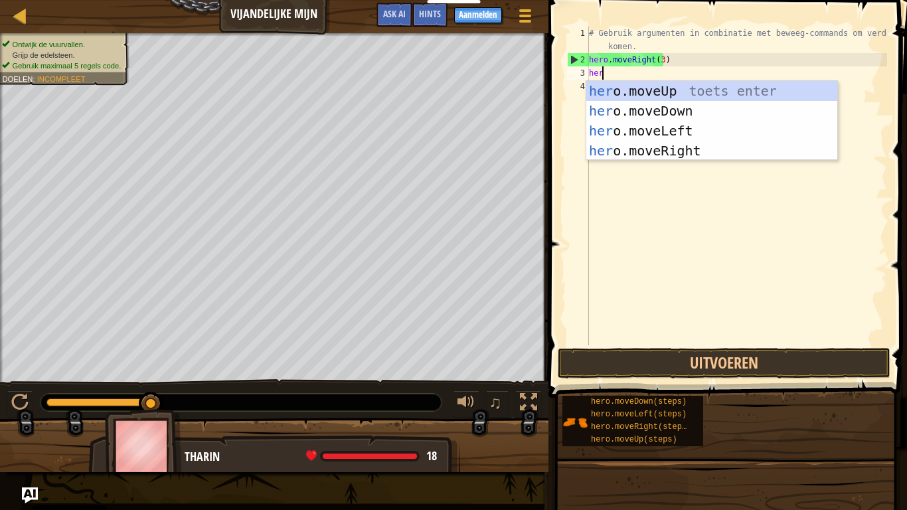
type textarea "hero"
click at [613, 92] on div "hero .moveUp toets enter hero .moveDown toets enter hero .moveLeft toets enter …" at bounding box center [712, 141] width 251 height 120
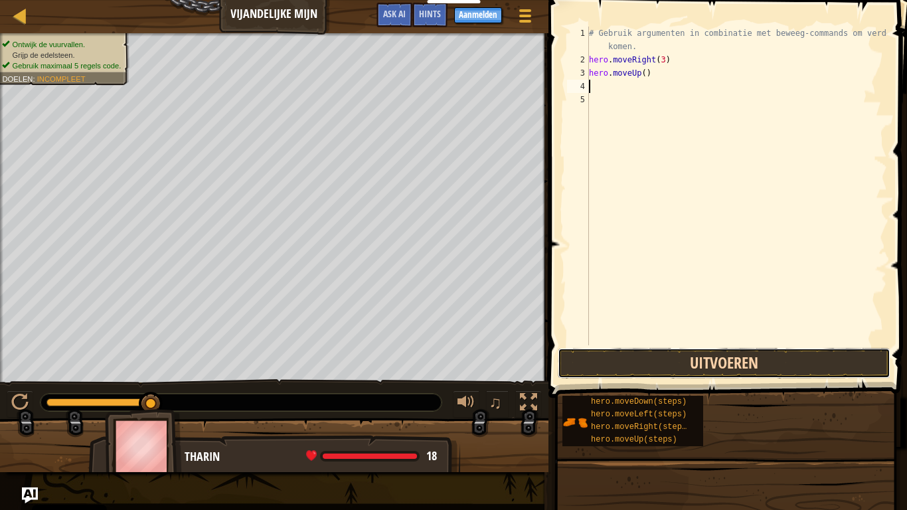
click at [800, 375] on button "Uitvoeren" at bounding box center [724, 363] width 333 height 31
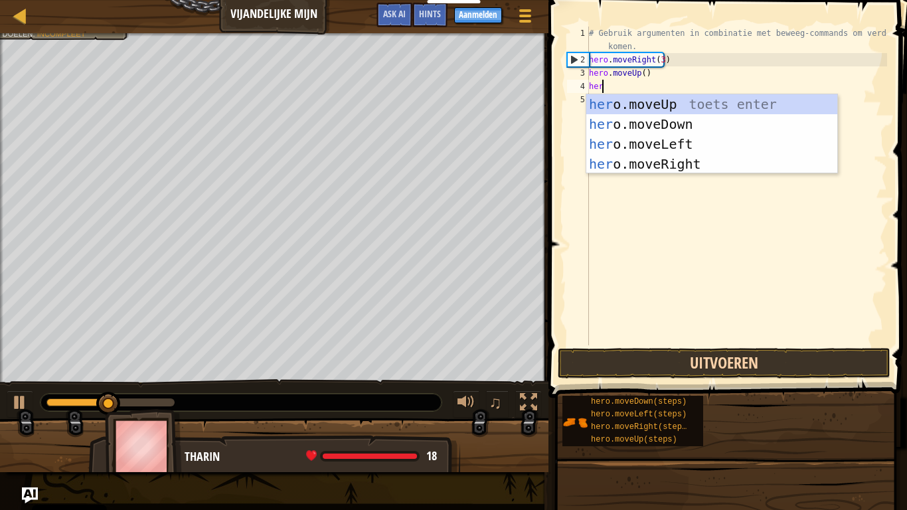
type textarea "hero"
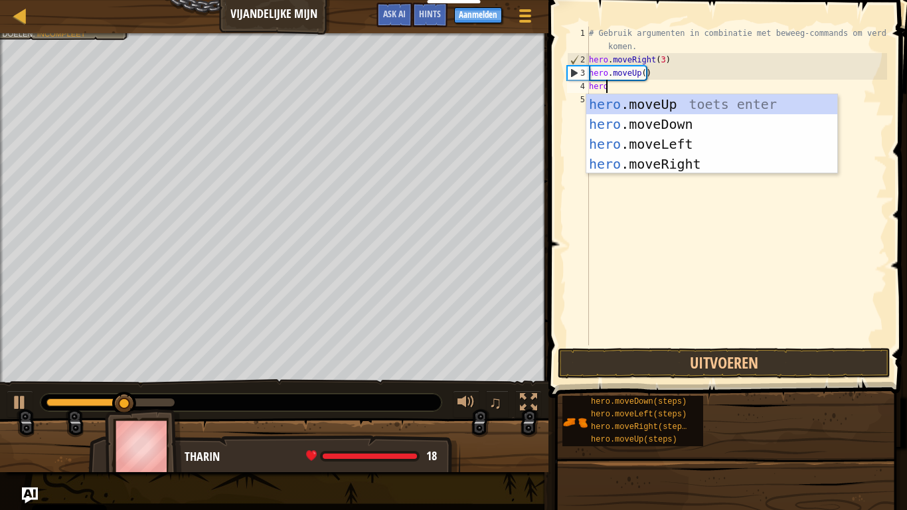
click at [636, 162] on div "hero .moveUp toets enter hero .moveDown toets enter hero .moveLeft toets enter …" at bounding box center [712, 154] width 251 height 120
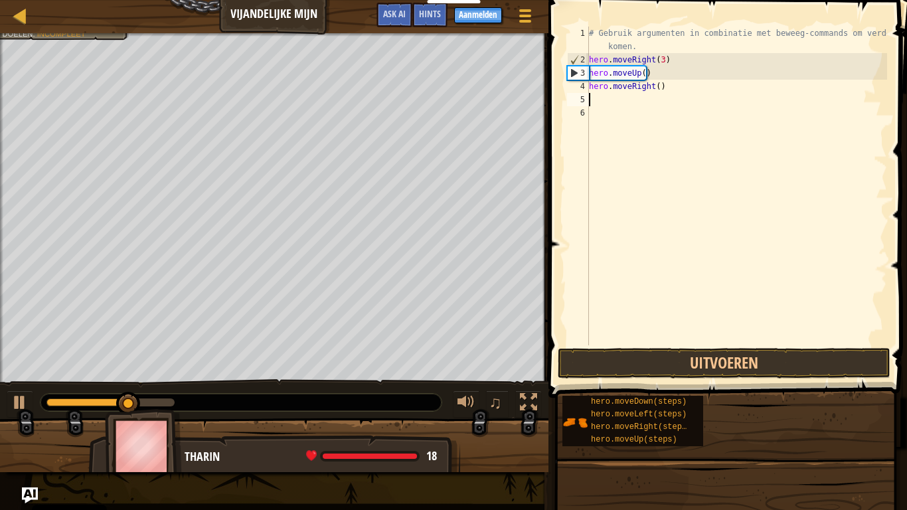
scroll to position [6, 0]
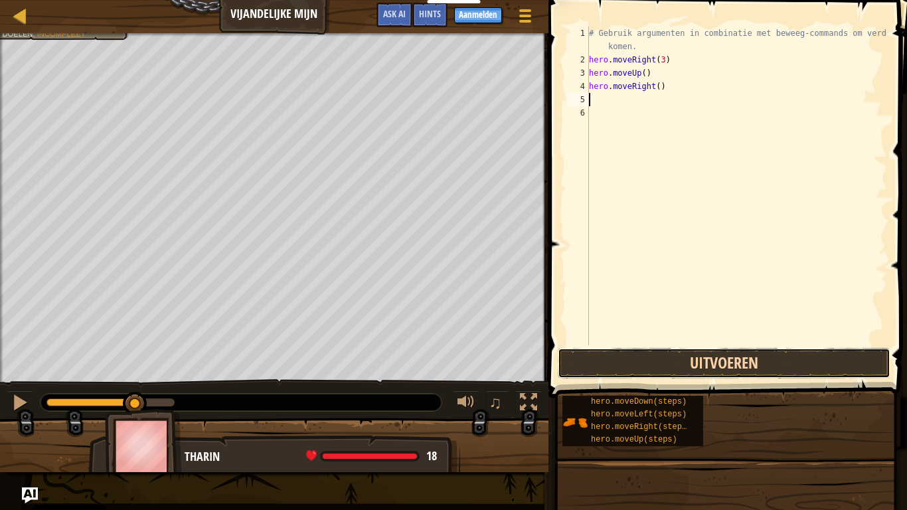
click at [769, 367] on button "Uitvoeren" at bounding box center [724, 363] width 333 height 31
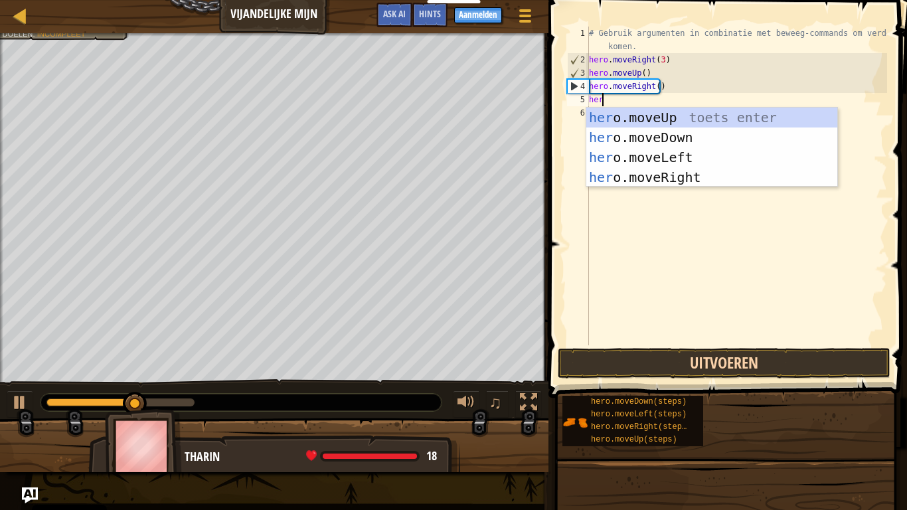
type textarea "hero"
click at [604, 141] on div "hero .moveUp toets enter hero .moveDown toets enter hero .moveLeft toets enter …" at bounding box center [712, 168] width 251 height 120
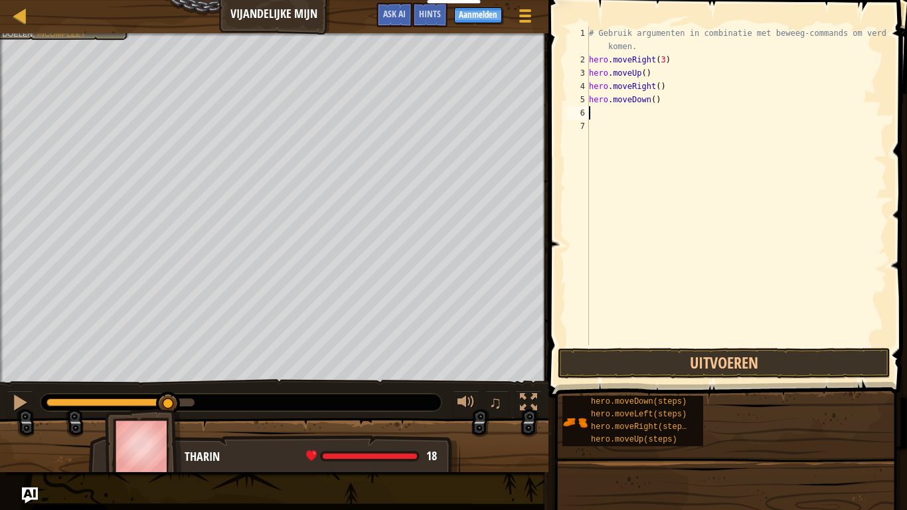
click at [781, 361] on button "Uitvoeren" at bounding box center [724, 363] width 333 height 31
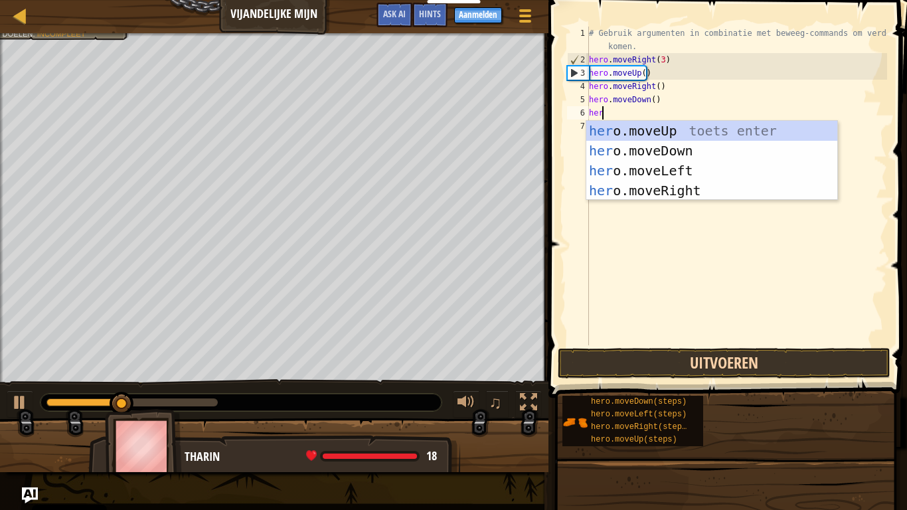
type textarea "hero"
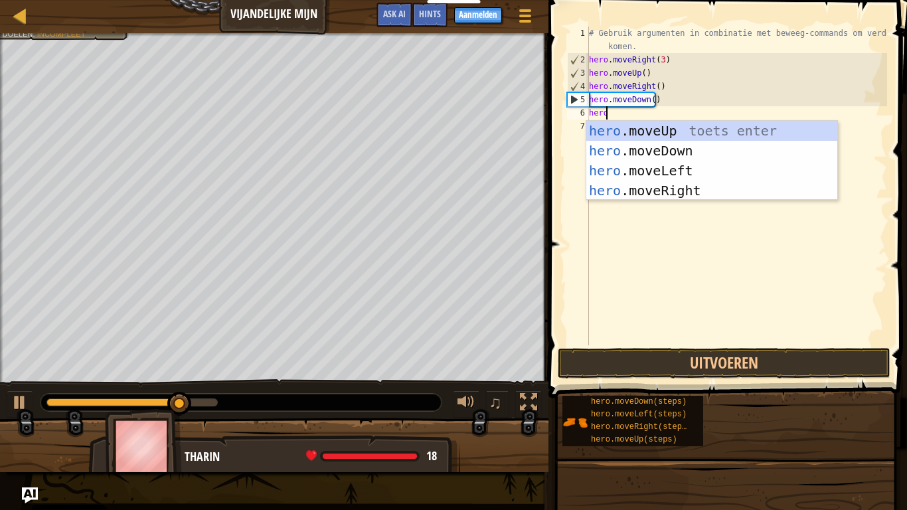
click at [656, 146] on div "hero .moveUp toets enter hero .moveDown toets enter hero .moveLeft toets enter …" at bounding box center [712, 181] width 251 height 120
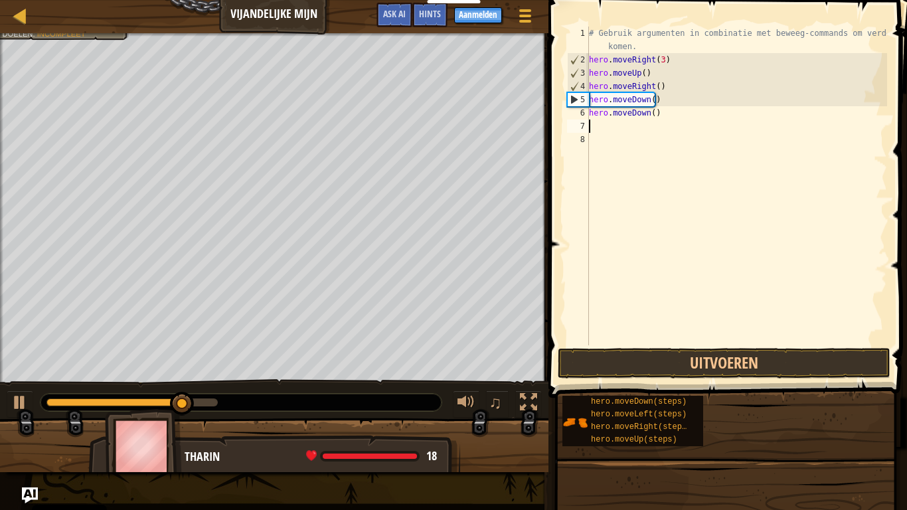
scroll to position [6, 0]
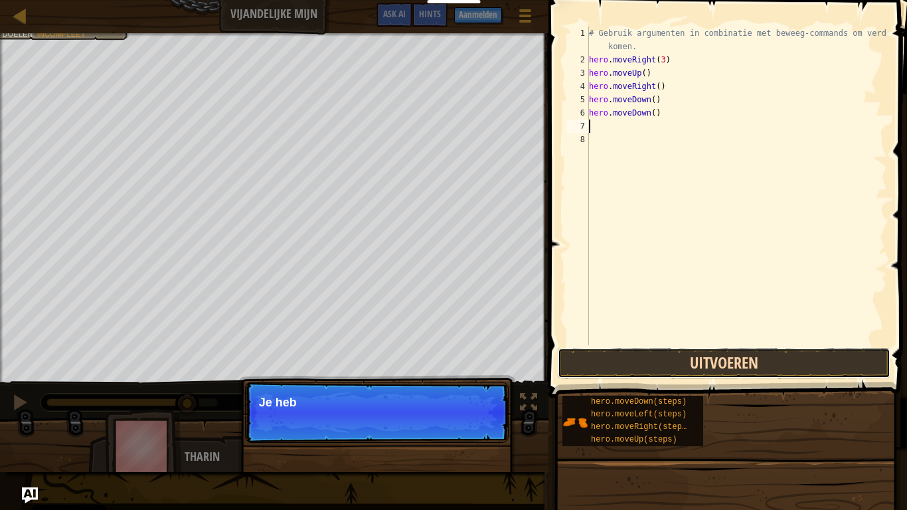
click at [740, 367] on button "Uitvoeren" at bounding box center [724, 363] width 333 height 31
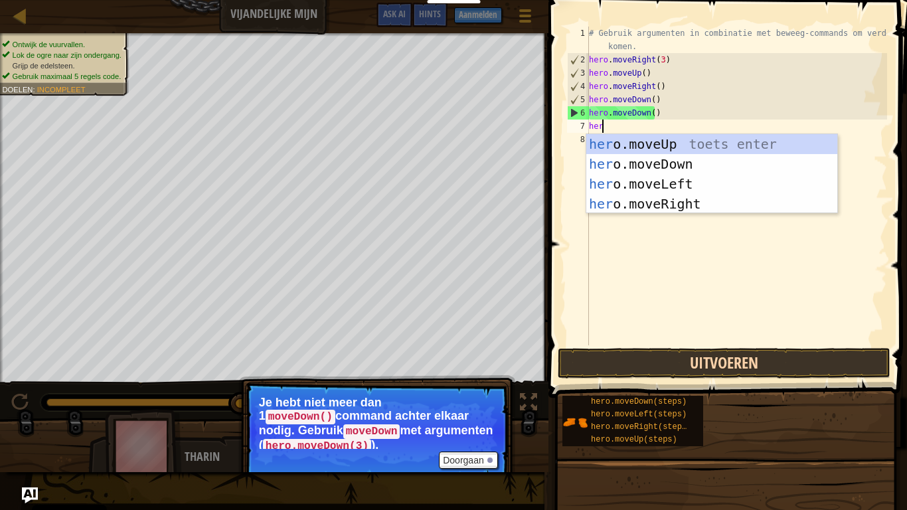
type textarea "hero"
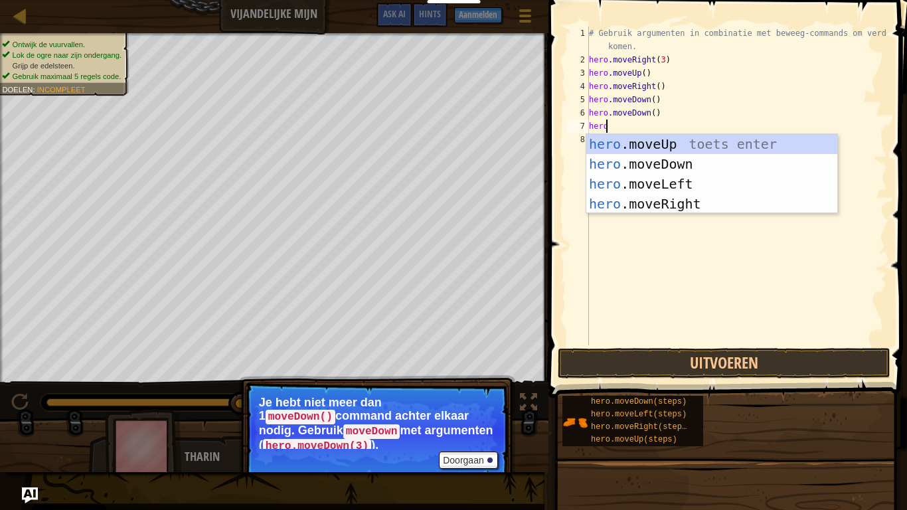
click at [674, 163] on div "hero .moveUp toets enter hero .moveDown toets enter hero .moveLeft toets enter …" at bounding box center [712, 194] width 251 height 120
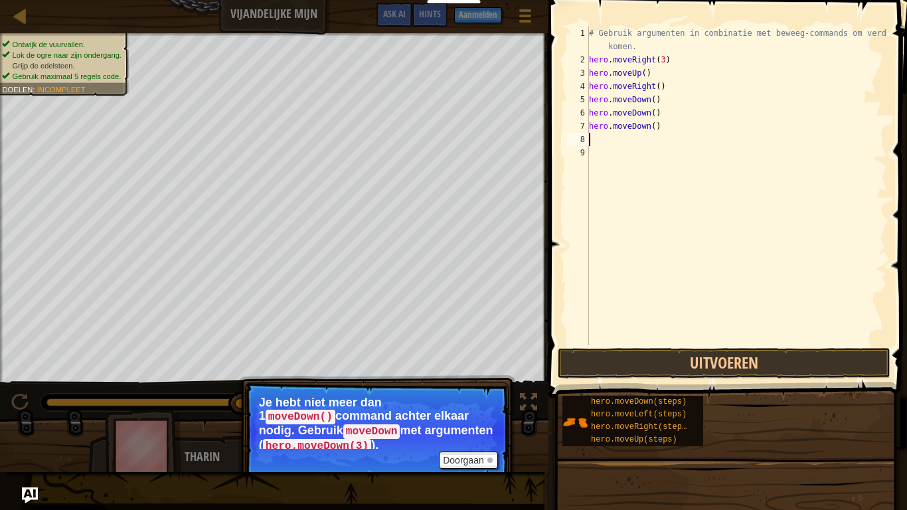
scroll to position [6, 0]
click at [744, 361] on button "Uitvoeren" at bounding box center [724, 363] width 333 height 31
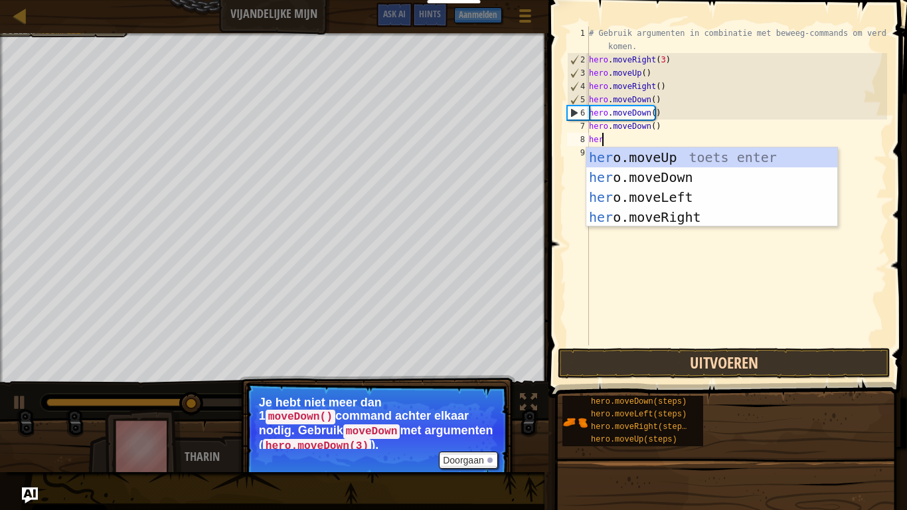
type textarea "hero"
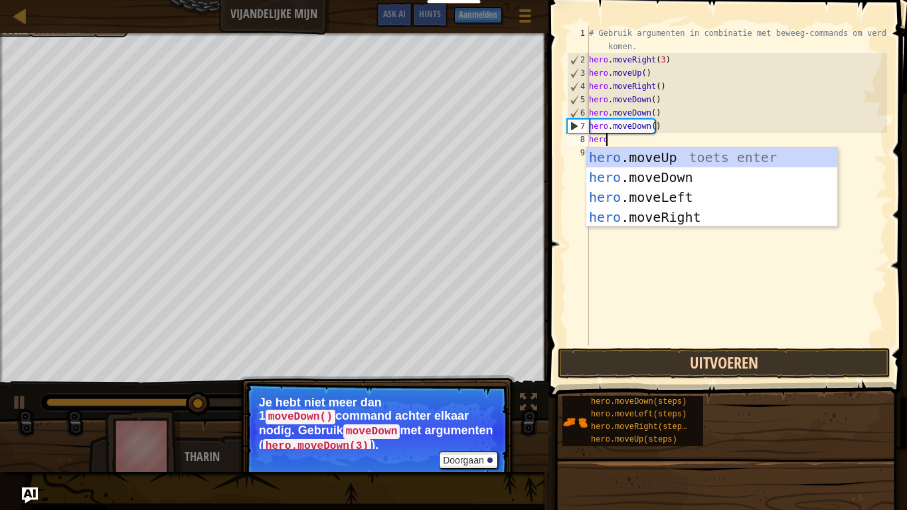
scroll to position [6, 1]
click at [674, 218] on div "hero .moveUp toets enter hero .moveDown toets enter hero .moveLeft toets enter …" at bounding box center [712, 207] width 251 height 120
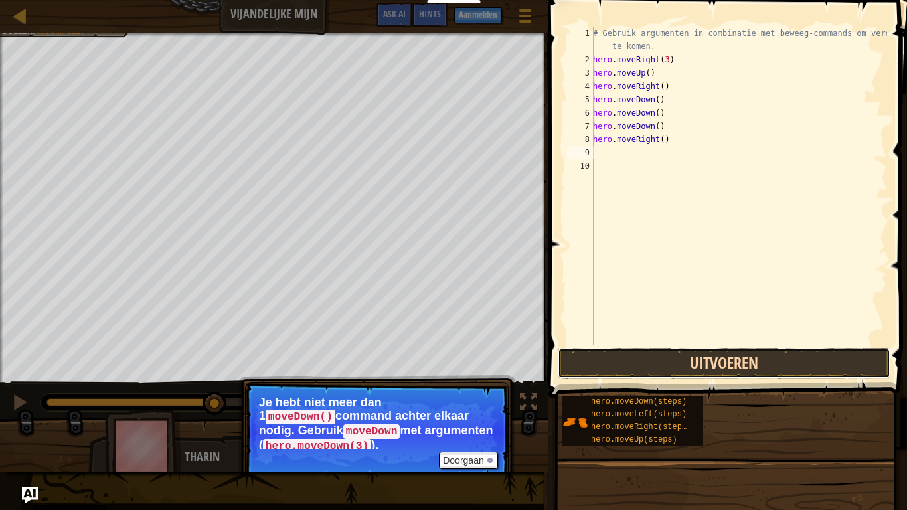
click at [737, 367] on button "Uitvoeren" at bounding box center [724, 363] width 333 height 31
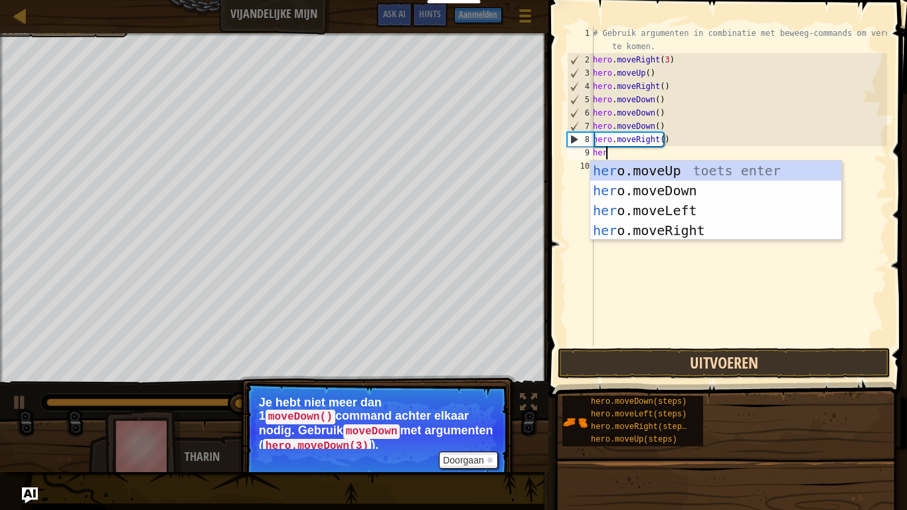
type textarea "hero"
click at [697, 240] on div "# Gebruik argumenten in combinatie met beweeg-commands om verder te komen. hero…" at bounding box center [739, 206] width 297 height 359
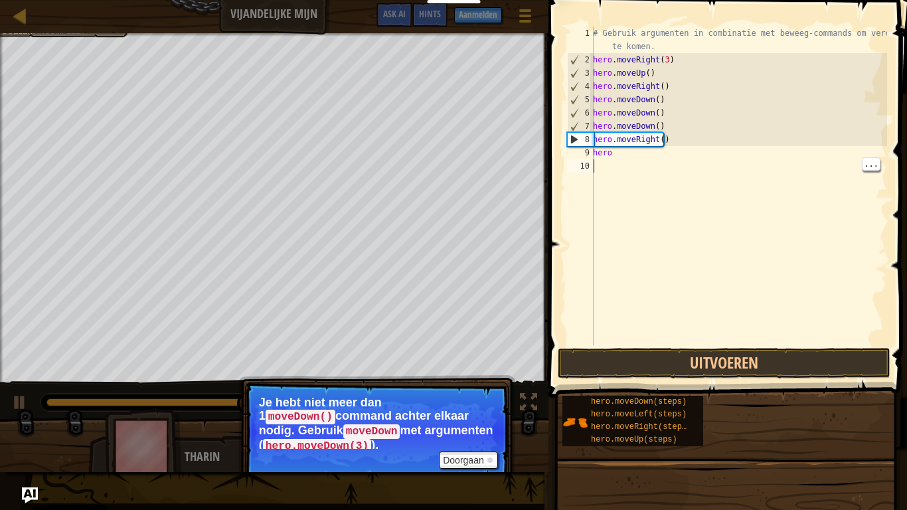
scroll to position [6, 0]
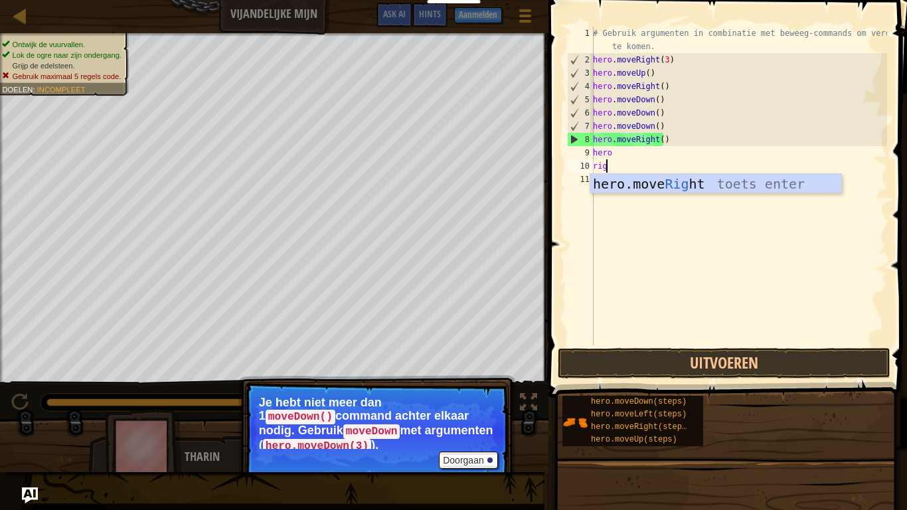
type textarea "rigt"
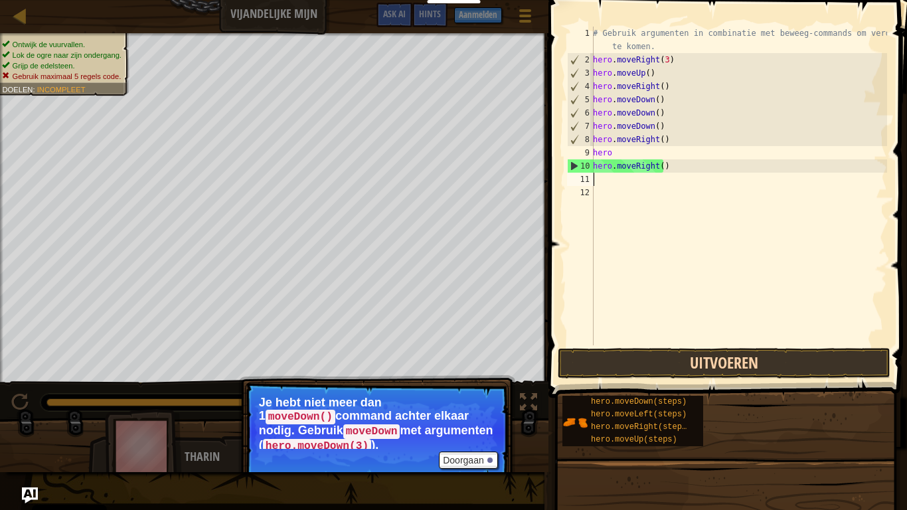
click at [767, 377] on button "Uitvoeren" at bounding box center [724, 363] width 333 height 31
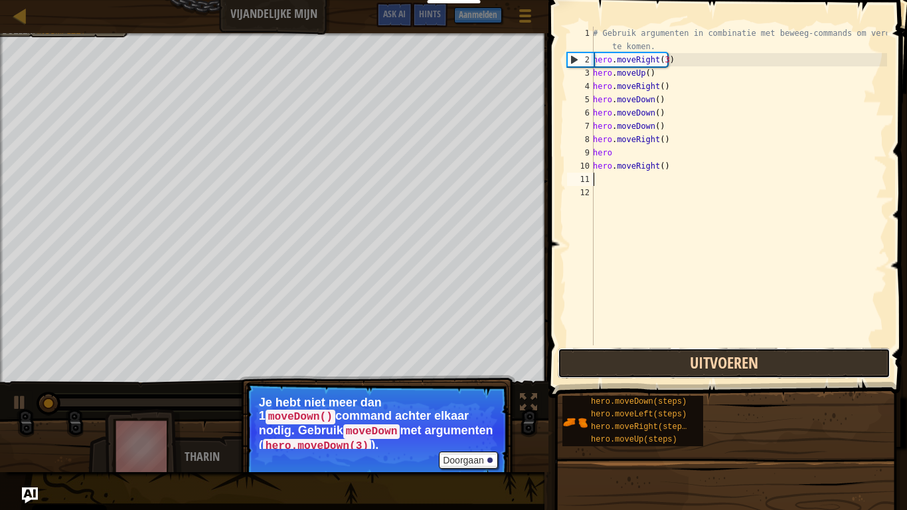
click at [774, 363] on button "Uitvoeren" at bounding box center [724, 363] width 333 height 31
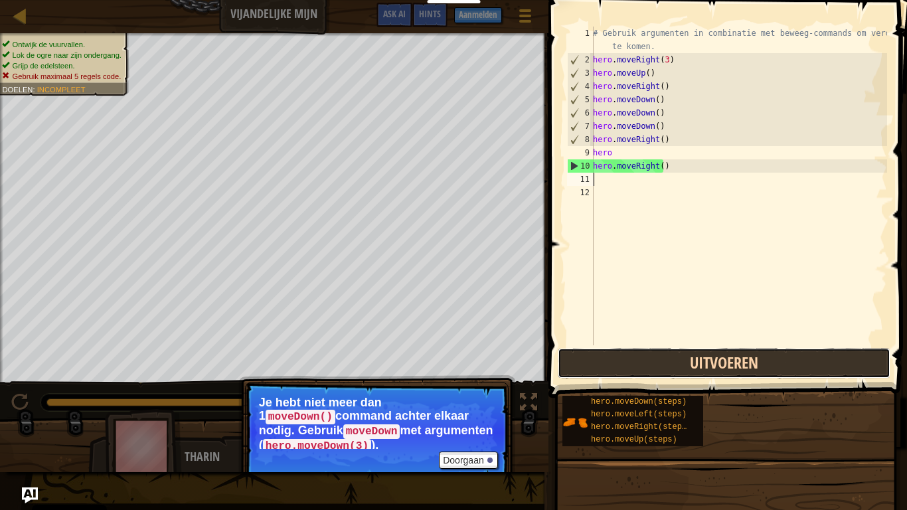
click at [760, 373] on button "Uitvoeren" at bounding box center [724, 363] width 333 height 31
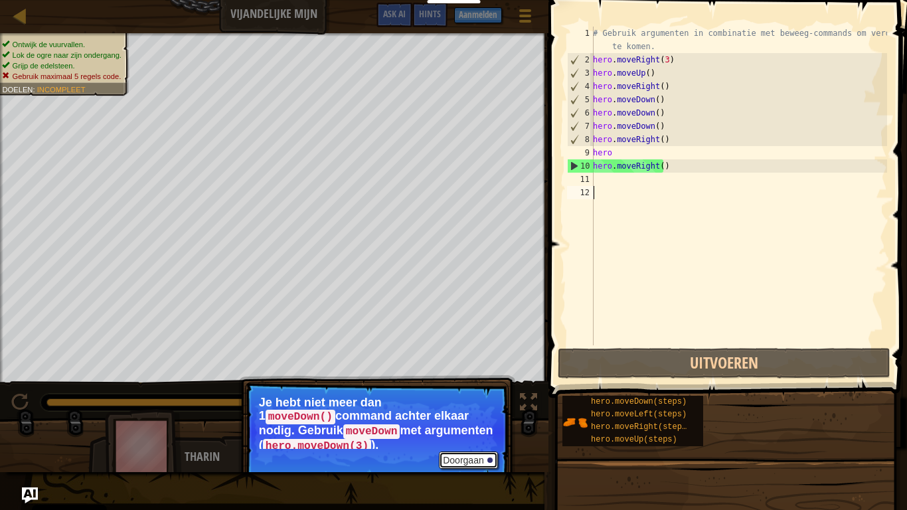
click at [483, 426] on button "Doorgaan" at bounding box center [468, 460] width 59 height 17
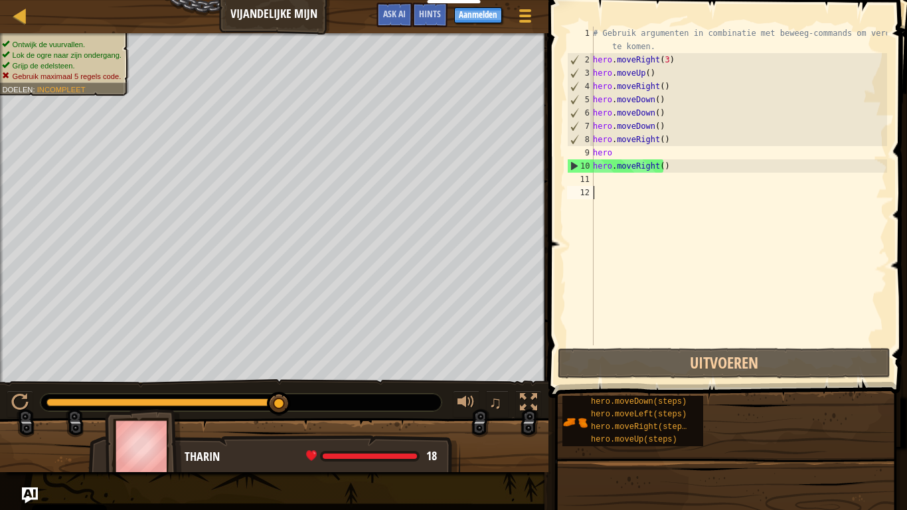
click at [694, 158] on div "# Gebruik argumenten in combinatie met beweeg-commands om verder te komen. hero…" at bounding box center [739, 206] width 297 height 359
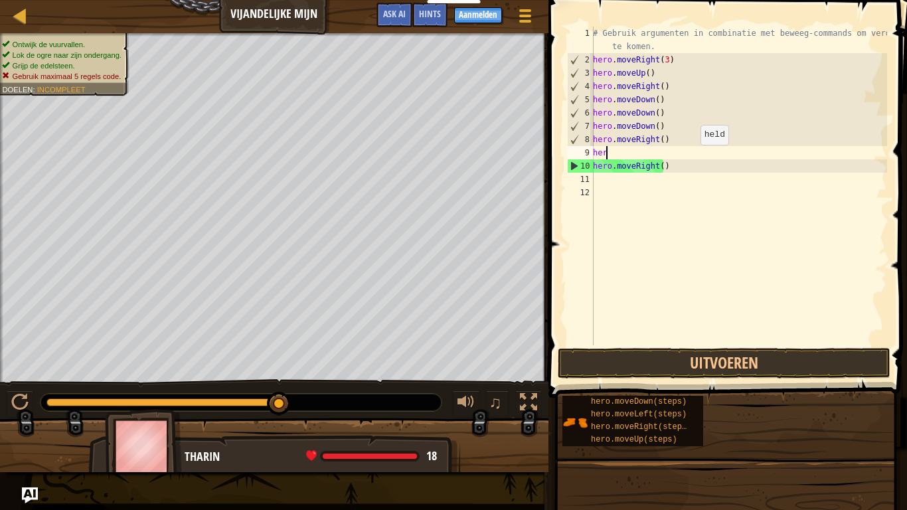
type textarea "h"
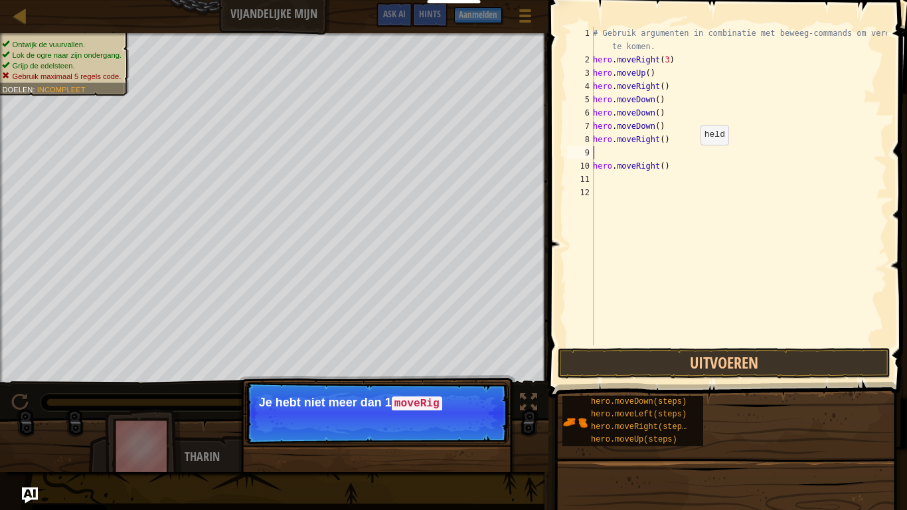
click at [642, 171] on div "# Gebruik argumenten in combinatie met beweeg-commands om verder te komen. hero…" at bounding box center [739, 206] width 297 height 359
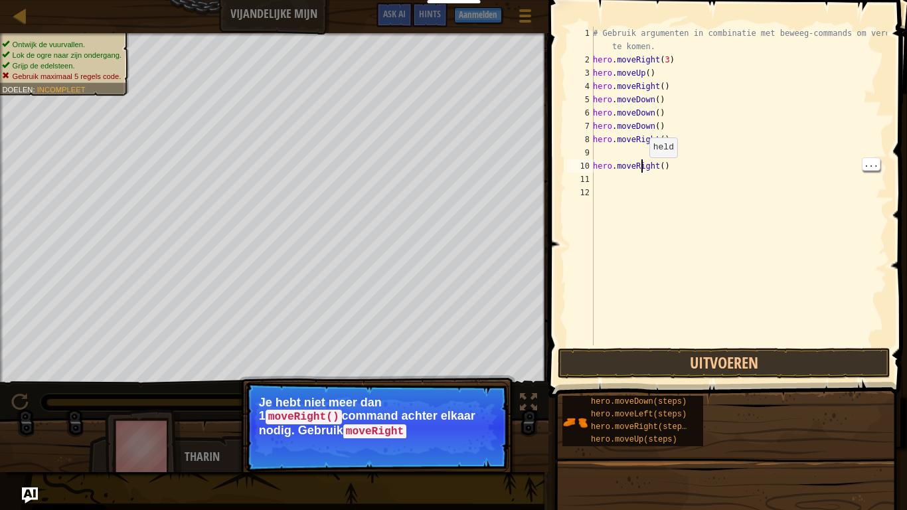
click at [668, 171] on div "# Gebruik argumenten in combinatie met beweeg-commands om verder te komen. hero…" at bounding box center [739, 206] width 297 height 359
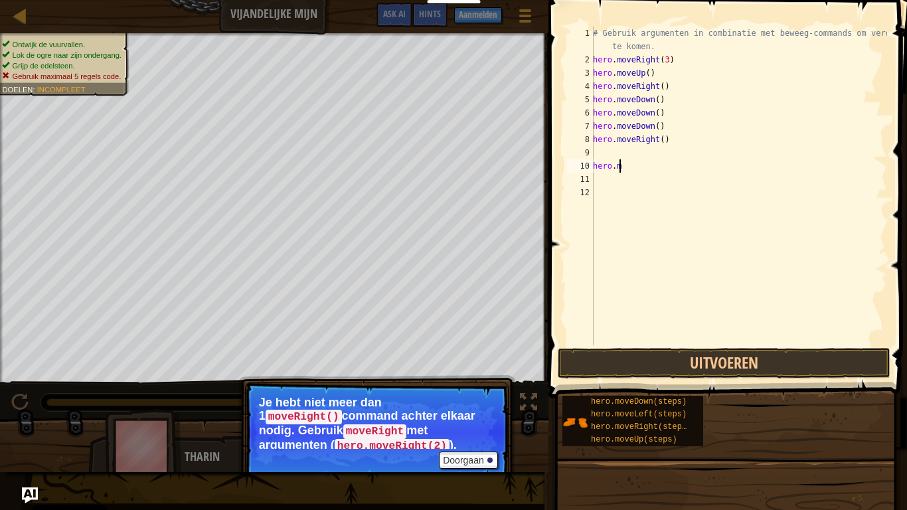
type textarea "h"
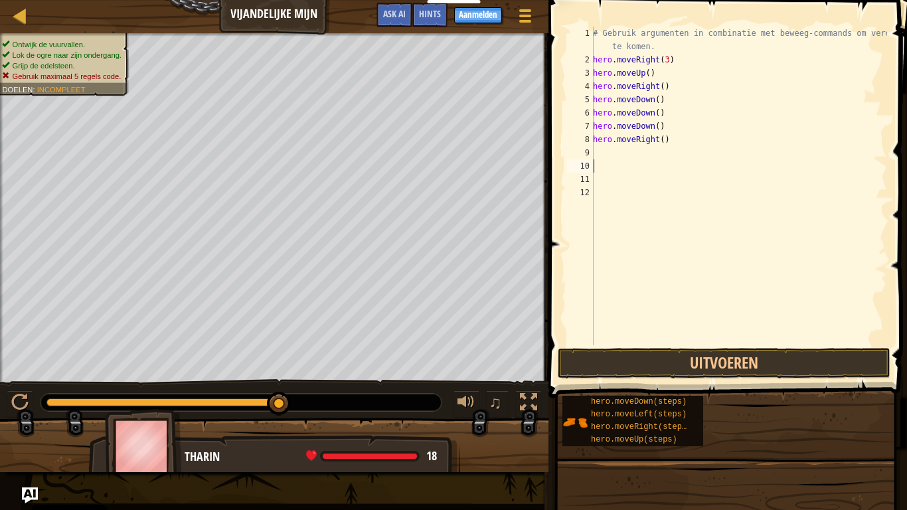
click at [665, 123] on div "# Gebruik argumenten in combinatie met beweeg-commands om verder te komen. hero…" at bounding box center [739, 206] width 297 height 359
type textarea "h"
click at [656, 117] on div "# Gebruik argumenten in combinatie met beweeg-commands om verder te komen. hero…" at bounding box center [739, 206] width 297 height 359
type textarea ")"
click at [620, 114] on div "# Gebruik argumenten in combinatie met beweeg-commands om verder te komen. hero…" at bounding box center [739, 206] width 297 height 359
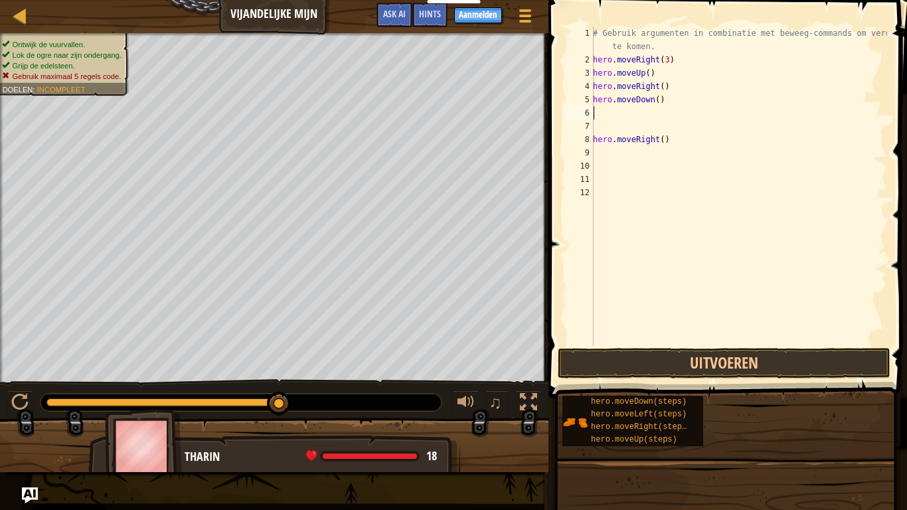
click at [670, 151] on div "# Gebruik argumenten in combinatie met beweeg-commands om verder te komen. hero…" at bounding box center [739, 206] width 297 height 359
click at [659, 141] on div "# Gebruik argumenten in combinatie met beweeg-commands om verder te komen. hero…" at bounding box center [739, 206] width 297 height 359
type textarea ")"
click at [612, 150] on div "# Gebruik argumenten in combinatie met beweeg-commands om verder te komen. hero…" at bounding box center [739, 206] width 297 height 359
type textarea ")"
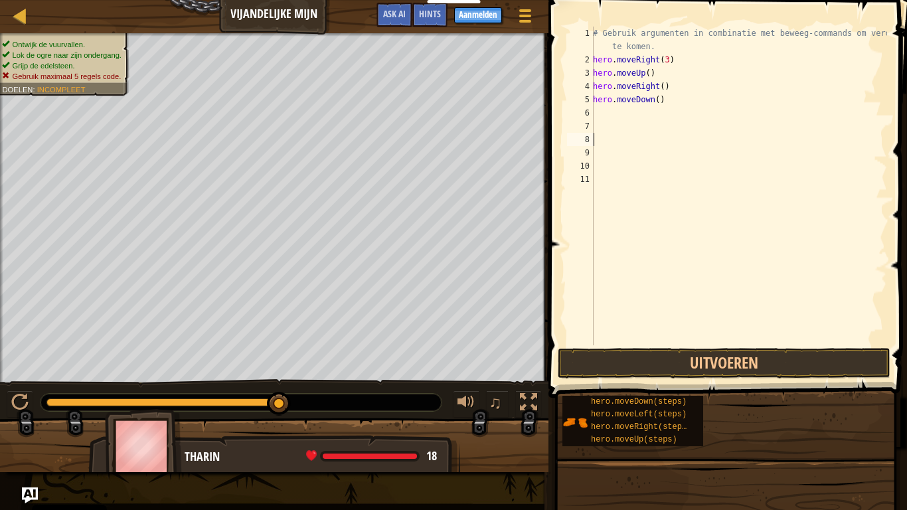
click at [604, 110] on div "# Gebruik argumenten in combinatie met beweeg-commands om verder te komen. hero…" at bounding box center [739, 206] width 297 height 359
click at [605, 45] on div "# Gebruik argumenten in combinatie met beweeg-commands om verder te komen. hero…" at bounding box center [739, 206] width 297 height 359
click at [595, 35] on div "# Gebruik argumenten in combinatie met beweeg-commands om verder te komen. hero…" at bounding box center [739, 206] width 297 height 359
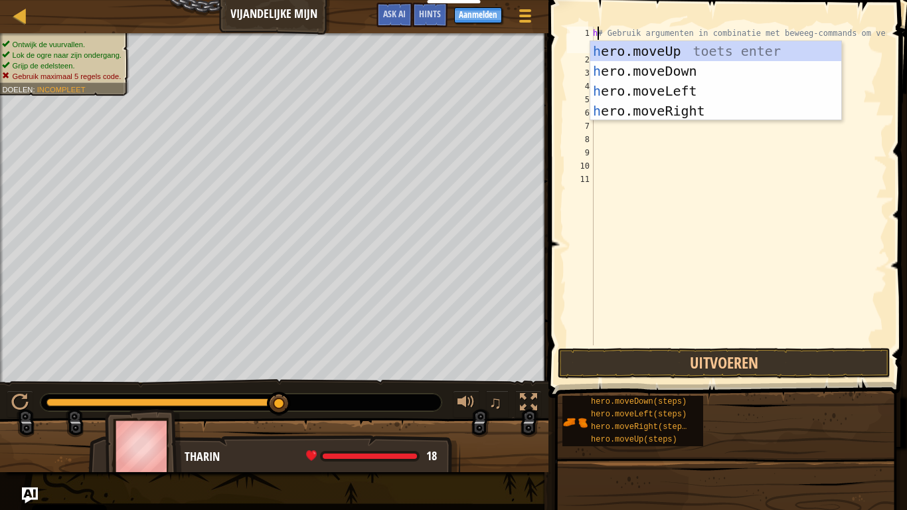
scroll to position [6, 1]
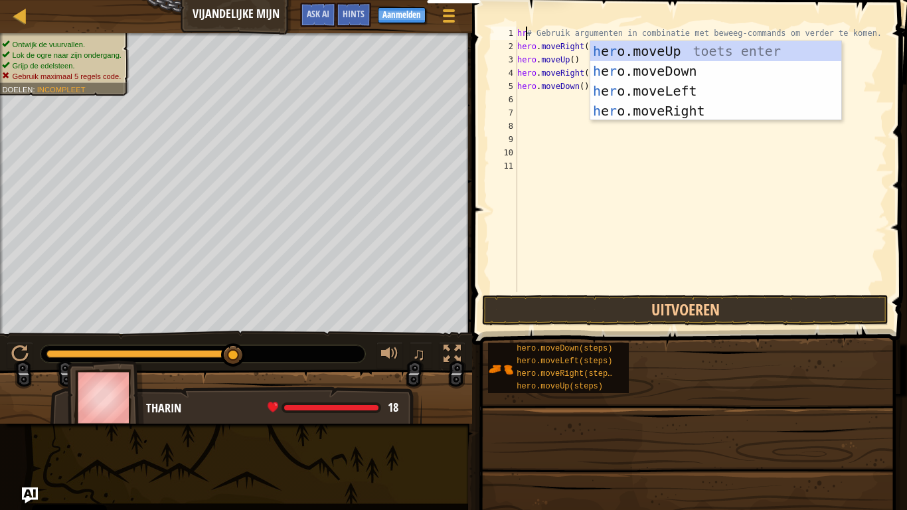
type textarea "hro# Gebruik argumenten in combinatie met beweeg-commands om verder te komen."
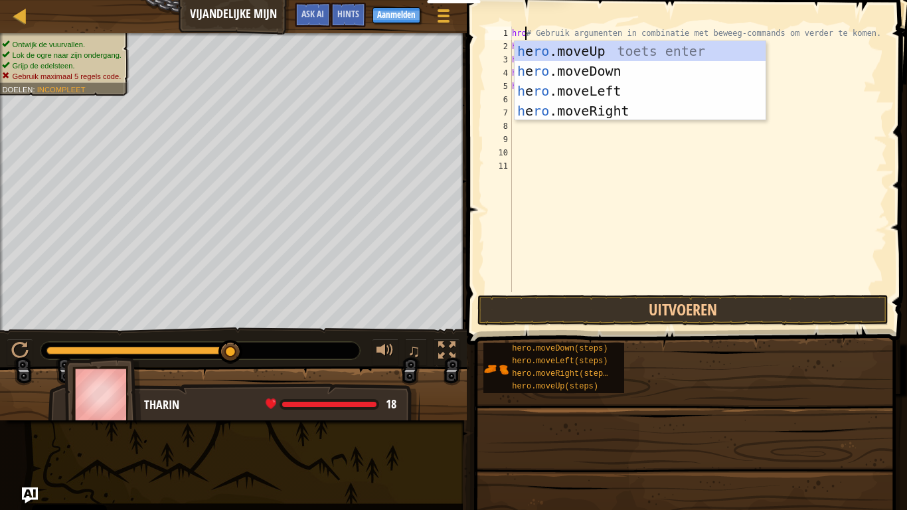
click at [636, 172] on div "hro # Gebruik argumenten in combinatie met beweeg-commands om verder te komen. …" at bounding box center [699, 173] width 378 height 292
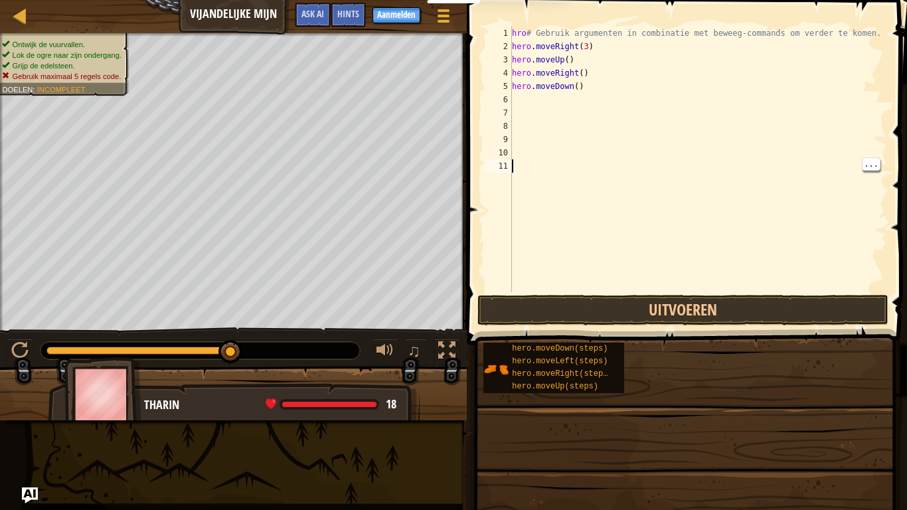
scroll to position [6, 0]
click at [729, 317] on button "Uitvoeren" at bounding box center [684, 310] width 412 height 31
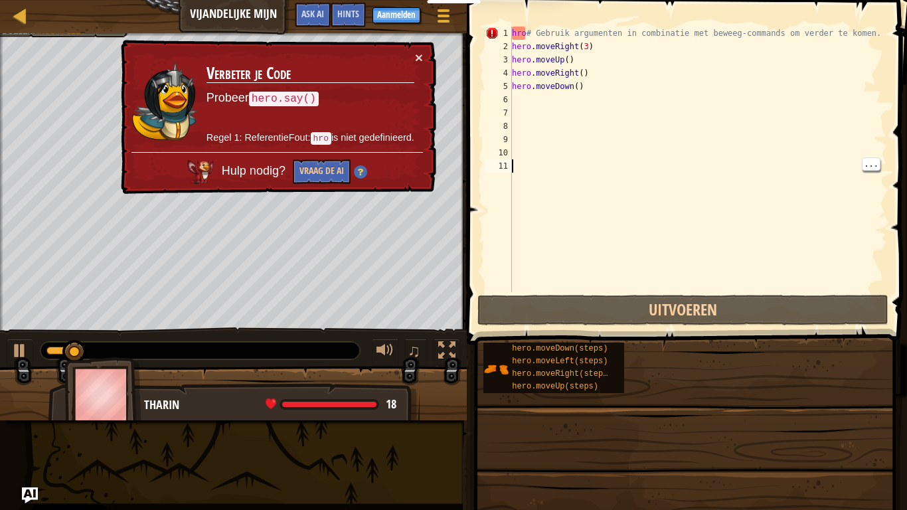
click at [236, 170] on span "Hulp nodig?" at bounding box center [255, 171] width 67 height 13
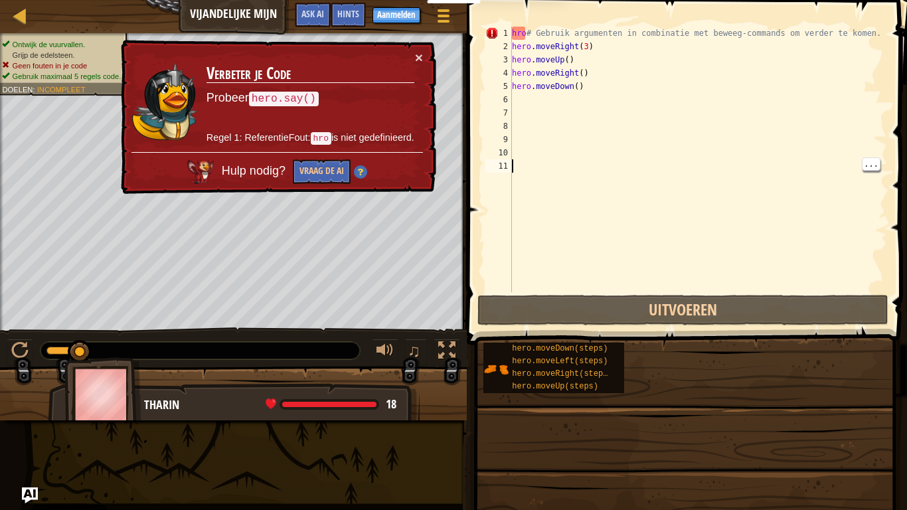
click at [231, 172] on span "Hulp nodig?" at bounding box center [255, 171] width 67 height 13
click at [419, 52] on button "×" at bounding box center [419, 57] width 8 height 14
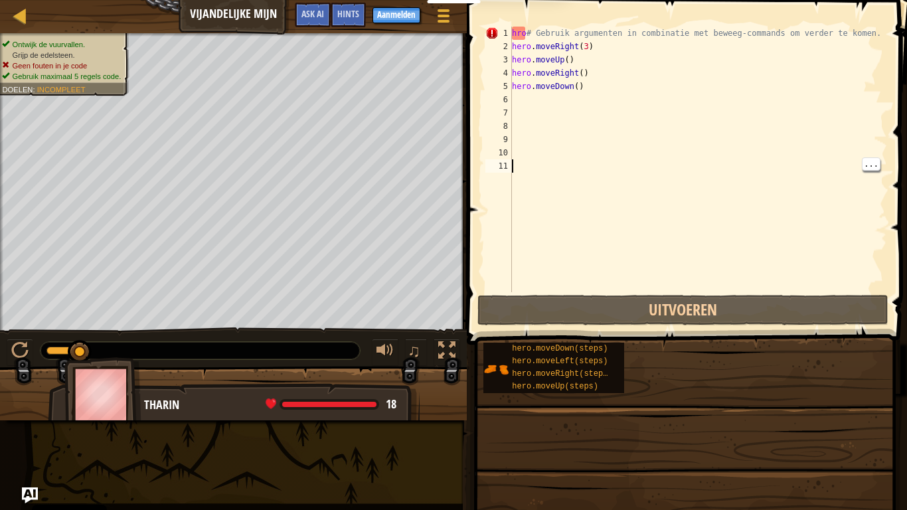
click at [609, 31] on div "hro # Gebruik argumenten in combinatie met beweeg-commands om verder te komen. …" at bounding box center [699, 173] width 378 height 292
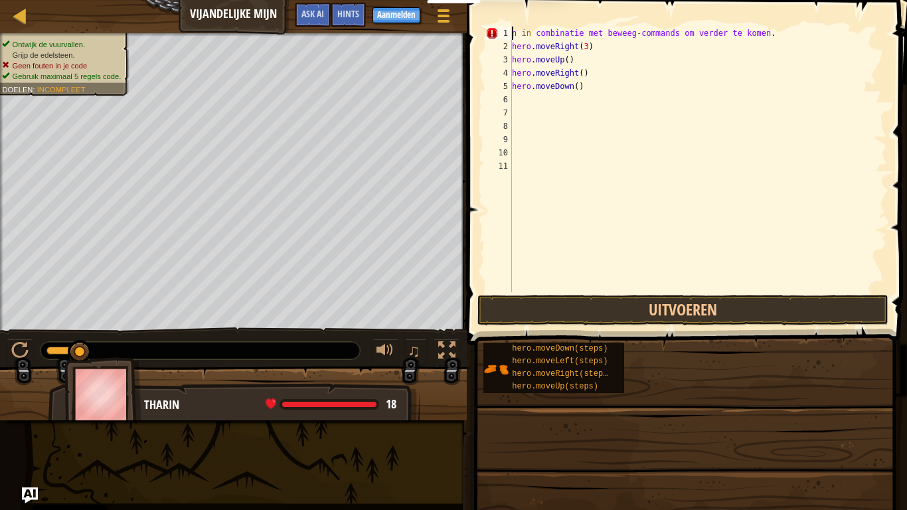
click at [775, 31] on div "n in combinatie met beweeg - commands om verder te komen . hero . moveRight ( 3…" at bounding box center [699, 173] width 378 height 292
type textarea "n"
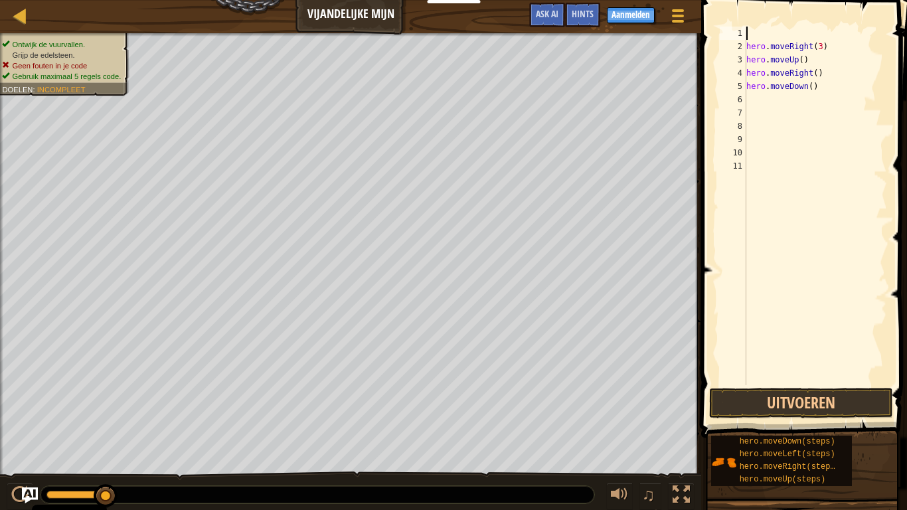
click at [806, 47] on div "hero . moveRight ( 3 ) hero . moveUp ( ) hero . moveRight ( ) hero . moveDown (…" at bounding box center [815, 219] width 143 height 385
click at [824, 56] on div "hero . moveRigh ( 3 ) hero . moveUp ( ) hero . moveRight ( ) hero . moveDown ( )" at bounding box center [815, 219] width 143 height 385
click at [821, 47] on div "hero . moveRigh ( 3 ) hero . moveUp ( hero . moveRight ( ) hero . moveDown ( )" at bounding box center [815, 219] width 143 height 385
type textarea "h"
click at [815, 61] on div "hero . moveUp ( hero . moveRight ( ) hero . moveDown ( )" at bounding box center [815, 219] width 143 height 385
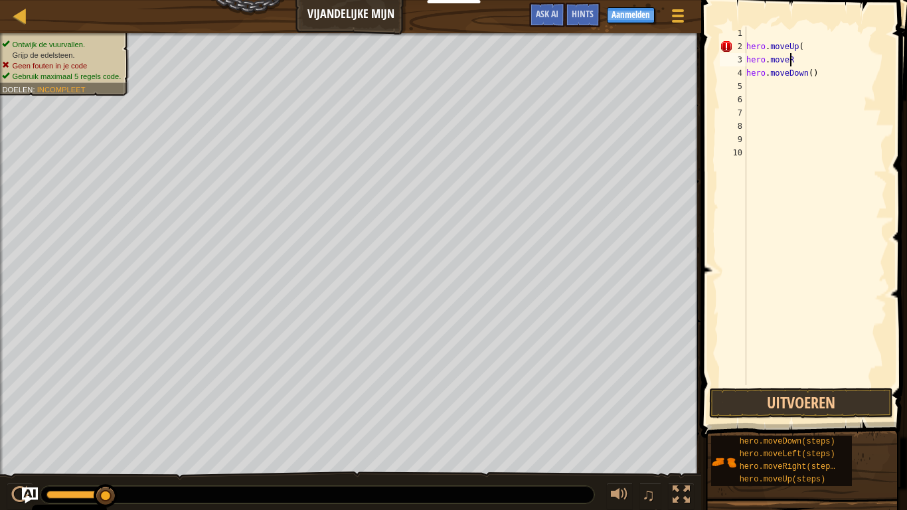
type textarea "h"
click at [824, 64] on div "hero . moveUp ( hero . moveDown ( )" at bounding box center [815, 219] width 143 height 385
type textarea "h"
click at [816, 55] on div "hero . moveDown ( )" at bounding box center [813, 219] width 148 height 385
type textarea "h"
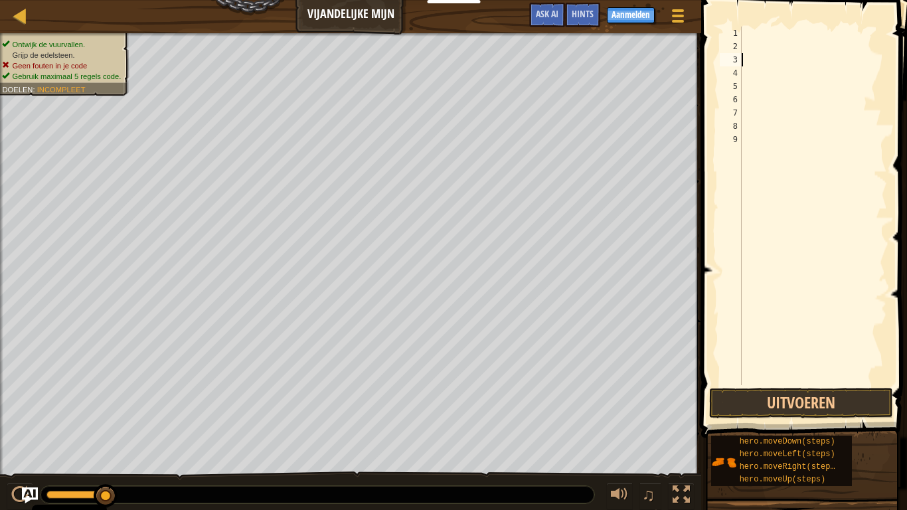
click at [744, 43] on div at bounding box center [813, 219] width 148 height 385
click at [749, 31] on div at bounding box center [813, 219] width 148 height 385
type textarea "hero move rigt"
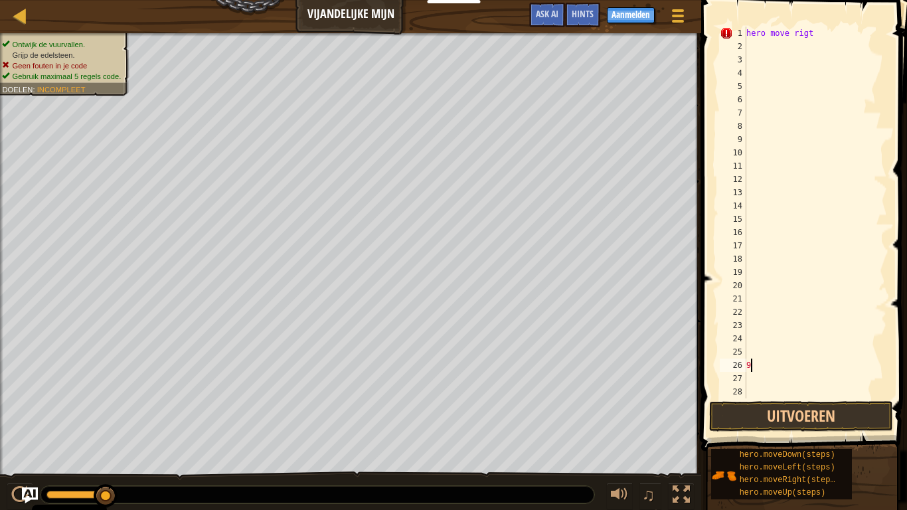
type textarea "93"
type textarea "0"
type textarea "9"
click at [824, 28] on div "hero move rigt" at bounding box center [811, 226] width 134 height 399
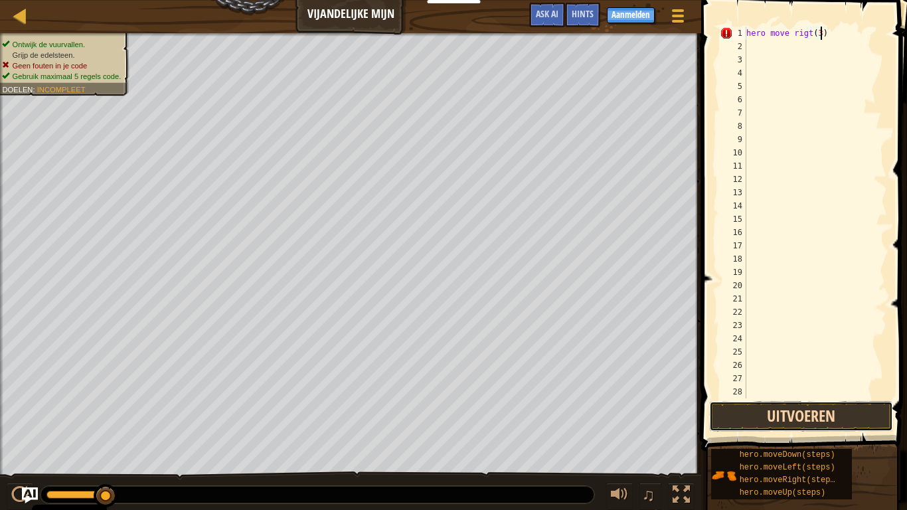
click at [802, 426] on button "Uitvoeren" at bounding box center [801, 416] width 184 height 31
click at [825, 426] on button "Uitvoeren" at bounding box center [801, 416] width 184 height 31
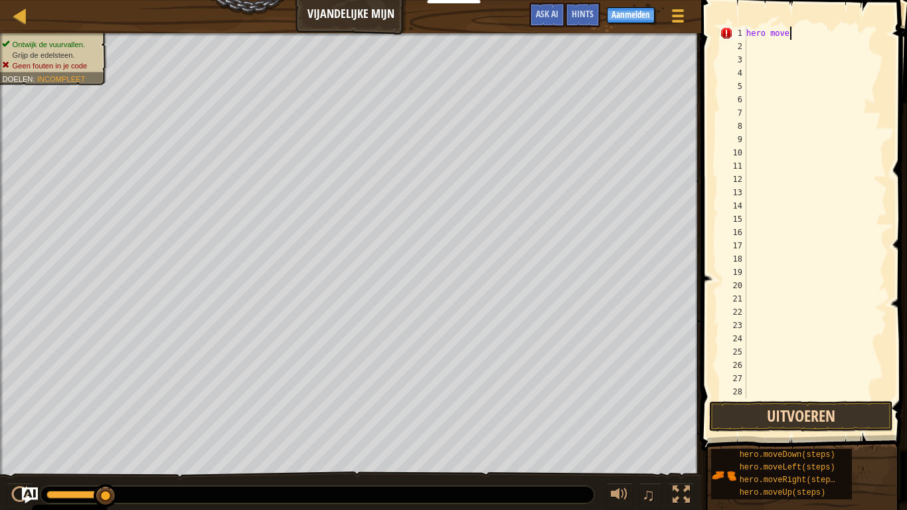
type textarea "hero move"
click at [0, 0] on span "..." at bounding box center [0, 0] width 0 height 0
click at [868, 39] on span "..." at bounding box center [871, 45] width 17 height 12
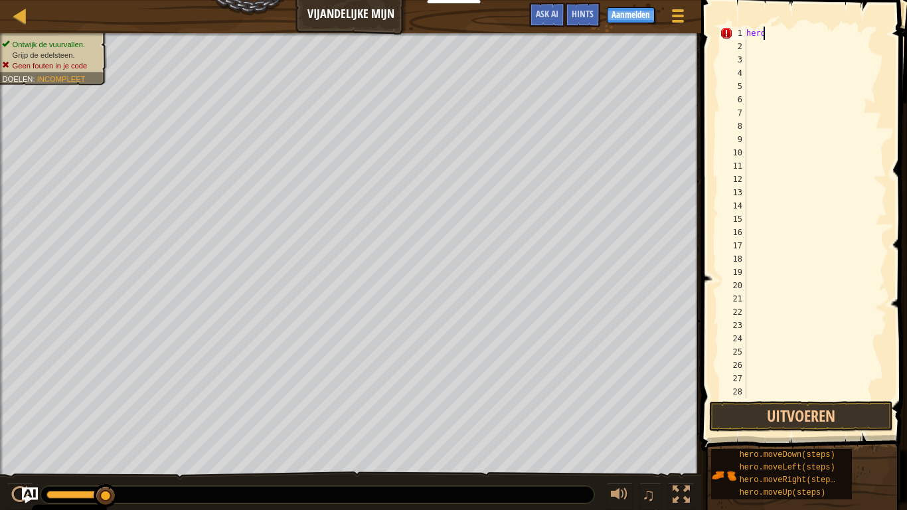
type textarea "h"
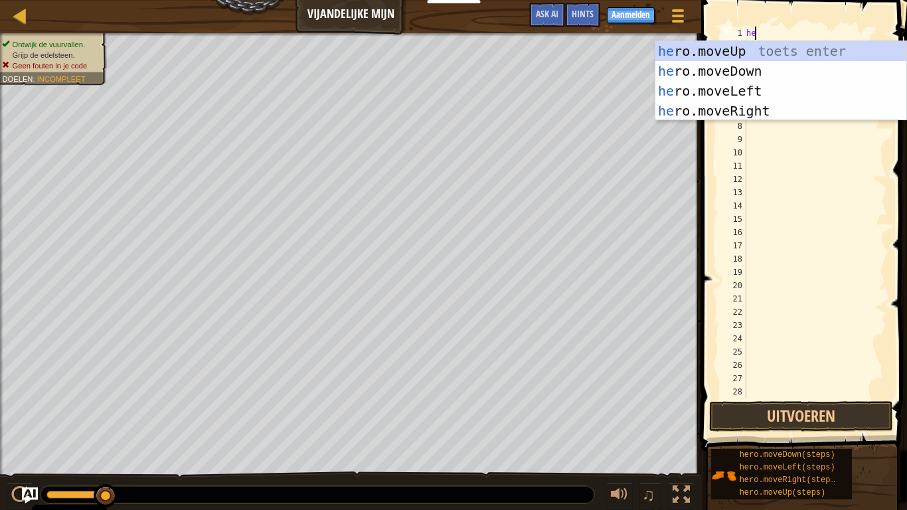
scroll to position [6, 1]
type textarea "hero"
click at [737, 110] on div "hero .moveUp toets enter hero .moveDown toets enter hero .moveLeft toets enter …" at bounding box center [781, 101] width 251 height 120
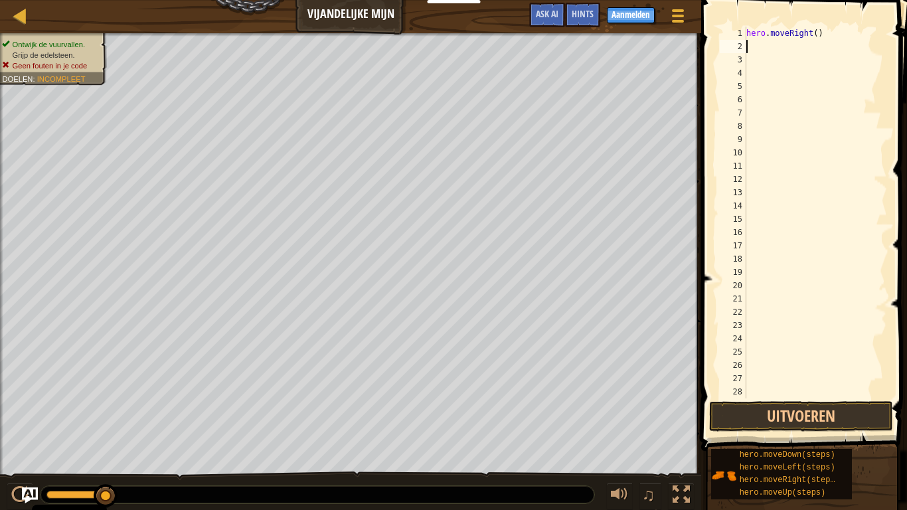
scroll to position [6, 0]
click at [813, 426] on button "Uitvoeren" at bounding box center [801, 416] width 184 height 31
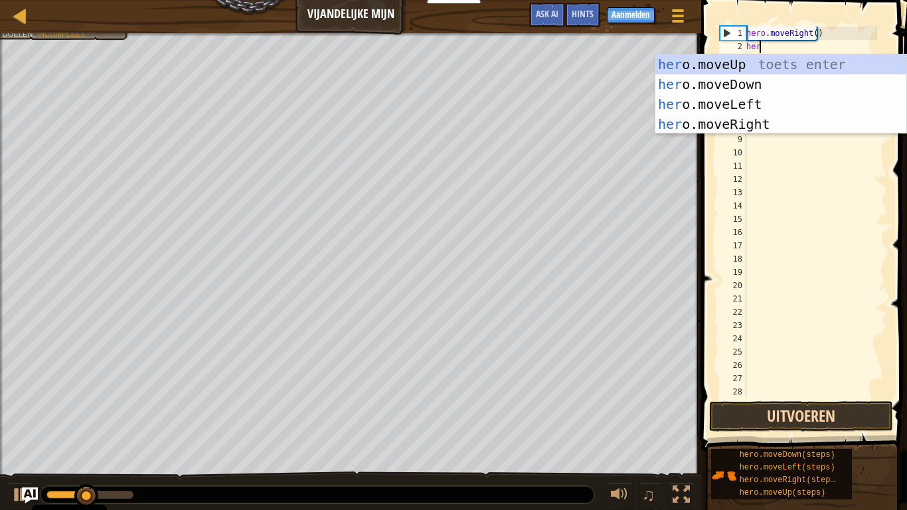
scroll to position [6, 1]
type textarea "hero"
click at [736, 132] on div "hero .moveUp toets enter hero .moveDown toets enter hero .moveLeft toets enter …" at bounding box center [781, 114] width 251 height 120
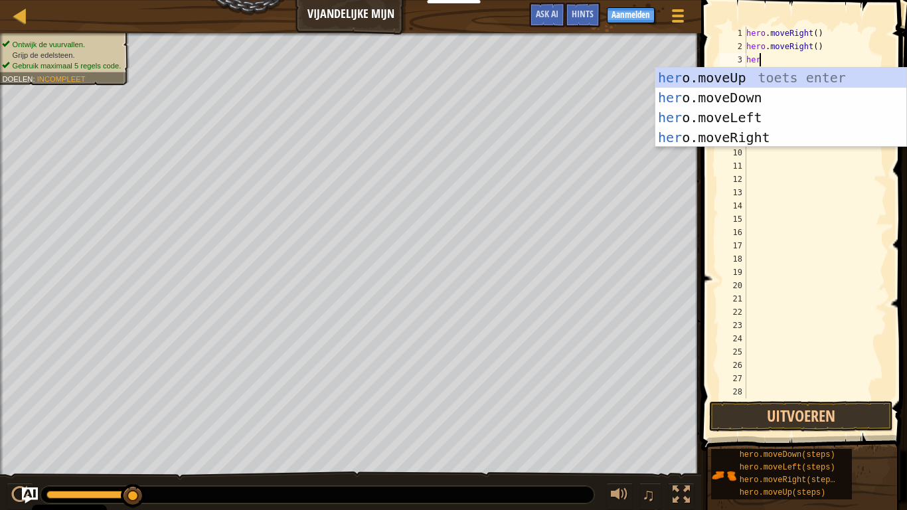
type textarea "hero"
click at [749, 140] on div "hero .moveUp toets enter hero .moveDown toets enter hero .moveLeft toets enter …" at bounding box center [781, 128] width 251 height 120
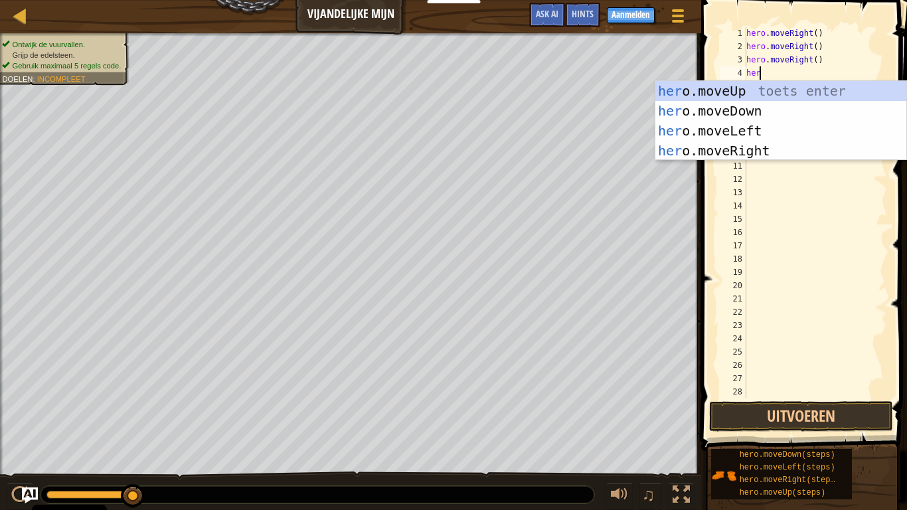
type textarea "hero"
click at [746, 91] on div "hero .moveUp toets enter hero .moveDown toets enter hero .moveLeft toets enter …" at bounding box center [781, 141] width 251 height 120
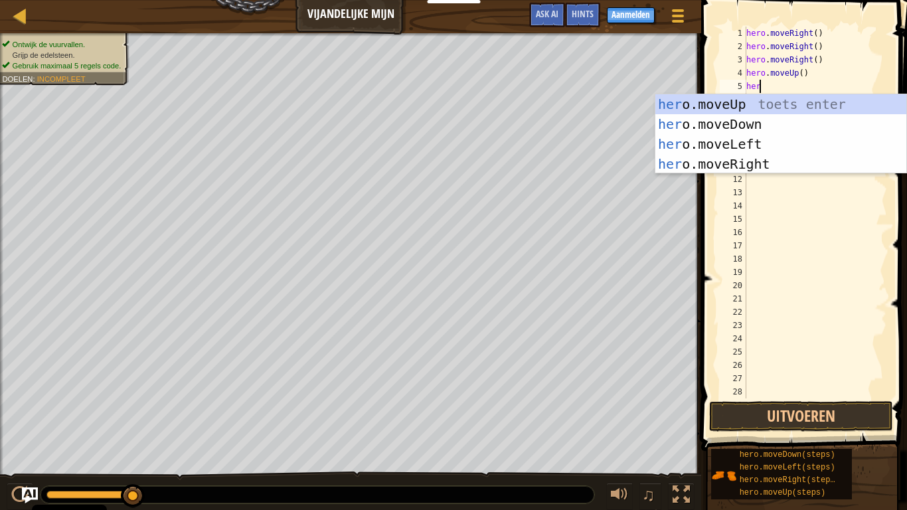
type textarea "hero"
click at [733, 163] on div "hero .moveUp toets enter hero .moveDown toets enter hero .moveLeft toets enter …" at bounding box center [781, 154] width 251 height 120
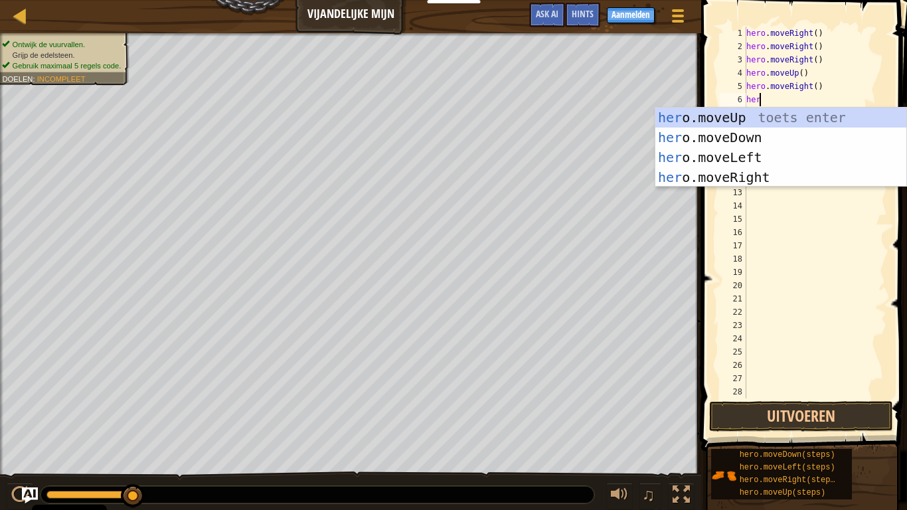
type textarea "hero"
click at [741, 139] on div "hero .moveUp toets enter hero .moveDown toets enter hero .moveLeft toets enter …" at bounding box center [781, 168] width 251 height 120
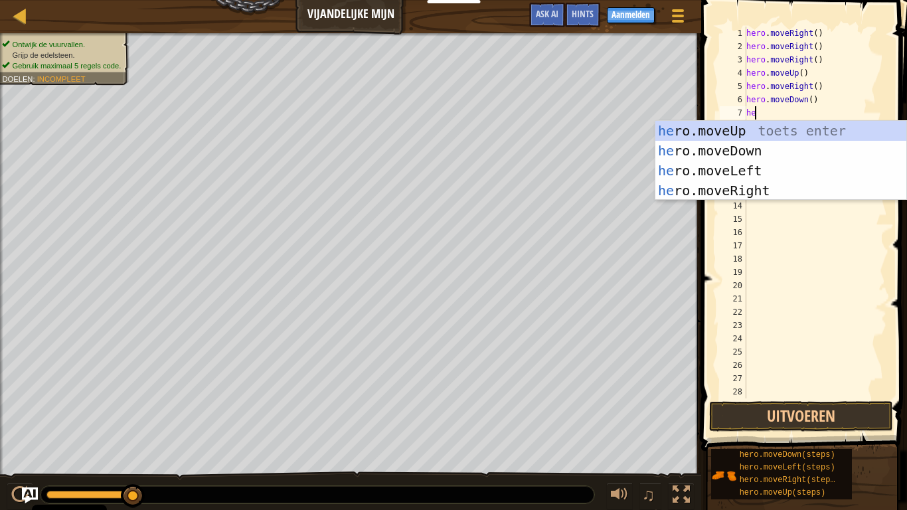
type textarea "hero"
click at [722, 152] on div "hero .moveUp toets enter hero .moveDown toets enter hero .moveLeft toets enter …" at bounding box center [781, 181] width 251 height 120
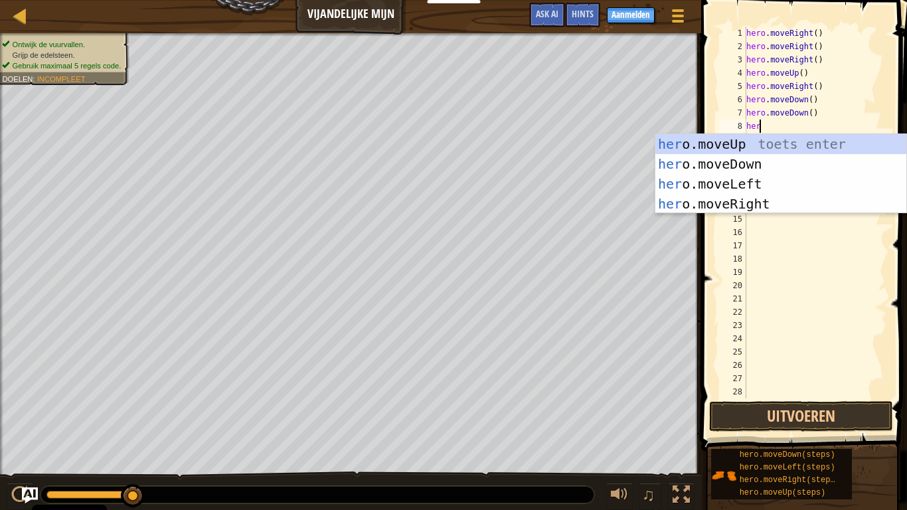
type textarea "hero"
click at [725, 163] on div "hero .moveUp toets enter hero .moveDown toets enter hero .moveLeft toets enter …" at bounding box center [781, 194] width 251 height 120
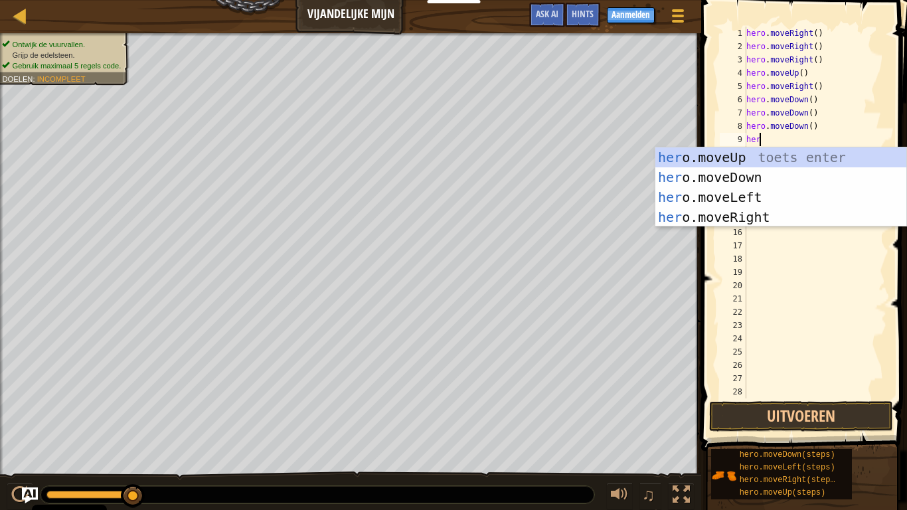
type textarea "hero"
click at [727, 217] on div "hero .moveUp toets enter hero .moveDown toets enter hero .moveLeft toets enter …" at bounding box center [781, 207] width 251 height 120
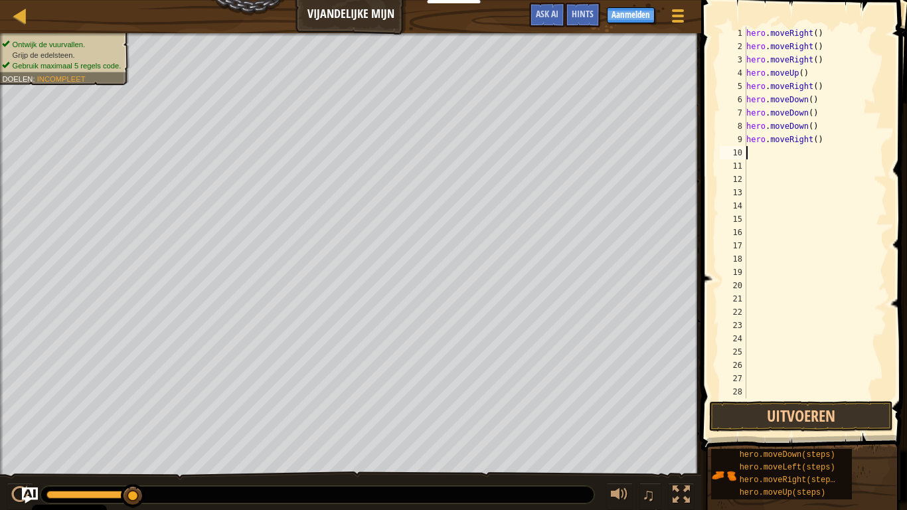
scroll to position [6, 0]
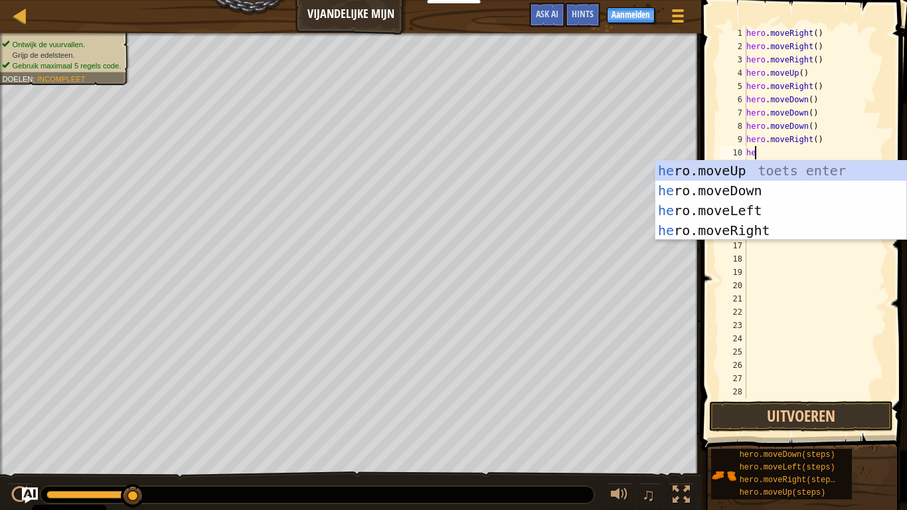
type textarea "her"
click at [741, 235] on div "her o.moveUp toets enter her o.moveDown toets enter her o.moveLeft toets enter …" at bounding box center [781, 221] width 251 height 120
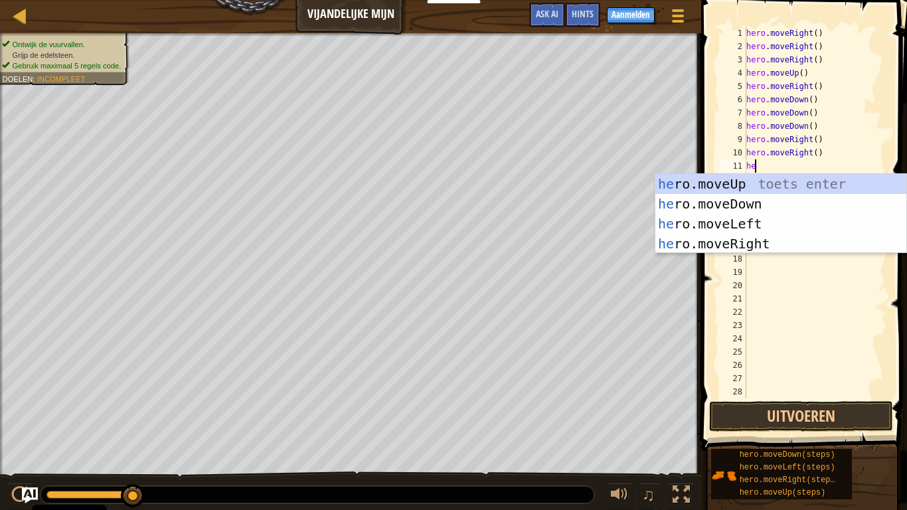
type textarea "her"
click at [745, 249] on div "her o.moveUp toets enter her o.moveDown toets enter her o.moveLeft toets enter …" at bounding box center [781, 234] width 251 height 120
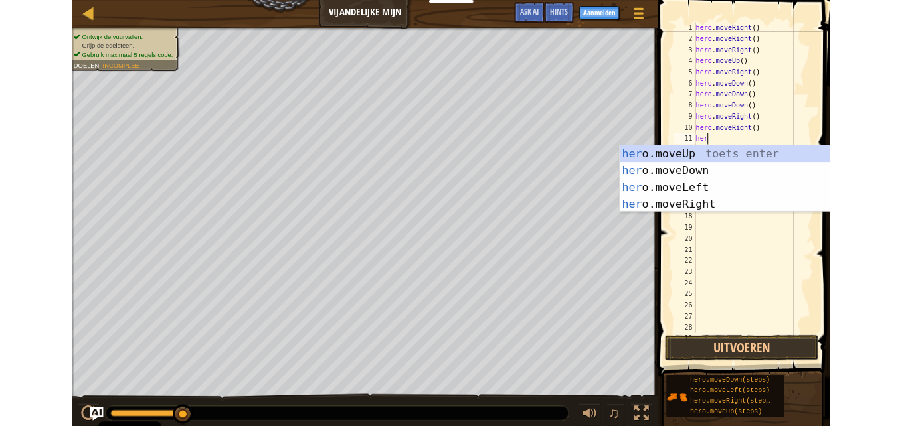
scroll to position [6, 0]
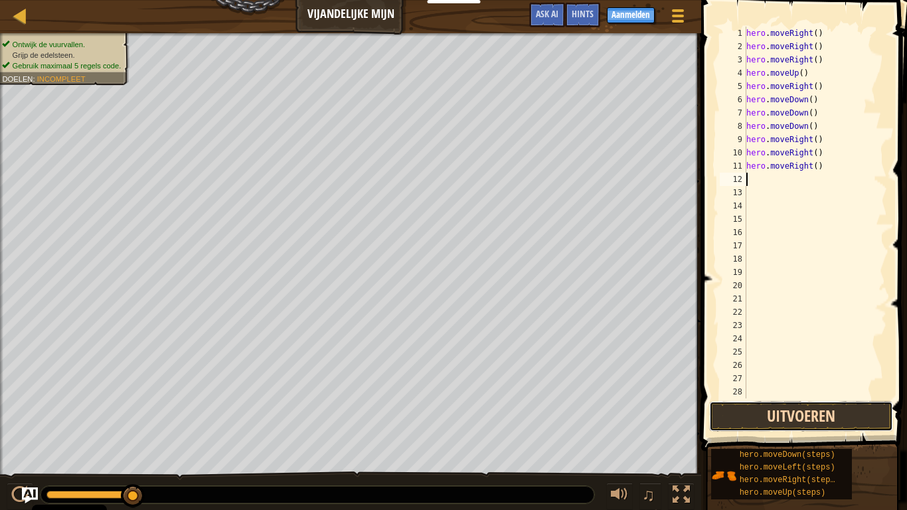
click at [810, 423] on button "Uitvoeren" at bounding box center [801, 416] width 184 height 31
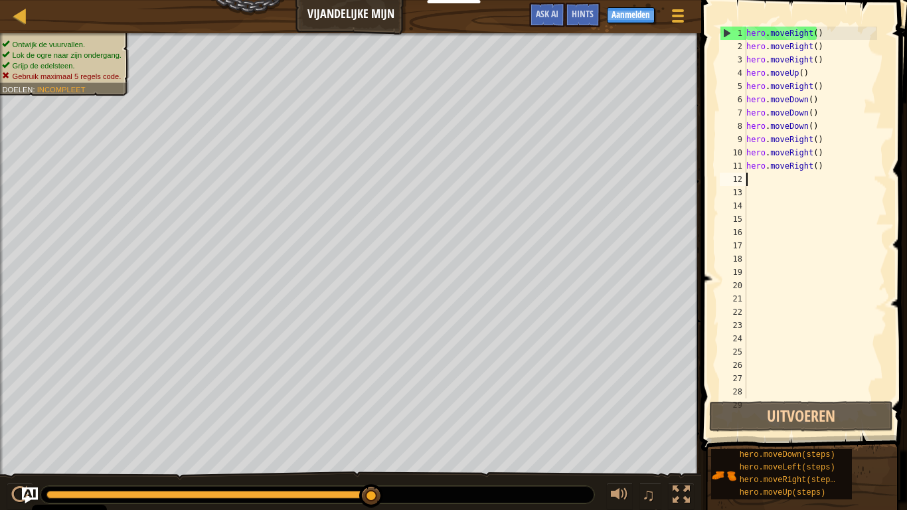
click at [815, 169] on div "hero . moveRight ( ) hero . moveRight ( ) hero . moveRight ( ) hero . moveUp ( …" at bounding box center [811, 226] width 134 height 399
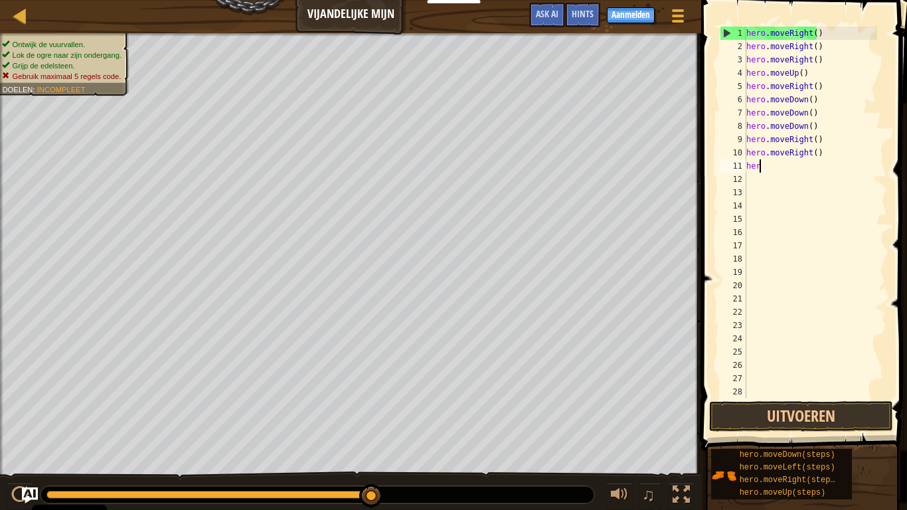
type textarea "h"
click at [815, 419] on button "Uitvoeren" at bounding box center [801, 416] width 184 height 31
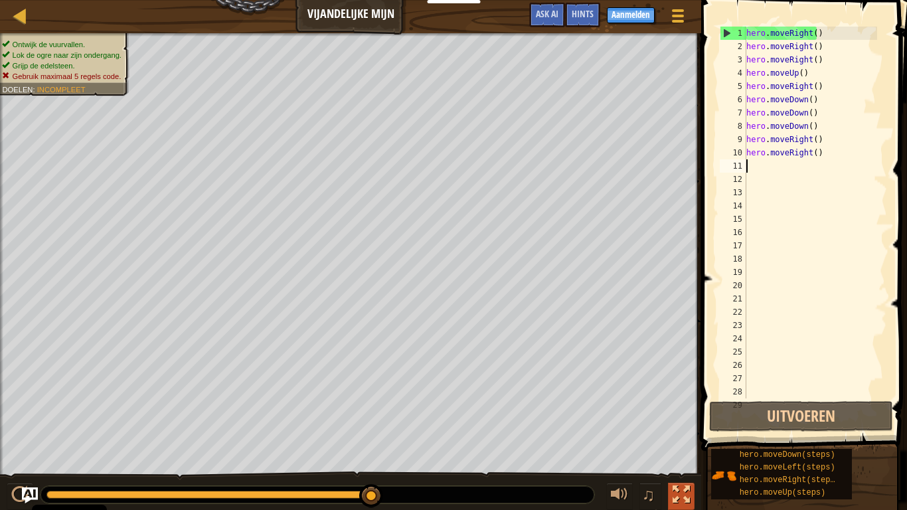
click at [688, 426] on div at bounding box center [681, 494] width 17 height 17
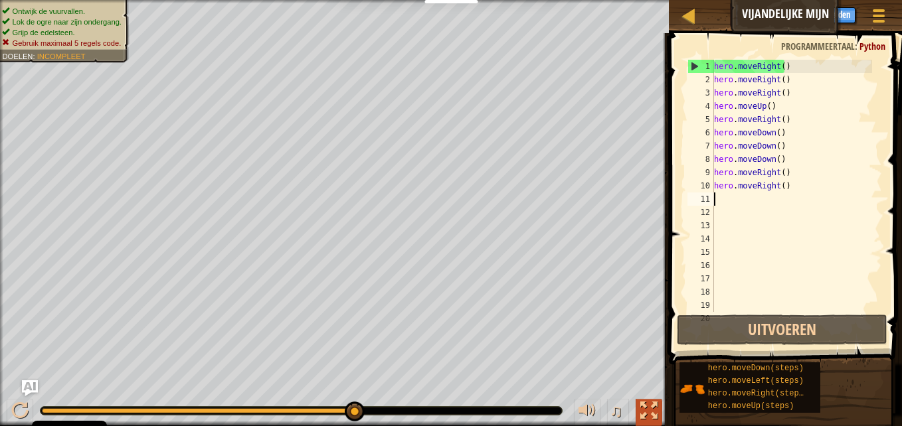
click at [654, 415] on div at bounding box center [648, 411] width 17 height 17
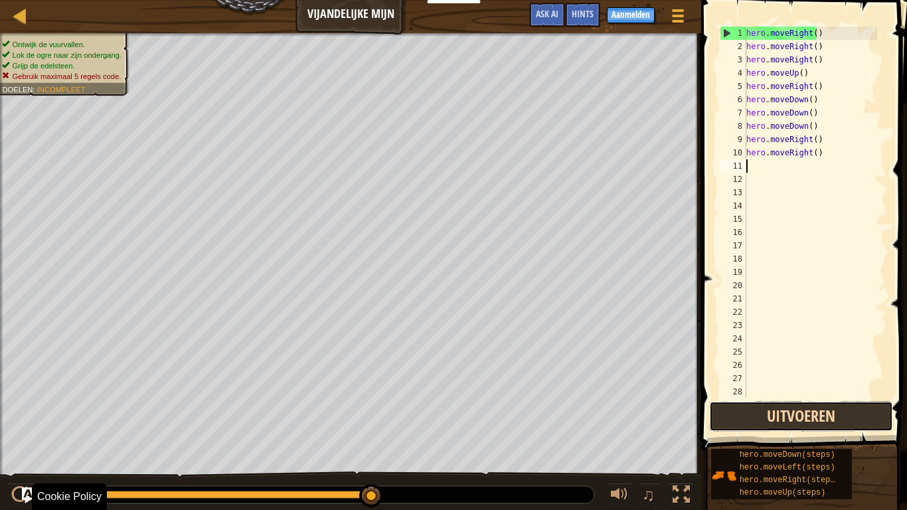
click at [838, 424] on button "Uitvoeren" at bounding box center [801, 416] width 184 height 31
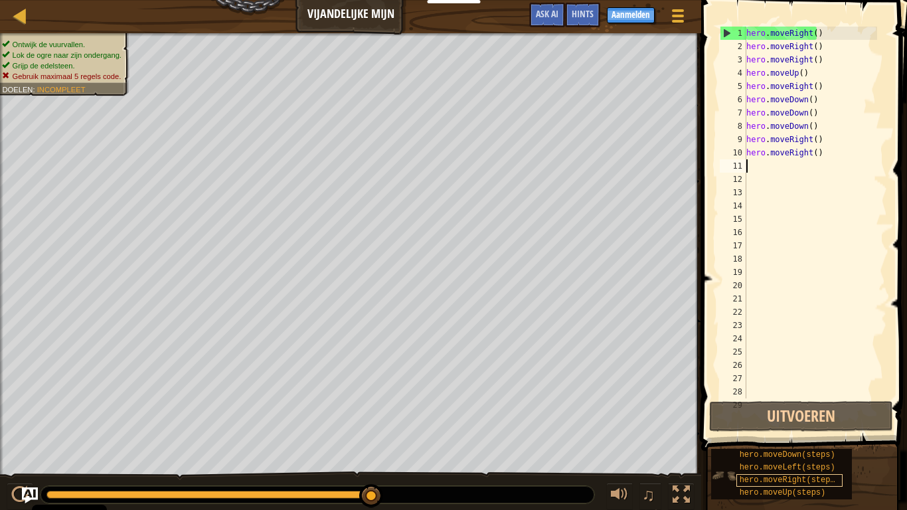
click at [824, 426] on span "hero.moveRight(steps)" at bounding box center [790, 480] width 100 height 9
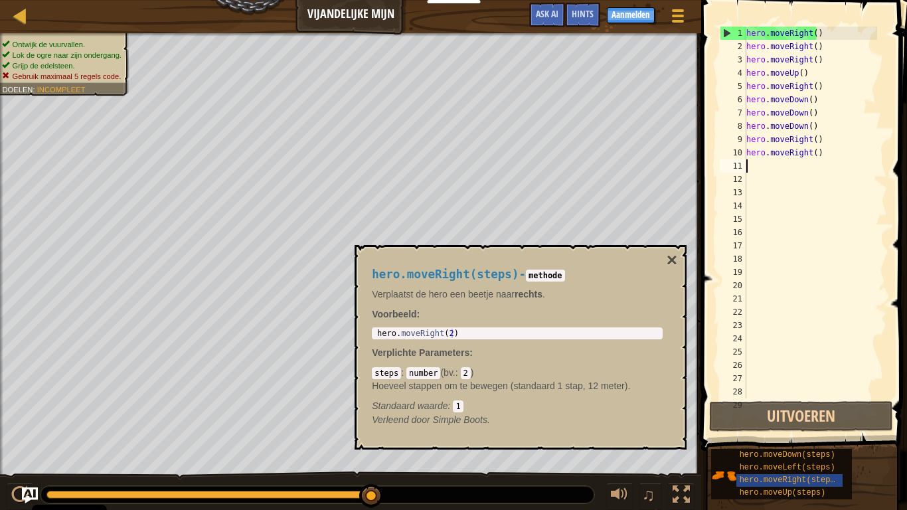
click at [852, 426] on div "hero.moveDown(steps) hero.moveLeft(steps) hero.moveRight(steps) hero.moveUp(ste…" at bounding box center [781, 474] width 141 height 50
click at [818, 426] on span "hero.moveLeft(steps)" at bounding box center [788, 467] width 96 height 9
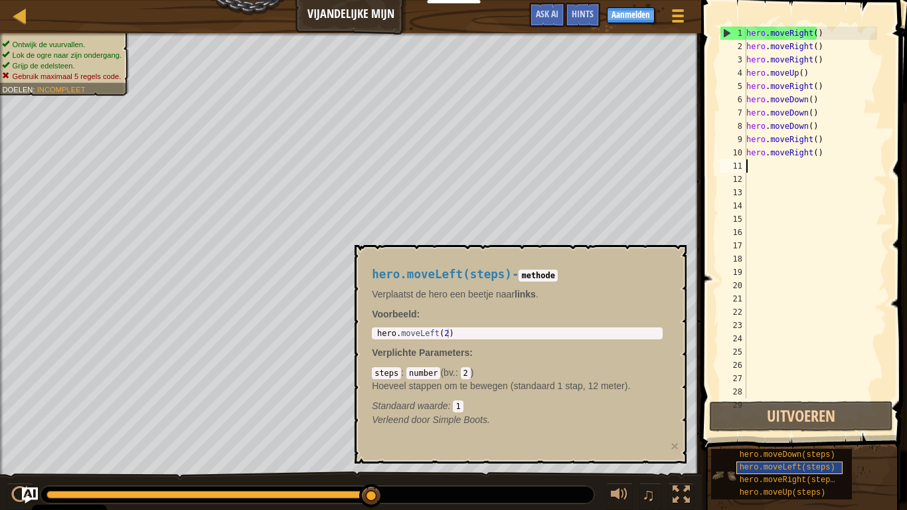
click at [821, 426] on span "hero.moveLeft(steps)" at bounding box center [788, 467] width 96 height 9
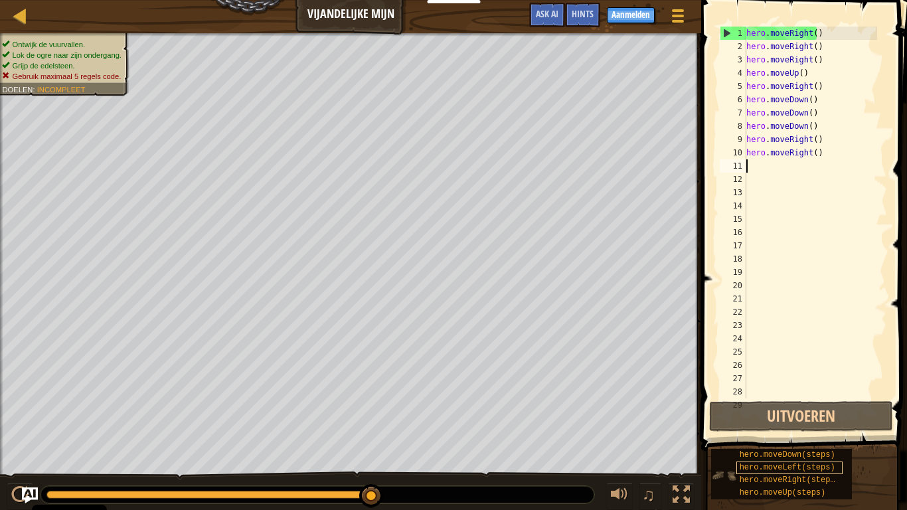
click at [821, 426] on span "hero.moveLeft(steps)" at bounding box center [788, 467] width 96 height 9
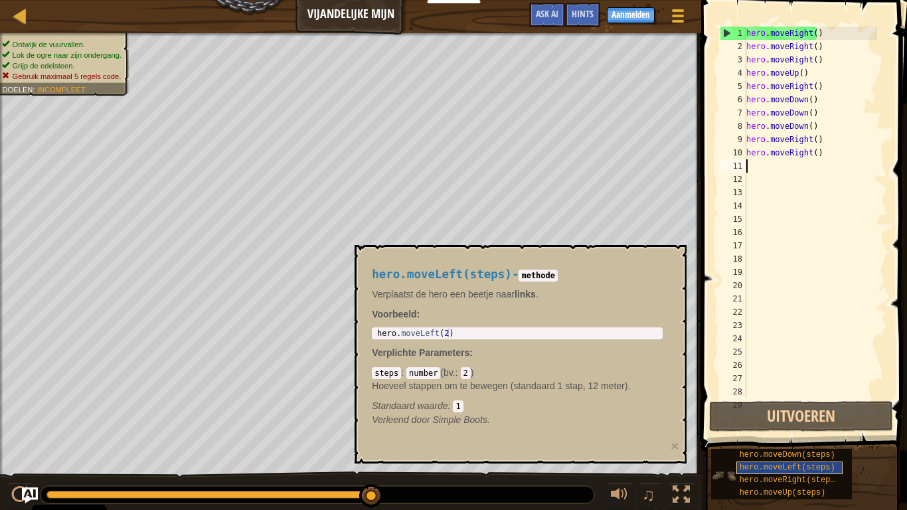
click at [824, 426] on span "hero.moveLeft(steps)" at bounding box center [788, 467] width 96 height 9
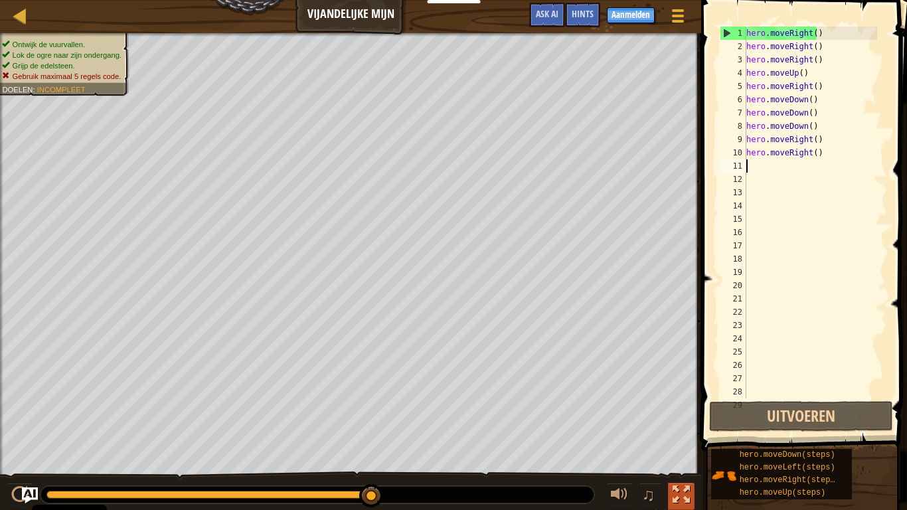
click at [693, 426] on button at bounding box center [681, 496] width 27 height 27
